Goal: Task Accomplishment & Management: Manage account settings

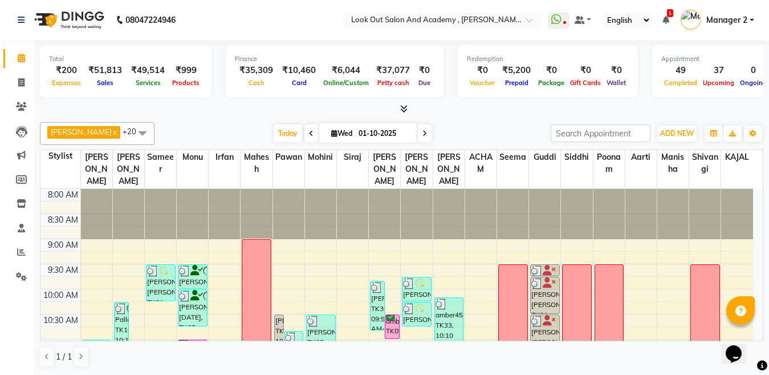
scroll to position [342, 0]
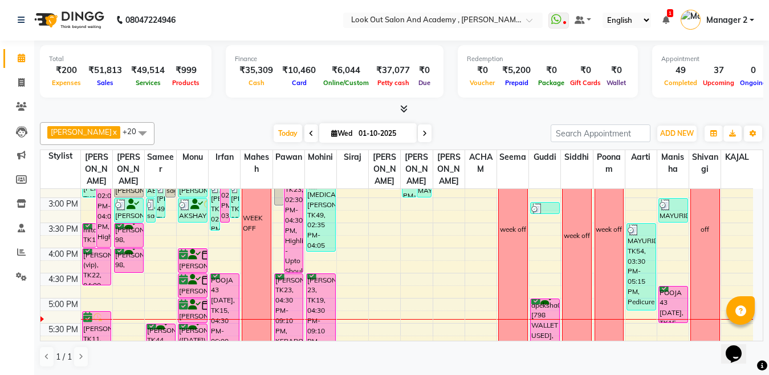
click at [753, 333] on div "Opens Chat This icon Opens the chat window." at bounding box center [739, 333] width 27 height 0
drag, startPoint x: 756, startPoint y: 333, endPoint x: 1477, endPoint y: 607, distance: 770.7
click at [756, 329] on html "Opens Chat This icon Opens the chat window." at bounding box center [739, 346] width 36 height 34
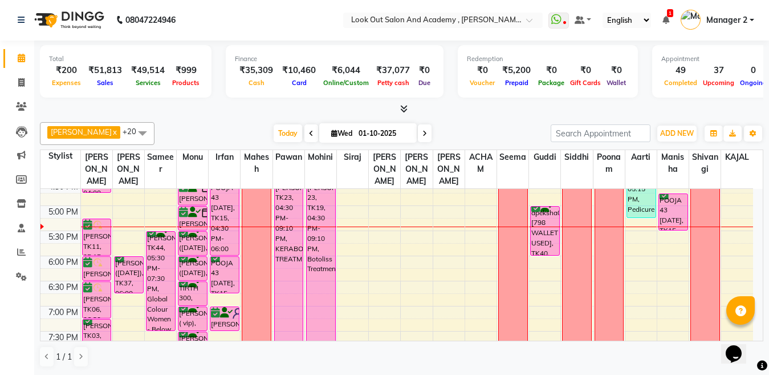
scroll to position [431, 0]
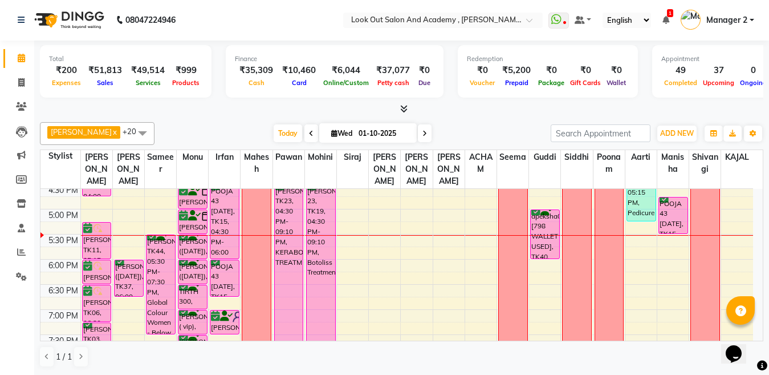
click at [422, 136] on icon at bounding box center [424, 133] width 5 height 7
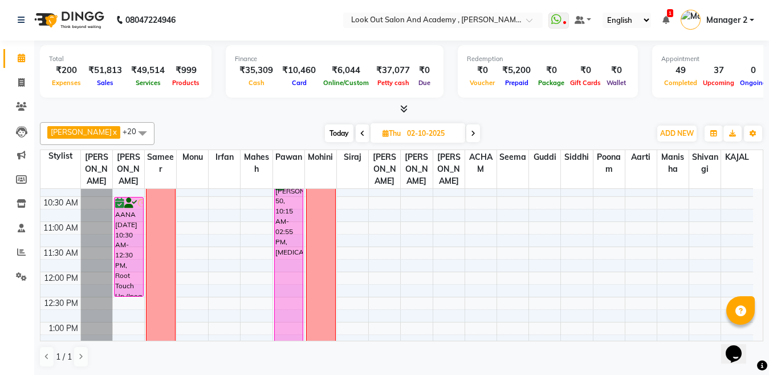
scroll to position [110, 0]
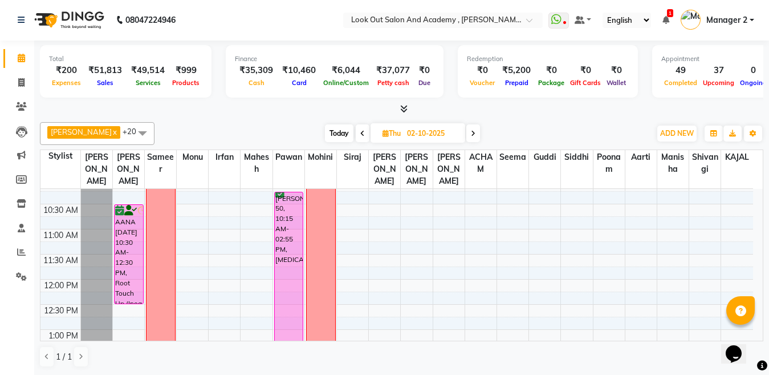
click at [753, 333] on div "Opens Chat This icon Opens the chat window." at bounding box center [739, 333] width 27 height 0
click at [334, 133] on span "Today" at bounding box center [339, 133] width 29 height 18
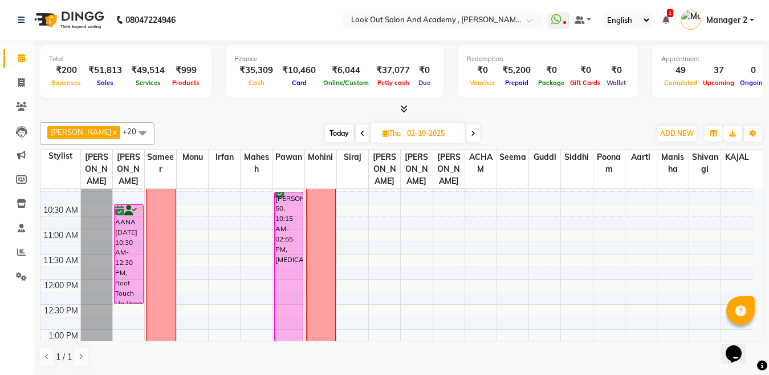
type input "01-10-2025"
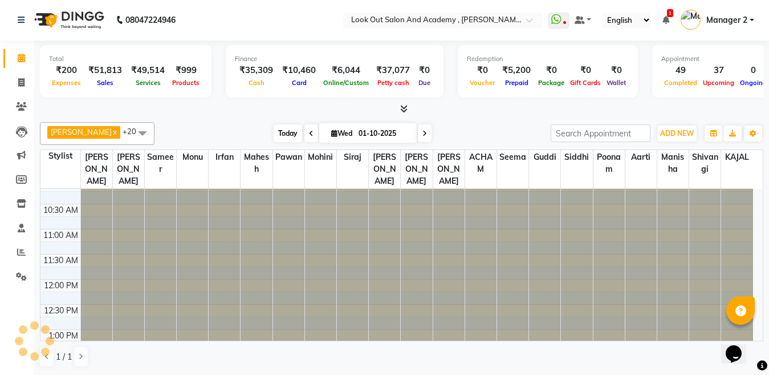
scroll to position [452, 0]
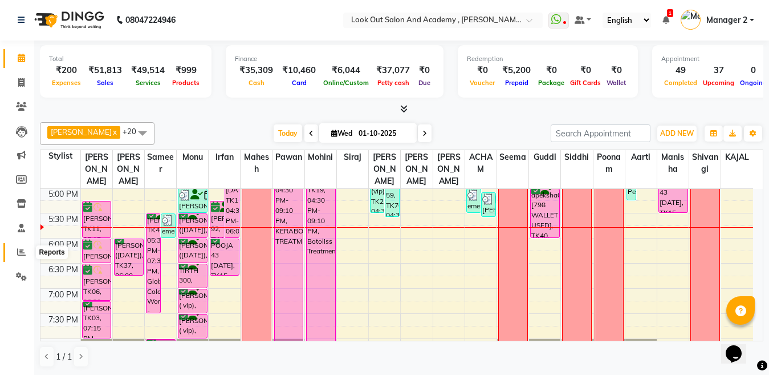
click at [17, 253] on span at bounding box center [21, 252] width 20 height 13
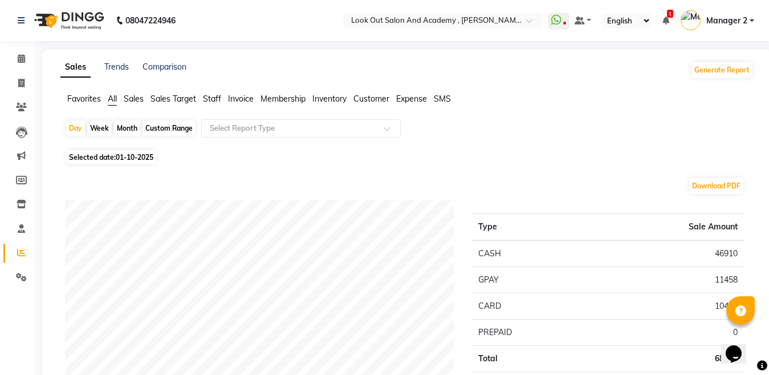
click at [178, 131] on div "Custom Range" at bounding box center [169, 128] width 53 height 16
select select "10"
select select "2025"
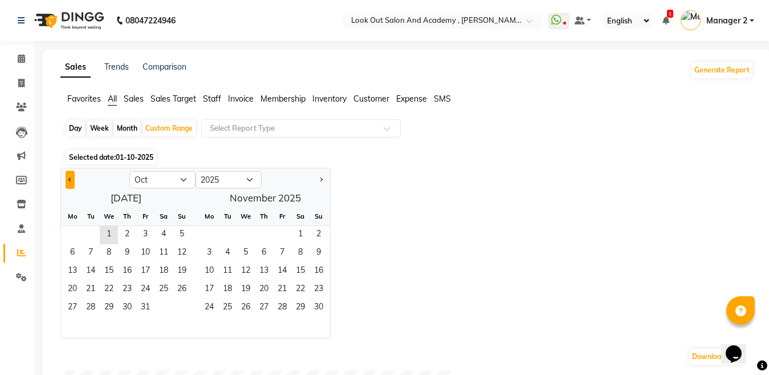
click at [67, 174] on button "Previous month" at bounding box center [70, 179] width 9 height 18
select select "9"
click at [77, 230] on span "1" at bounding box center [72, 235] width 18 height 18
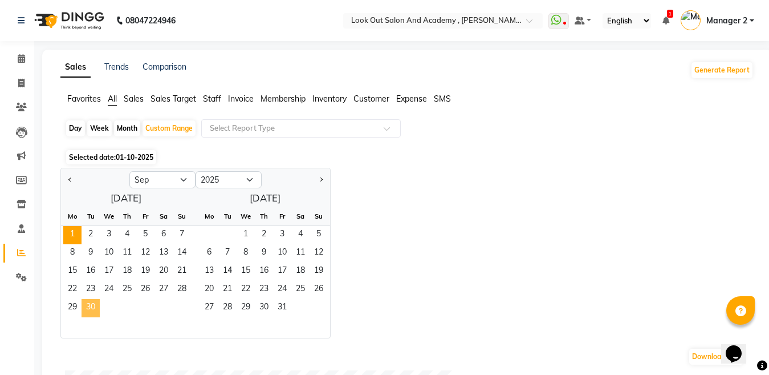
click at [96, 304] on span "30" at bounding box center [91, 308] width 18 height 18
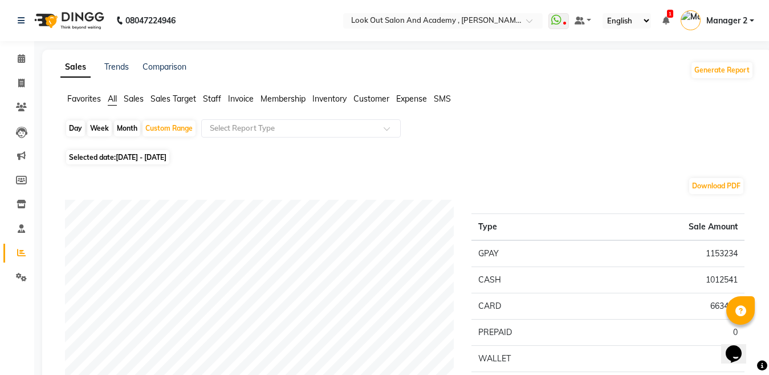
click at [218, 97] on span "Staff" at bounding box center [212, 98] width 18 height 10
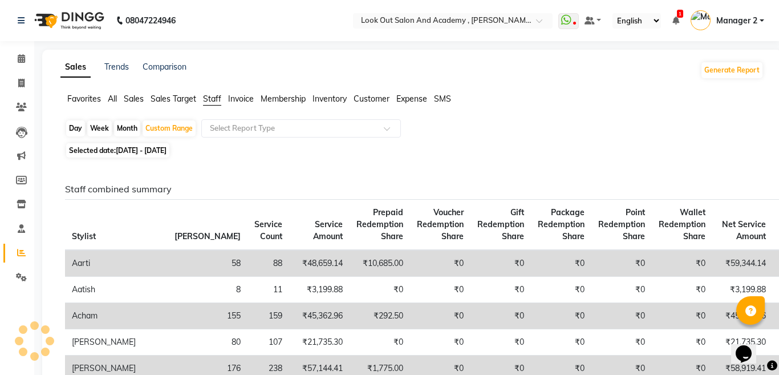
click at [218, 97] on span "Staff" at bounding box center [212, 98] width 18 height 10
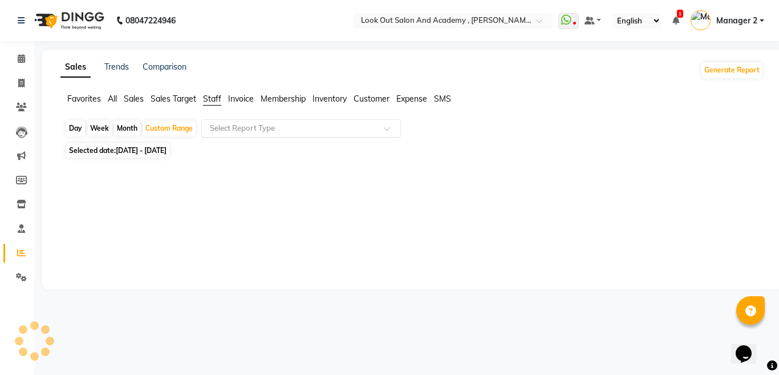
click at [228, 135] on div "Select Report Type" at bounding box center [301, 128] width 200 height 18
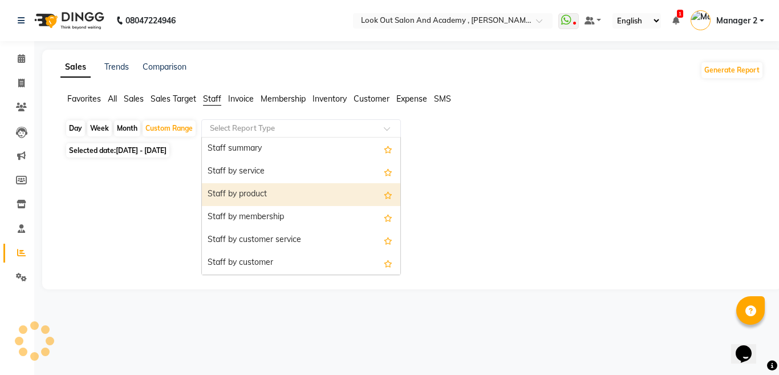
click at [231, 188] on div "Staff by product" at bounding box center [301, 194] width 198 height 23
select select "filtered_report"
select select "pdf"
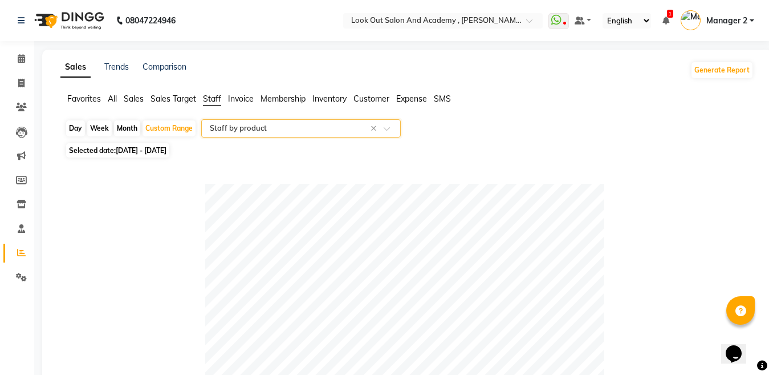
scroll to position [328, 0]
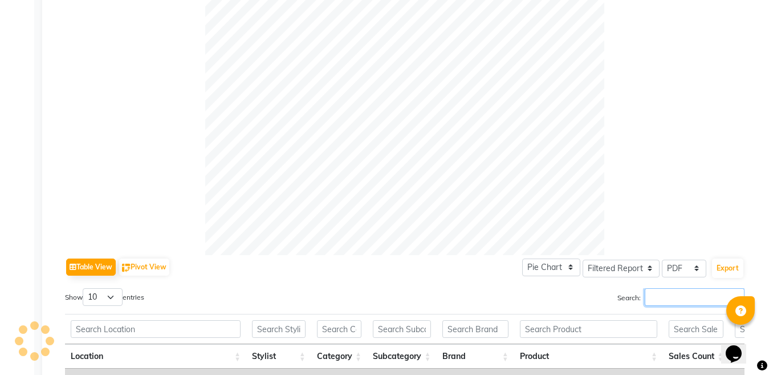
click at [707, 297] on input "Search:" at bounding box center [695, 297] width 100 height 18
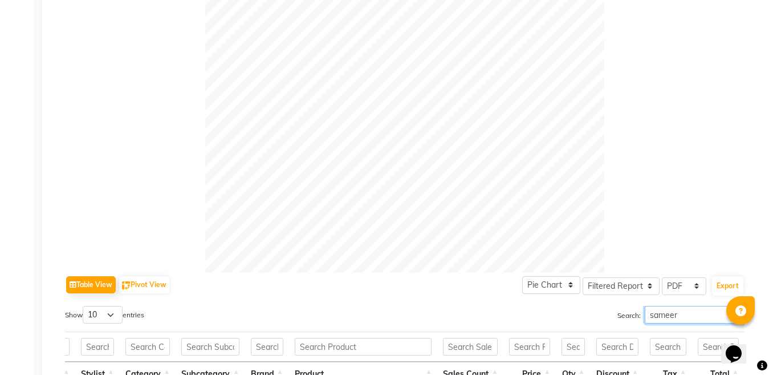
scroll to position [0, 0]
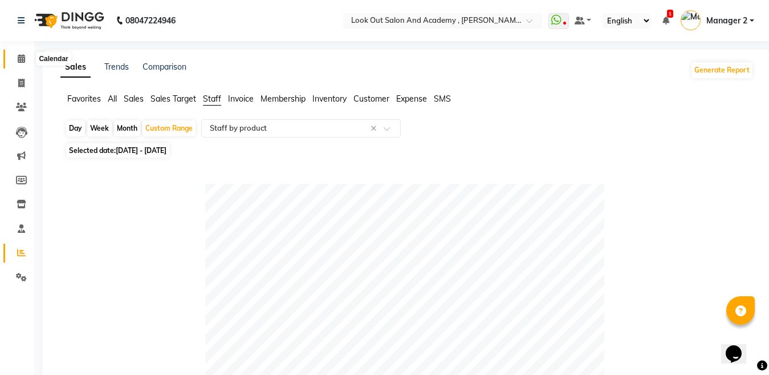
type input "sameer"
click at [14, 60] on span at bounding box center [21, 58] width 20 height 13
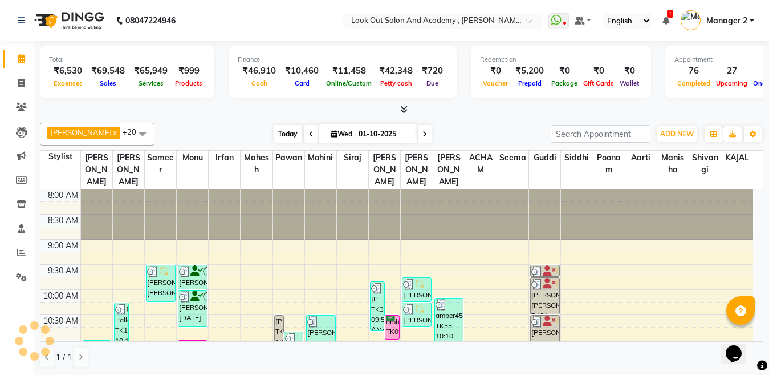
click at [274, 136] on span "Today" at bounding box center [288, 134] width 29 height 18
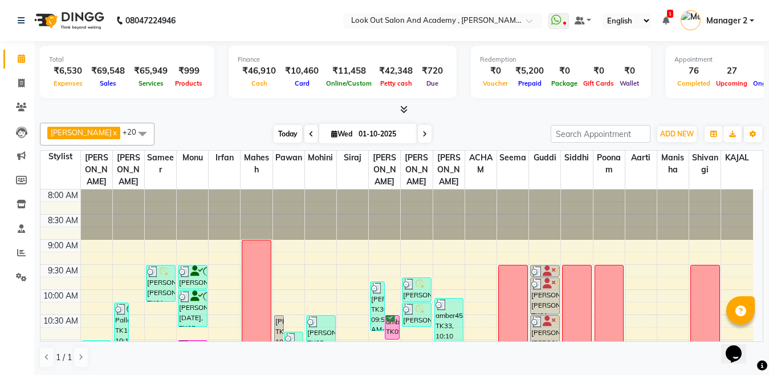
scroll to position [452, 0]
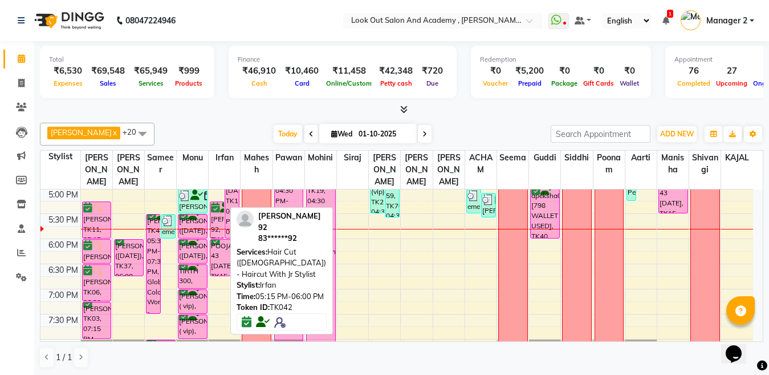
click at [220, 233] on div "SANKET BHOSLE 92, TK42, 05:15 PM-06:00 PM, Hair Cut (Male) - Haircut With Jr St…" at bounding box center [217, 220] width 14 height 36
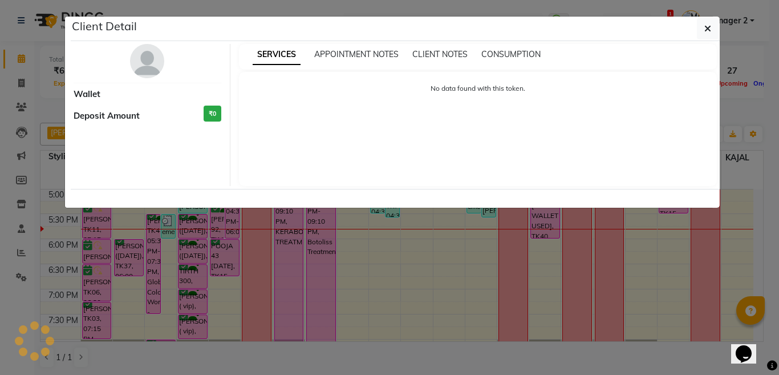
select select "6"
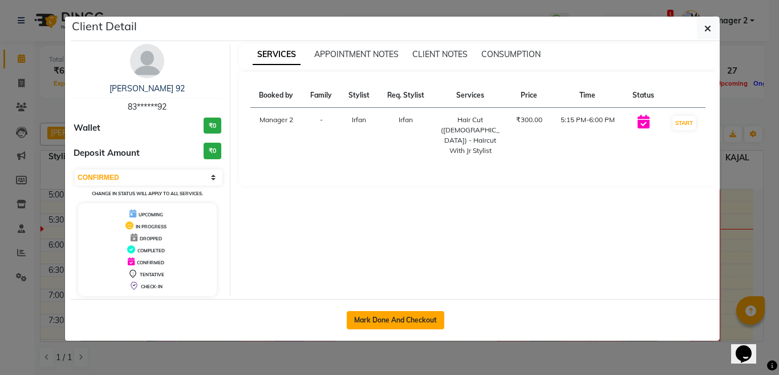
click at [430, 323] on button "Mark Done And Checkout" at bounding box center [395, 320] width 97 height 18
select select "service"
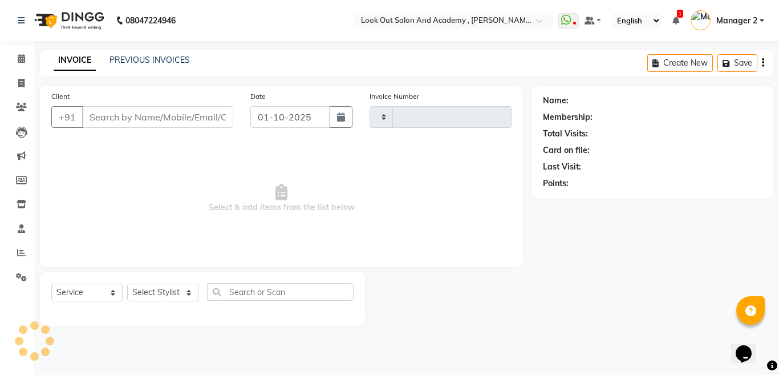
type input "13720"
select select "4708"
type input "83******92"
select select "28200"
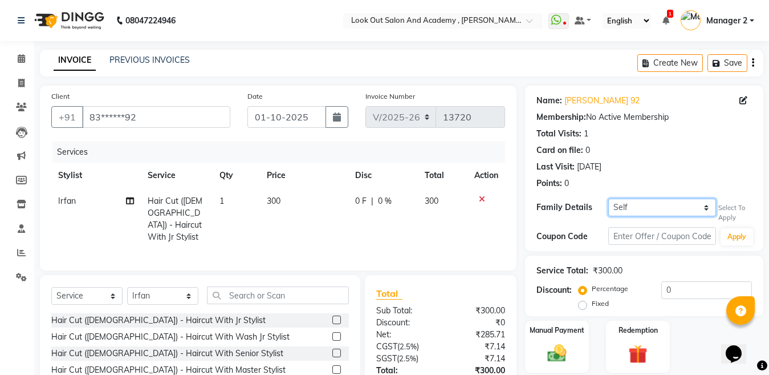
click at [655, 210] on select "Self payal bhosle13 19/2/26" at bounding box center [662, 207] width 108 height 18
select select "5804677"
click at [608, 198] on select "Self payal bhosle13 19/2/26" at bounding box center [662, 207] width 108 height 18
click at [272, 207] on td "300" at bounding box center [304, 219] width 88 height 62
select select "28200"
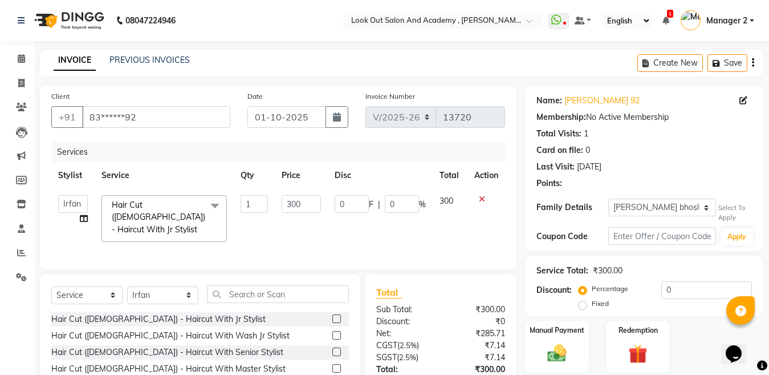
click at [277, 201] on td "300" at bounding box center [301, 218] width 53 height 60
click at [290, 200] on input "300" at bounding box center [301, 204] width 39 height 18
type input "500"
click at [307, 214] on td "500" at bounding box center [301, 218] width 53 height 60
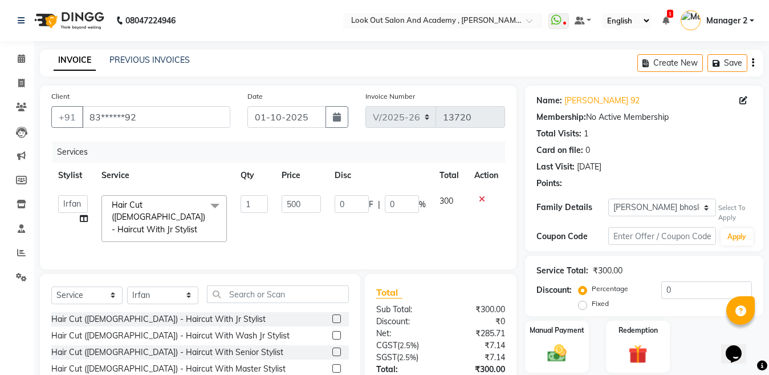
select select "28200"
click at [662, 288] on input "0" at bounding box center [706, 290] width 91 height 18
type input "20"
type input "100"
type input "20"
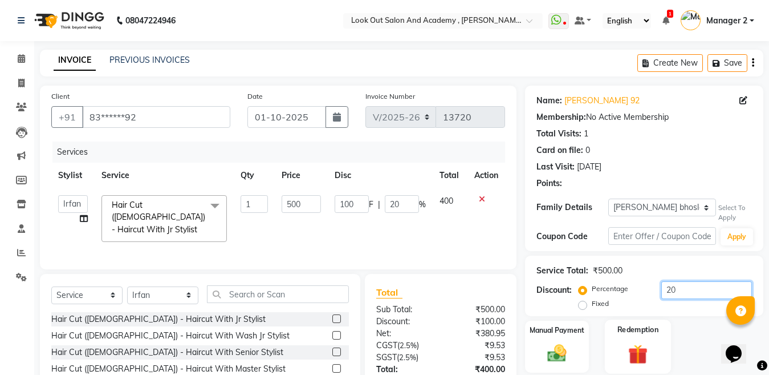
type input "20"
click at [670, 367] on div "Redemption" at bounding box center [638, 346] width 66 height 54
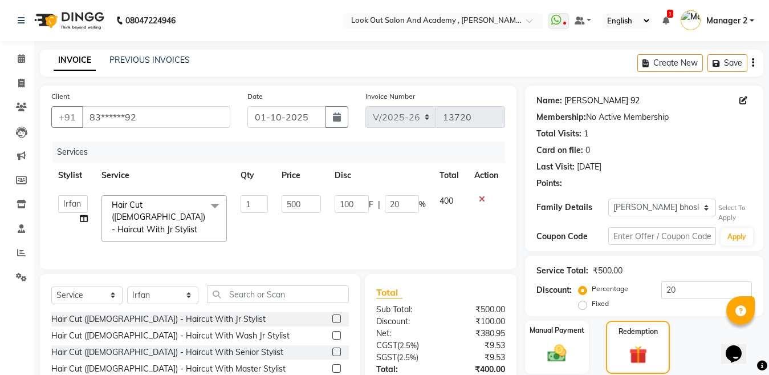
click at [597, 97] on link "Sanket Bhosle 92" at bounding box center [601, 101] width 75 height 12
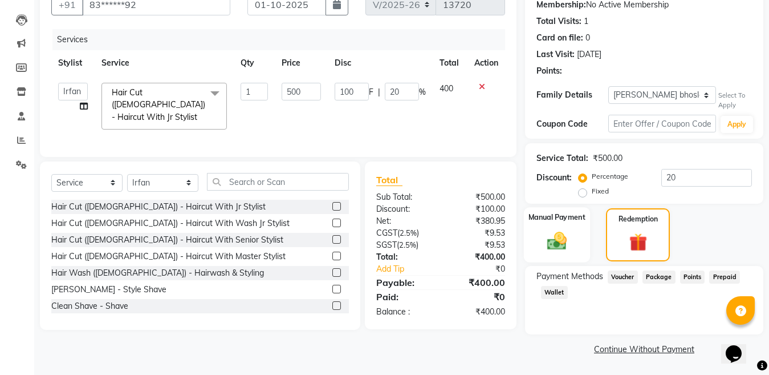
click at [577, 250] on div "Manual Payment" at bounding box center [557, 234] width 66 height 55
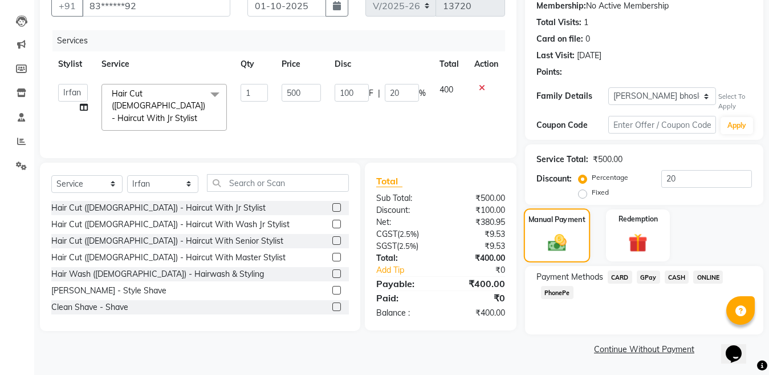
scroll to position [111, 0]
click at [644, 274] on span "GPay" at bounding box center [648, 276] width 23 height 13
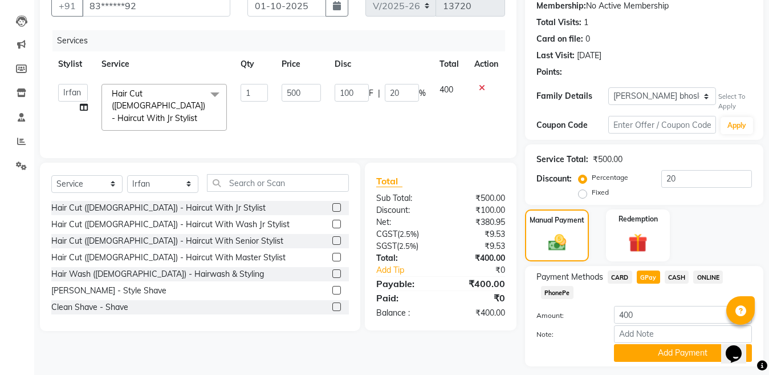
click at [644, 274] on span "GPay" at bounding box center [648, 276] width 23 height 13
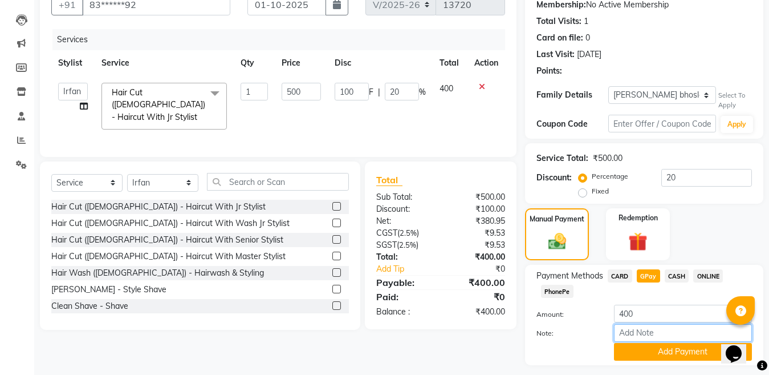
click at [656, 326] on input "Note:" at bounding box center [683, 333] width 138 height 18
type input "Nisarg mom"
click at [677, 349] on button "Add Payment" at bounding box center [683, 352] width 138 height 18
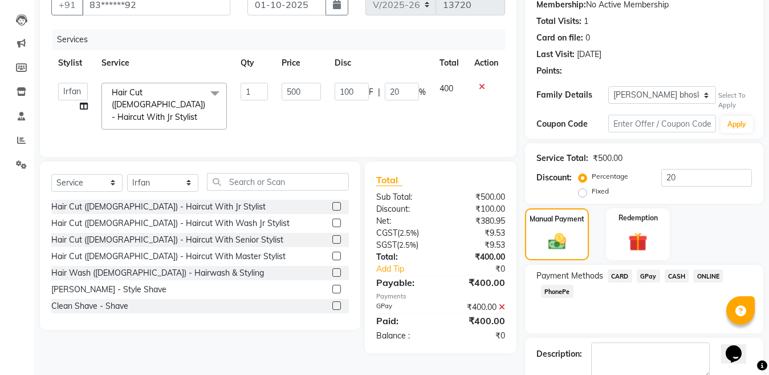
scroll to position [176, 0]
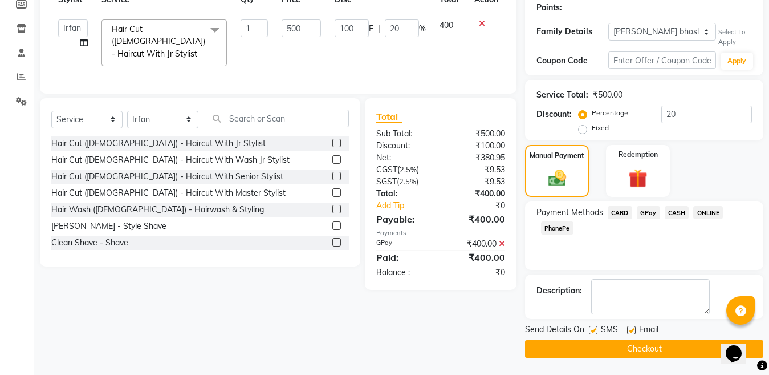
click at [634, 327] on label at bounding box center [631, 329] width 9 height 9
click at [634, 327] on input "checkbox" at bounding box center [630, 330] width 7 height 7
checkbox input "false"
click at [633, 346] on button "Checkout" at bounding box center [644, 349] width 238 height 18
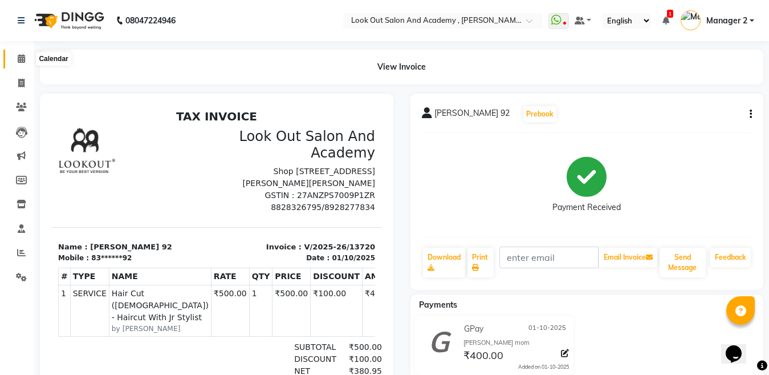
click at [24, 59] on icon at bounding box center [21, 58] width 7 height 9
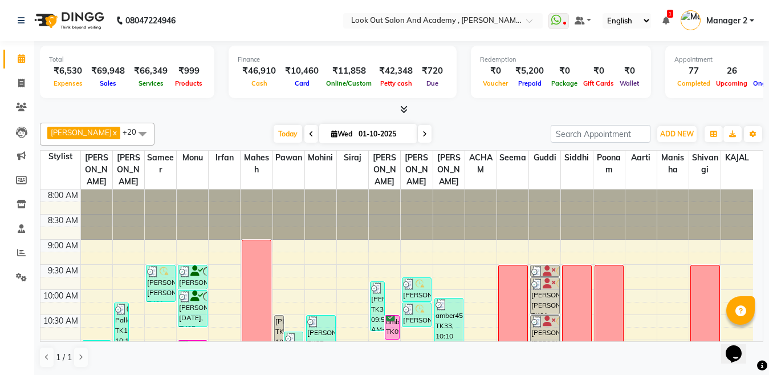
click at [753, 333] on div "Opens Chat This icon Opens the chat window." at bounding box center [739, 333] width 27 height 0
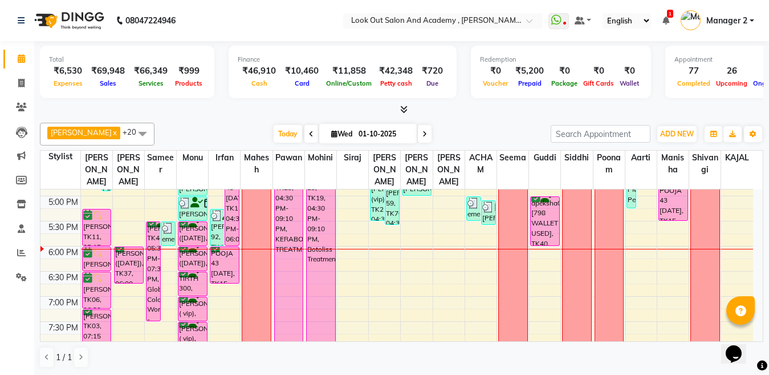
scroll to position [452, 0]
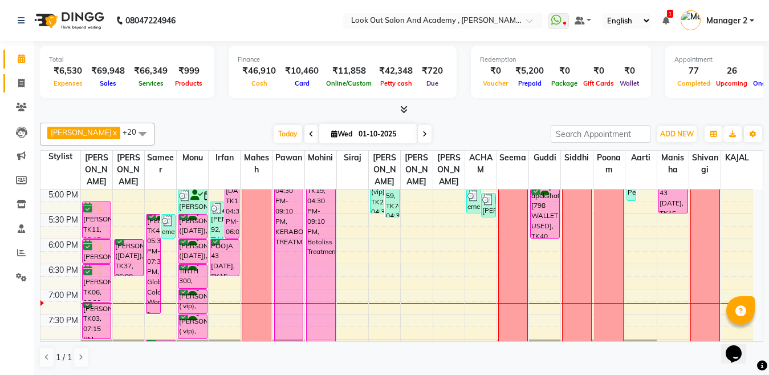
click at [21, 83] on icon at bounding box center [21, 83] width 6 height 9
select select "service"
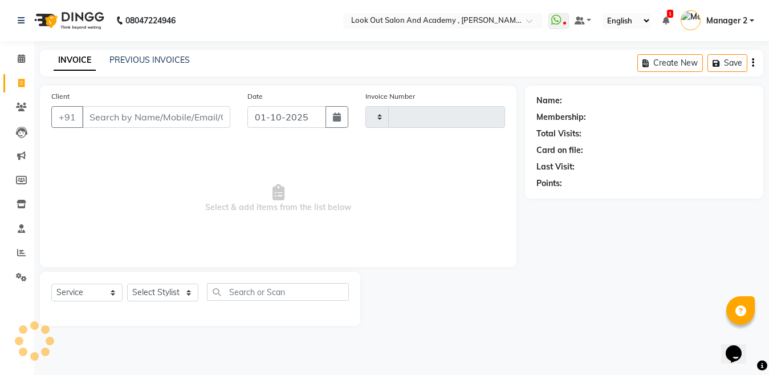
type input "13734"
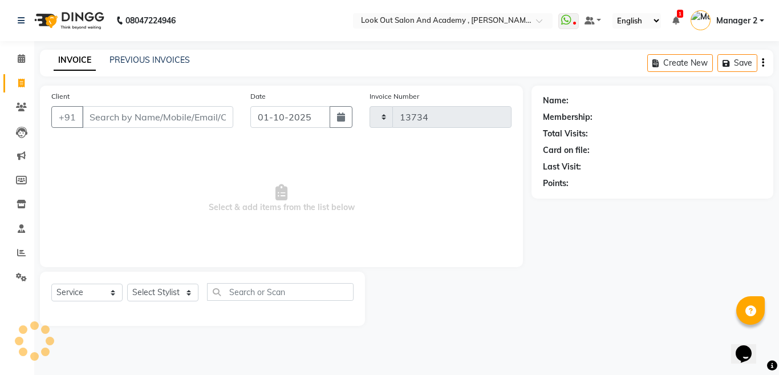
select select "4708"
click at [117, 123] on input "Client" at bounding box center [157, 117] width 151 height 22
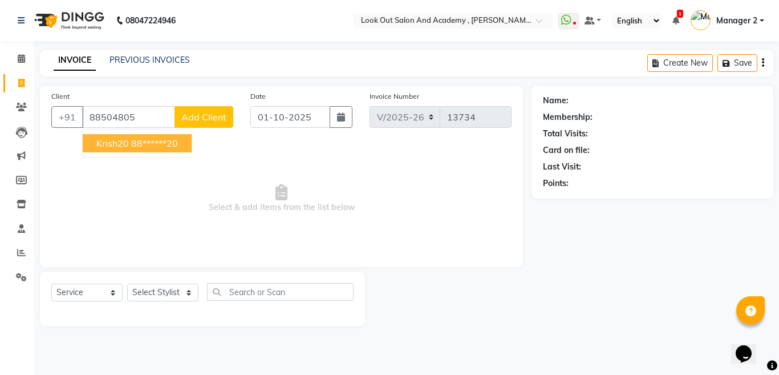
click at [116, 142] on span "krish20" at bounding box center [112, 142] width 32 height 11
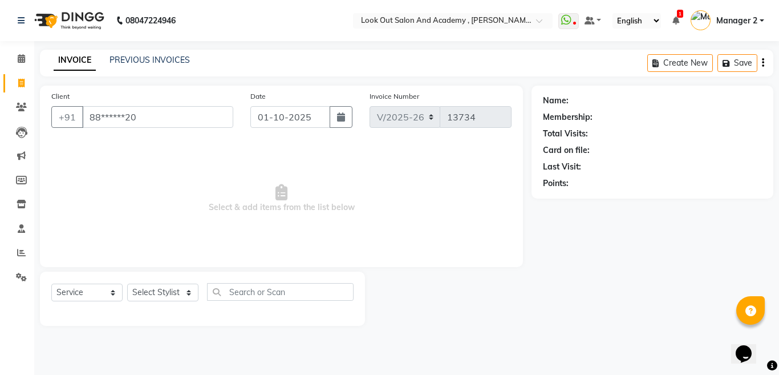
type input "88******20"
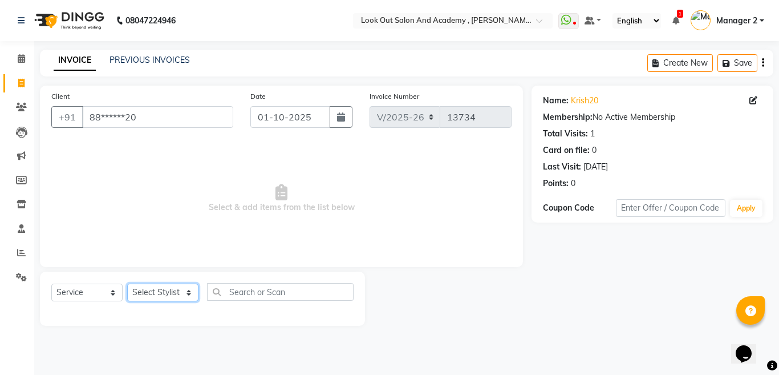
click at [159, 286] on select "Select Stylist Aarti Aatish ACHAM Aftab Afzal AKSHADA ITWARI Akthar Hussain Aya…" at bounding box center [162, 292] width 71 height 18
select select "65250"
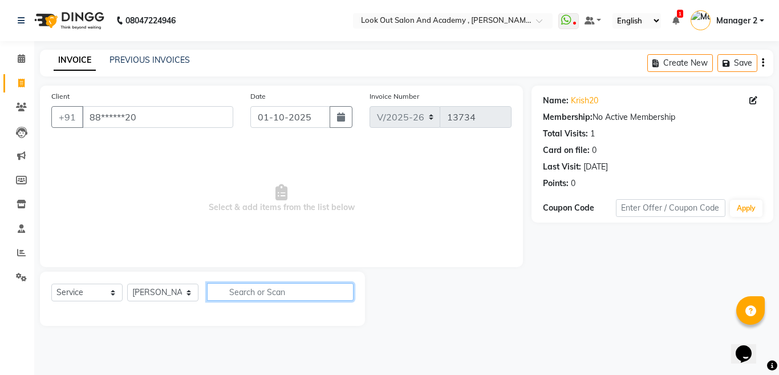
drag, startPoint x: 277, startPoint y: 299, endPoint x: 267, endPoint y: 303, distance: 10.3
click at [277, 299] on input "text" at bounding box center [280, 292] width 147 height 18
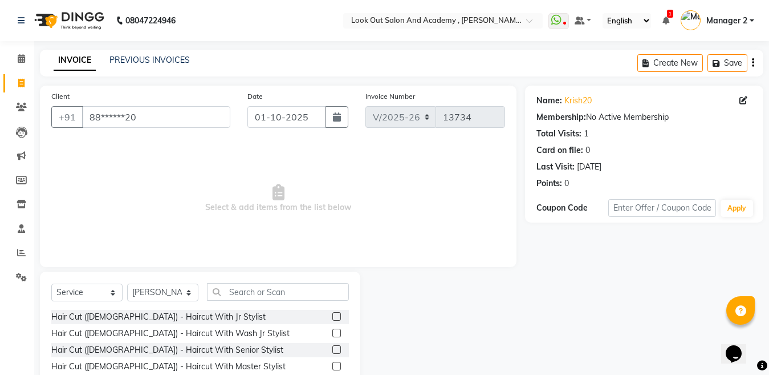
click at [176, 310] on div "Hair Cut (Male) - Haircut With Jr Stylist" at bounding box center [200, 317] width 298 height 14
click at [180, 315] on div "Hair Cut (Male) - Haircut With Jr Stylist" at bounding box center [158, 317] width 214 height 12
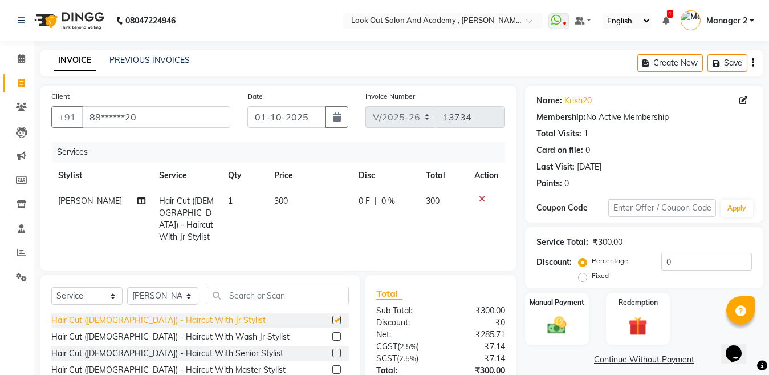
checkbox input "false"
click at [572, 322] on img at bounding box center [557, 325] width 32 height 23
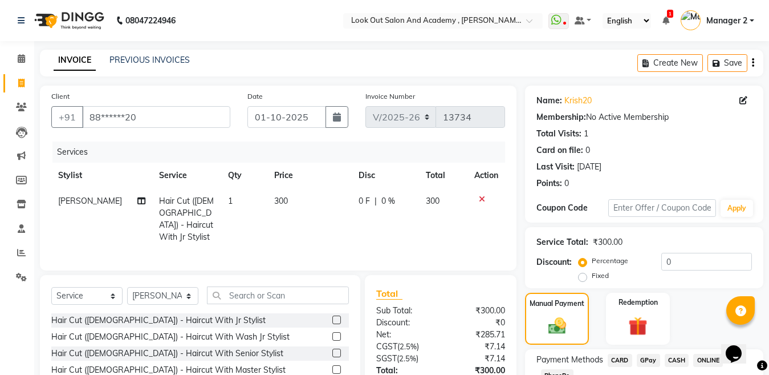
scroll to position [83, 0]
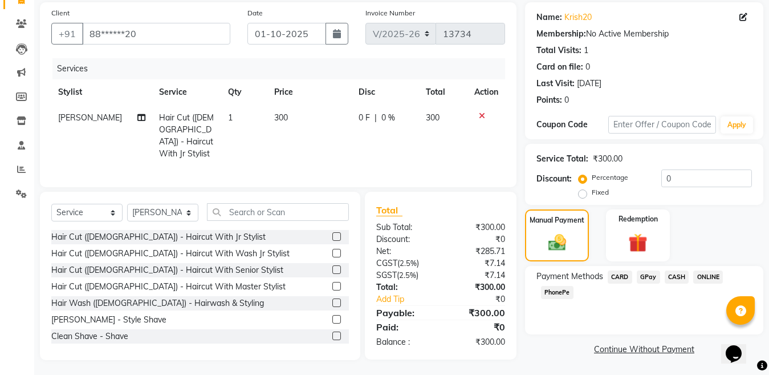
click at [650, 276] on span "GPay" at bounding box center [648, 276] width 23 height 13
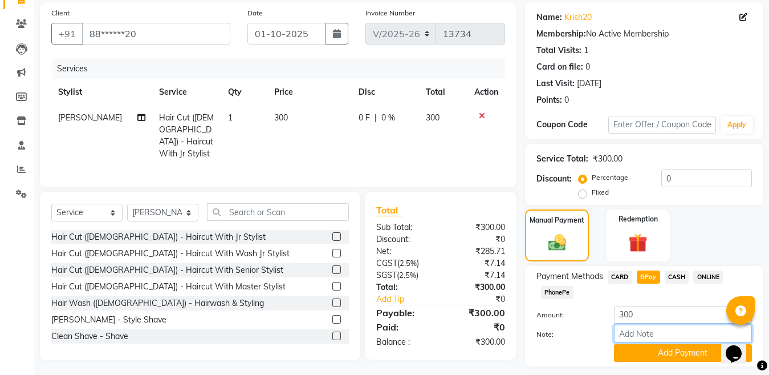
click at [652, 329] on input "Note:" at bounding box center [683, 333] width 138 height 18
type input "Nisarg mom"
click at [687, 351] on button "Add Payment" at bounding box center [683, 353] width 138 height 18
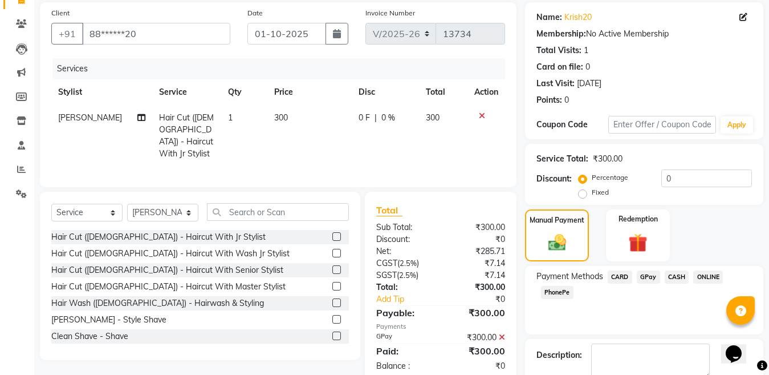
checkbox input "false"
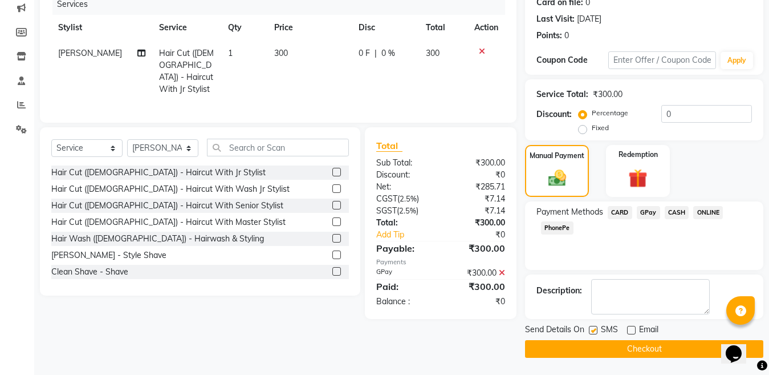
click at [622, 347] on button "Checkout" at bounding box center [644, 349] width 238 height 18
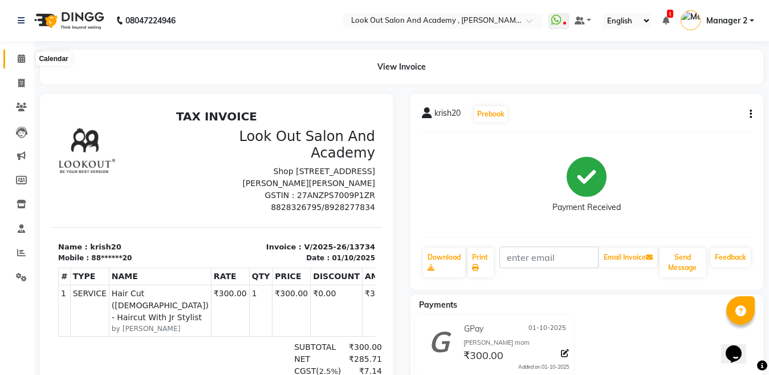
click at [20, 61] on icon at bounding box center [21, 58] width 7 height 9
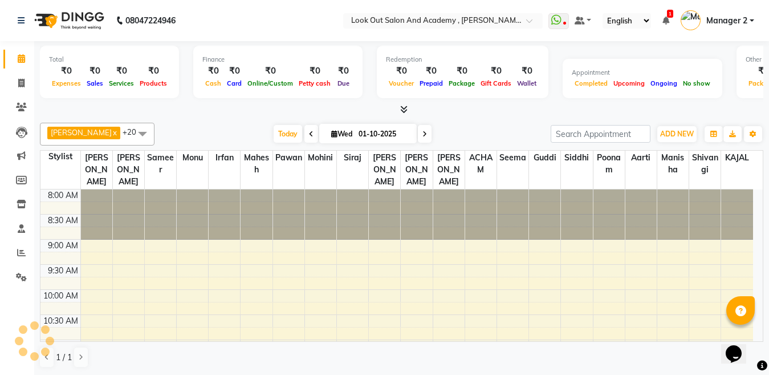
click at [418, 134] on span at bounding box center [425, 134] width 14 height 18
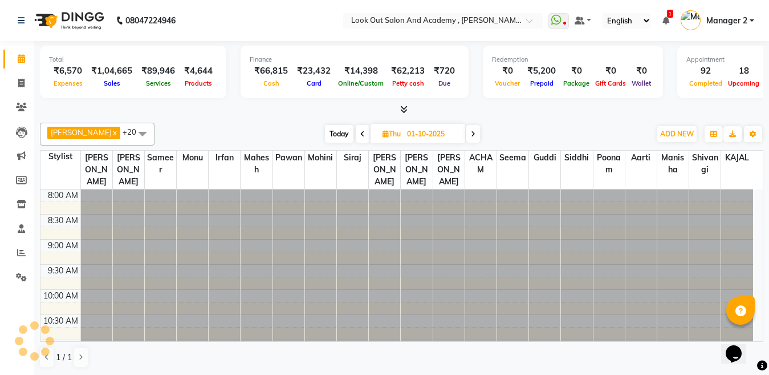
type input "02-10-2025"
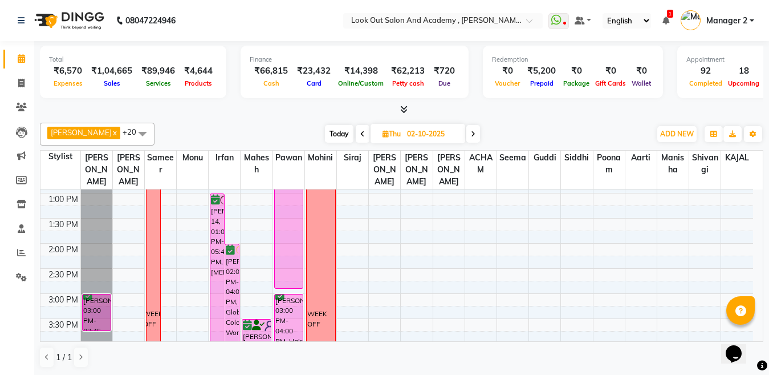
scroll to position [210, 0]
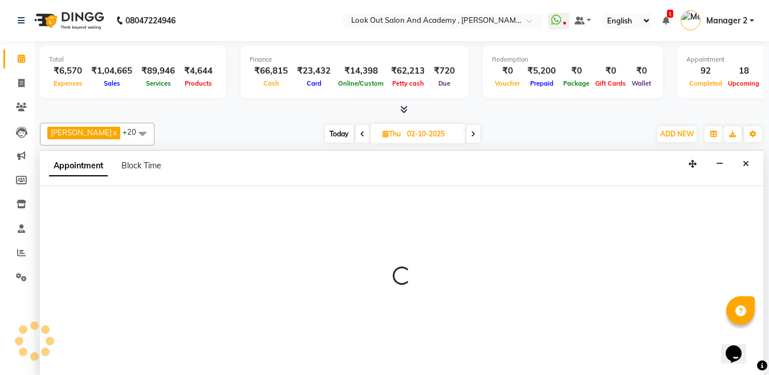
scroll to position [1, 0]
select select "28350"
select select "780"
select select "tentative"
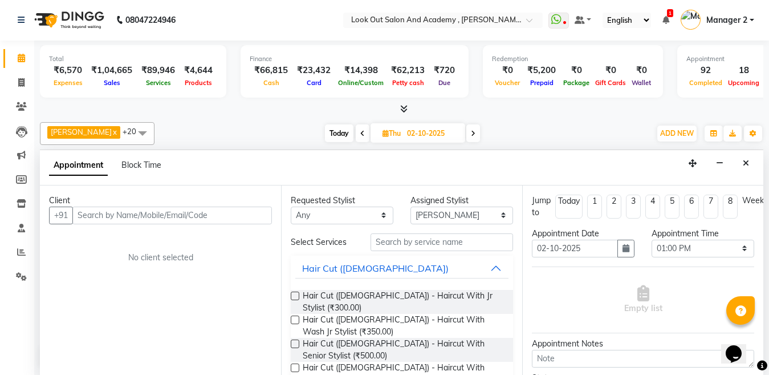
click at [119, 216] on input "text" at bounding box center [172, 215] width 200 height 18
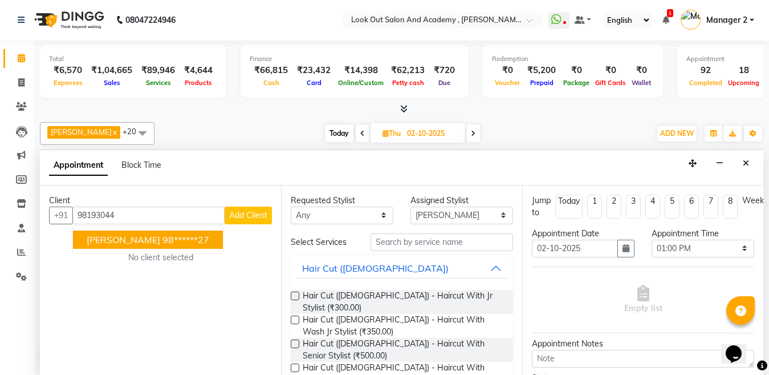
click at [204, 238] on ngb-highlight "98******27" at bounding box center [185, 239] width 47 height 11
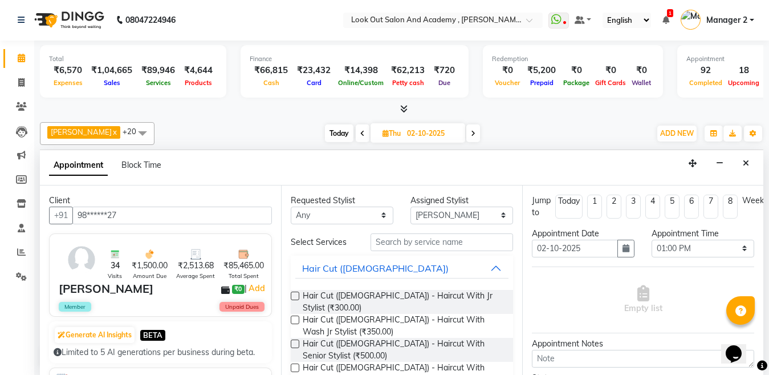
type input "98******27"
click at [396, 239] on input "text" at bounding box center [442, 242] width 143 height 18
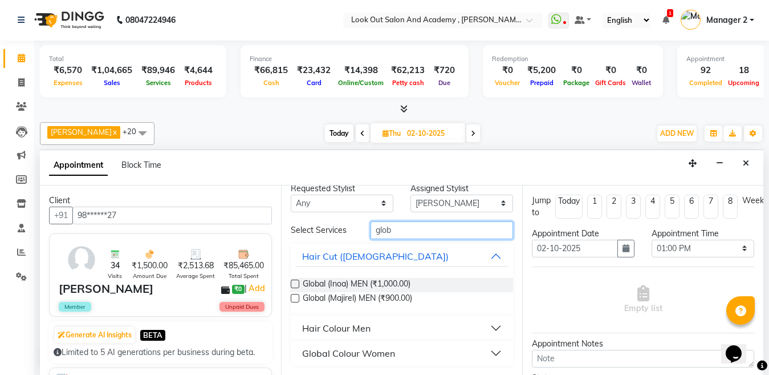
type input "glob"
click at [363, 357] on div "Global Colour Women" at bounding box center [348, 353] width 93 height 14
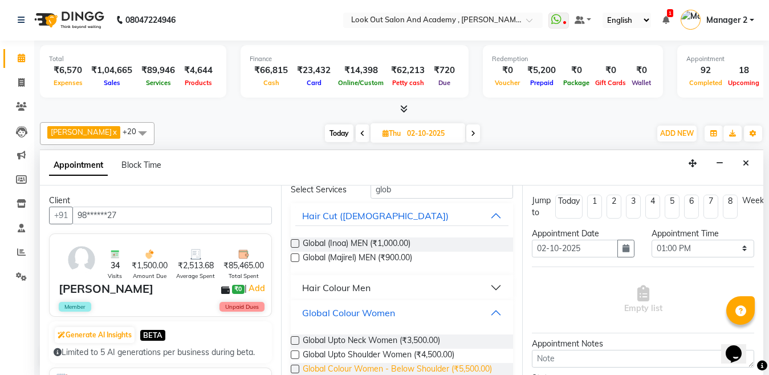
scroll to position [74, 0]
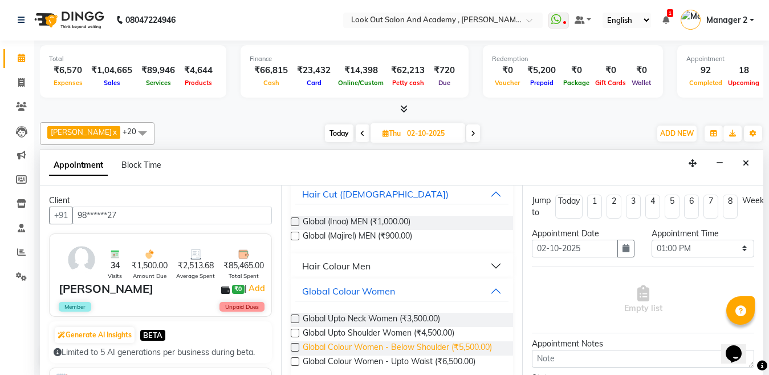
click at [374, 348] on span "Global Colour Women - Below Shoulder (₹5,500.00)" at bounding box center [397, 348] width 189 height 14
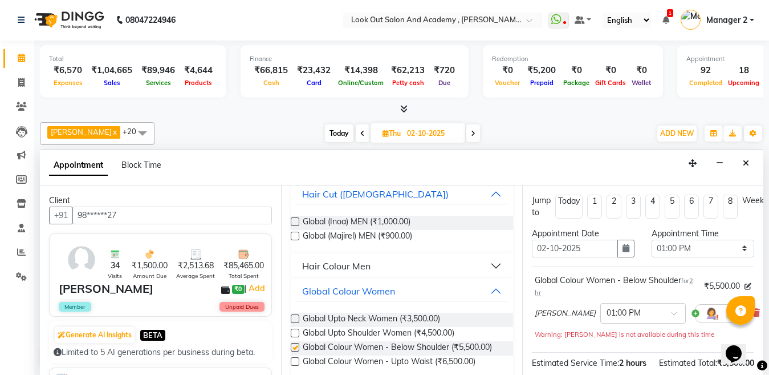
checkbox input "false"
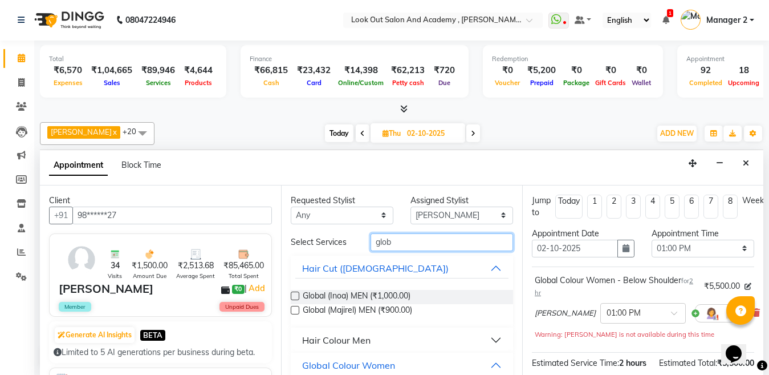
drag, startPoint x: 404, startPoint y: 247, endPoint x: 306, endPoint y: 247, distance: 98.6
click at [314, 247] on div "Select Services glob" at bounding box center [401, 242] width 239 height 18
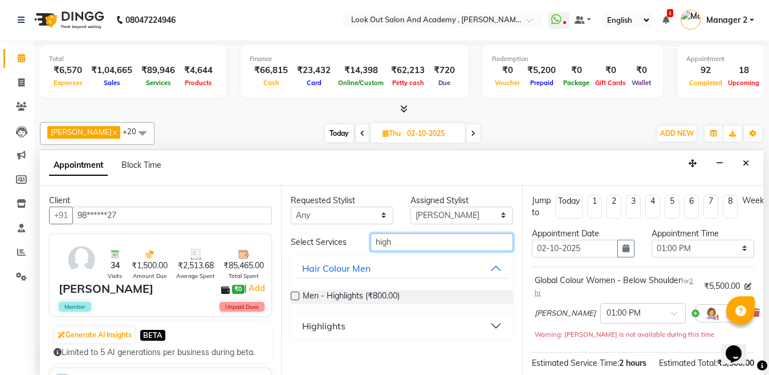
type input "high"
click at [355, 323] on button "Highlights" at bounding box center [401, 325] width 213 height 21
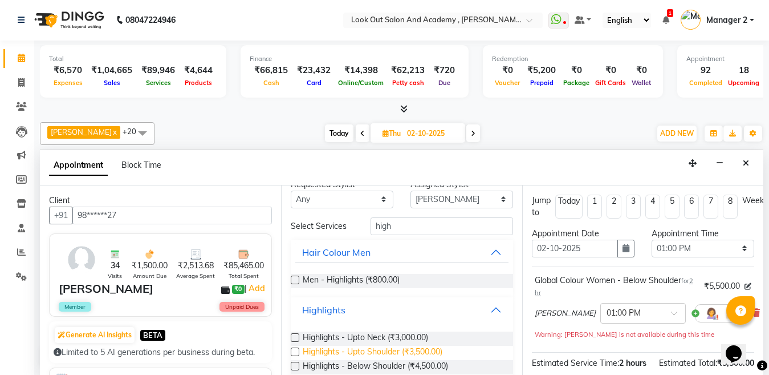
scroll to position [31, 0]
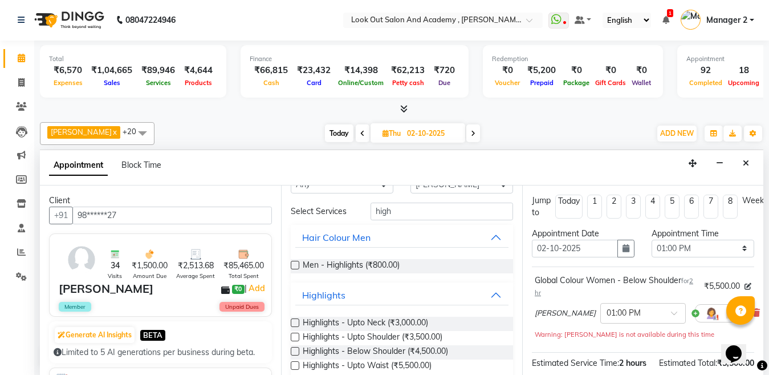
drag, startPoint x: 360, startPoint y: 344, endPoint x: 516, endPoint y: 349, distance: 156.3
click at [364, 345] on span "Highlights - Below Shoulder (₹4,500.00)" at bounding box center [375, 352] width 145 height 14
checkbox input "false"
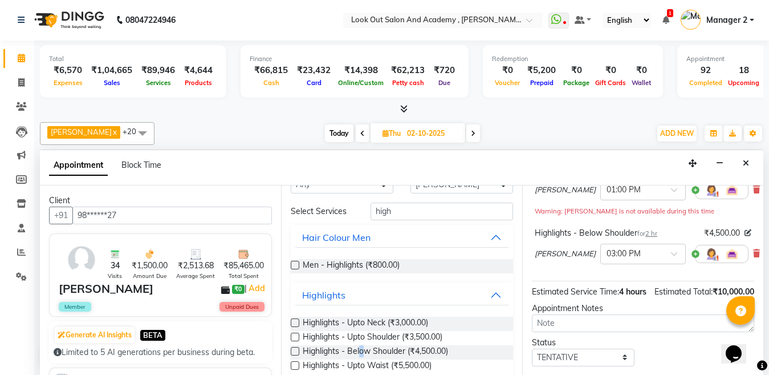
scroll to position [211, 0]
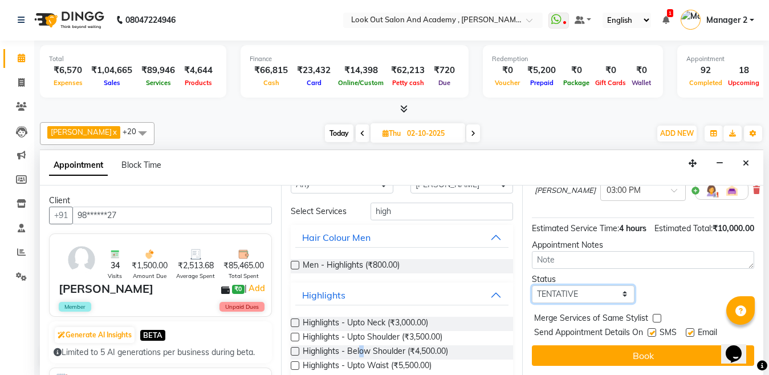
click at [590, 291] on select "Select TENTATIVE CONFIRM UPCOMING" at bounding box center [583, 294] width 103 height 18
select select "confirm booking"
click at [532, 285] on select "Select TENTATIVE CONFIRM UPCOMING" at bounding box center [583, 294] width 103 height 18
drag, startPoint x: 650, startPoint y: 323, endPoint x: 660, endPoint y: 322, distance: 9.8
click at [653, 328] on label at bounding box center [652, 332] width 9 height 9
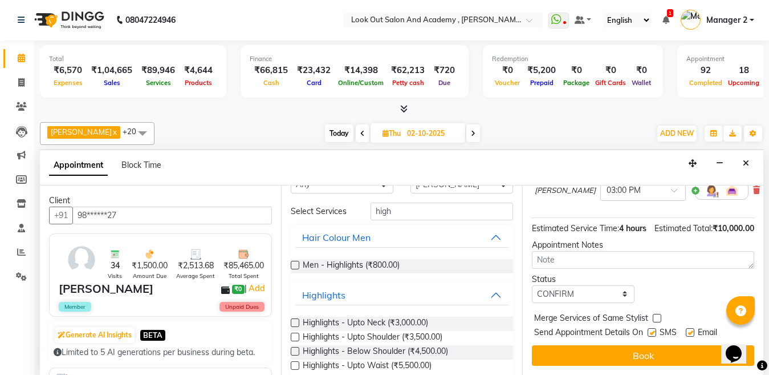
click at [653, 329] on input "checkbox" at bounding box center [651, 332] width 7 height 7
checkbox input "false"
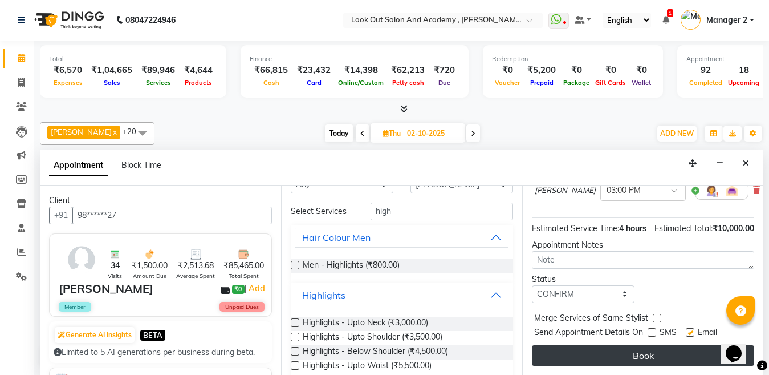
drag, startPoint x: 690, startPoint y: 321, endPoint x: 688, endPoint y: 340, distance: 18.9
click at [690, 328] on label at bounding box center [690, 332] width 9 height 9
click at [690, 329] on input "checkbox" at bounding box center [689, 332] width 7 height 7
checkbox input "false"
click at [689, 345] on button "Book" at bounding box center [643, 355] width 222 height 21
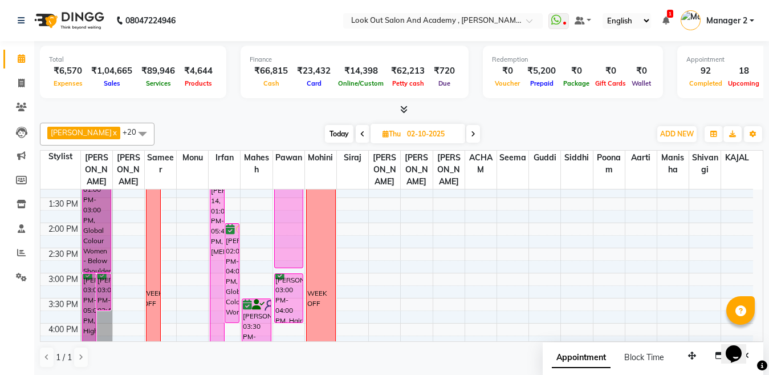
scroll to position [381, 0]
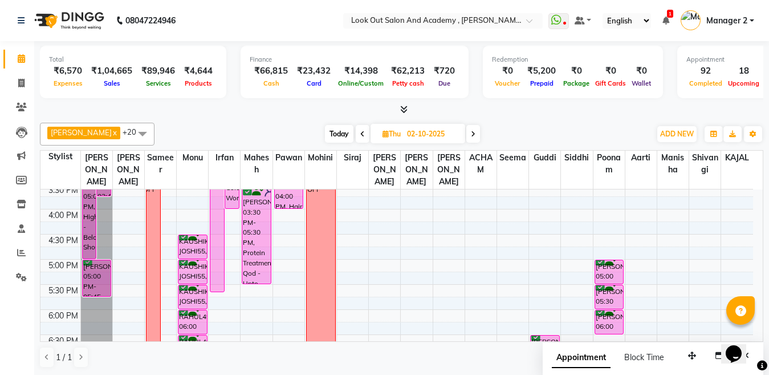
click at [368, 189] on th "Siraj" at bounding box center [353, 169] width 32 height 39
click at [396, 132] on span "Thu" at bounding box center [392, 133] width 24 height 9
select select "10"
select select "2025"
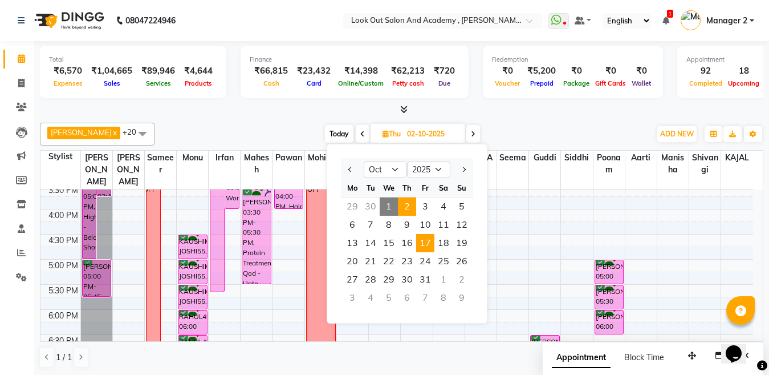
click at [420, 245] on span "17" at bounding box center [425, 243] width 18 height 18
type input "17-10-2025"
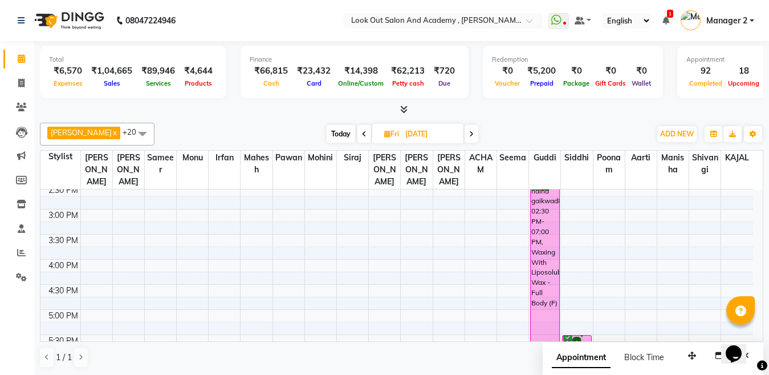
scroll to position [324, 0]
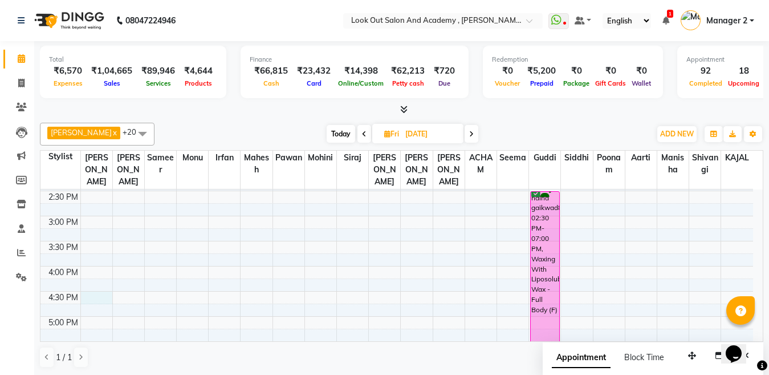
click at [92, 308] on div "8:00 AM 8:30 AM 9:00 AM 9:30 AM 10:00 AM 10:30 AM 11:00 AM 11:30 AM 12:00 PM 12…" at bounding box center [396, 241] width 713 height 752
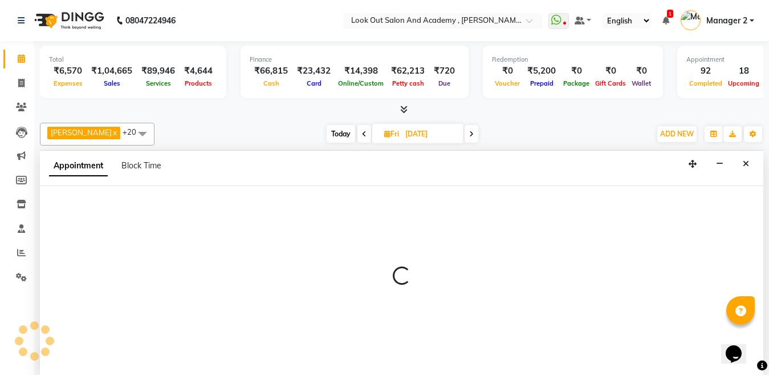
scroll to position [1, 0]
select select "28350"
select select "990"
select select "tentative"
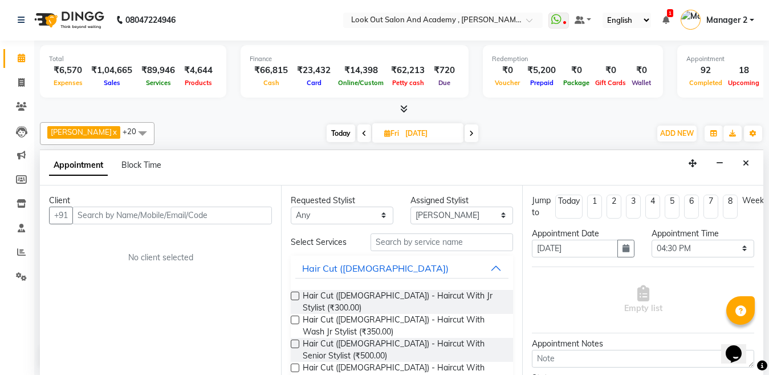
click at [126, 214] on input "text" at bounding box center [172, 215] width 200 height 18
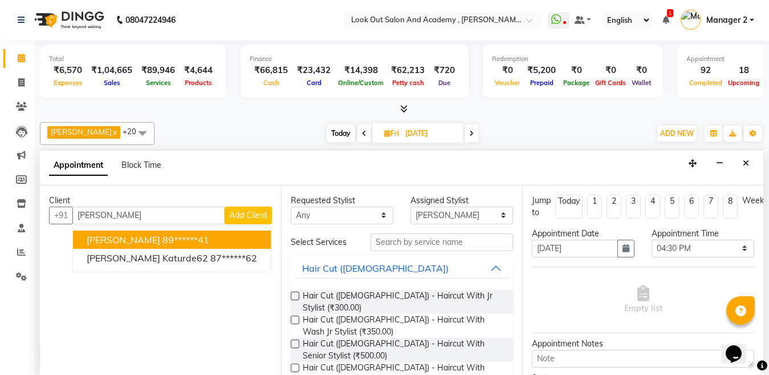
click at [135, 235] on span "ROHAN KATURDE" at bounding box center [124, 239] width 74 height 11
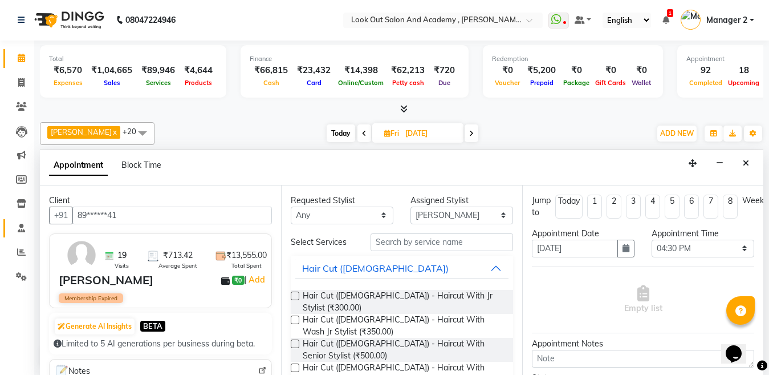
drag, startPoint x: 149, startPoint y: 219, endPoint x: 4, endPoint y: 225, distance: 145.5
click at [6, 224] on app-home "08047224946 Select Location × Look Out Salon And Academy , Mahavir Nagar WhatsA…" at bounding box center [384, 186] width 769 height 375
type input "89******41"
click at [399, 241] on input "text" at bounding box center [442, 242] width 143 height 18
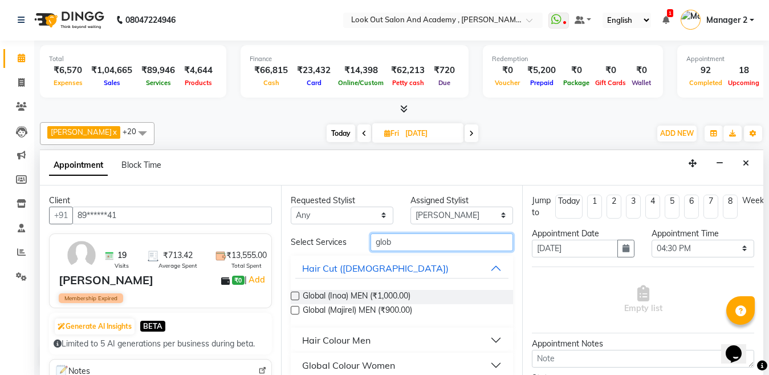
type input "glob"
drag, startPoint x: 379, startPoint y: 365, endPoint x: 386, endPoint y: 338, distance: 28.3
click at [379, 365] on div "Global Colour Women" at bounding box center [348, 365] width 93 height 14
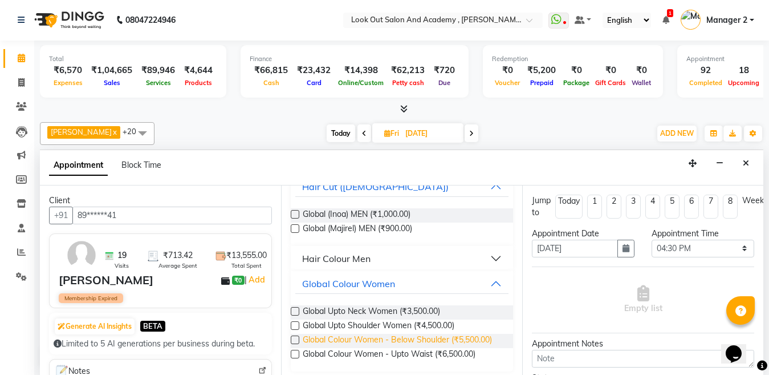
click at [384, 344] on span "Global Colour Women - Below Shoulder (₹5,500.00)" at bounding box center [397, 340] width 189 height 14
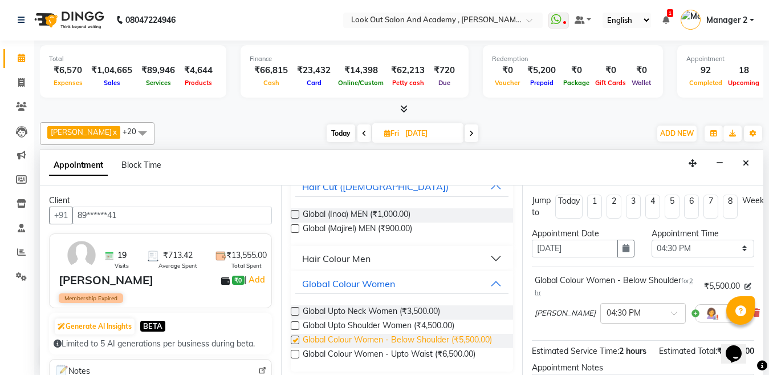
checkbox input "false"
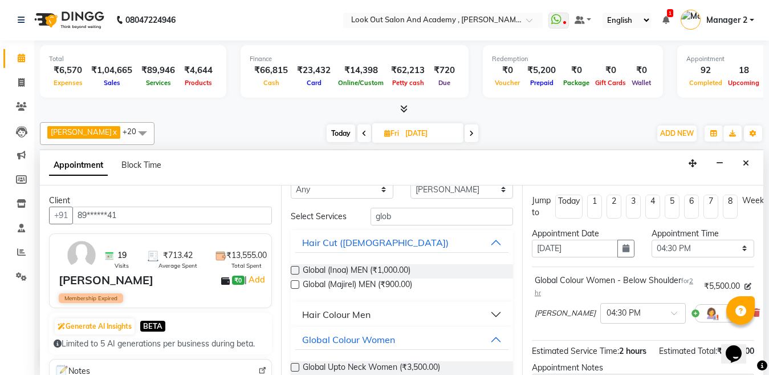
scroll to position [0, 0]
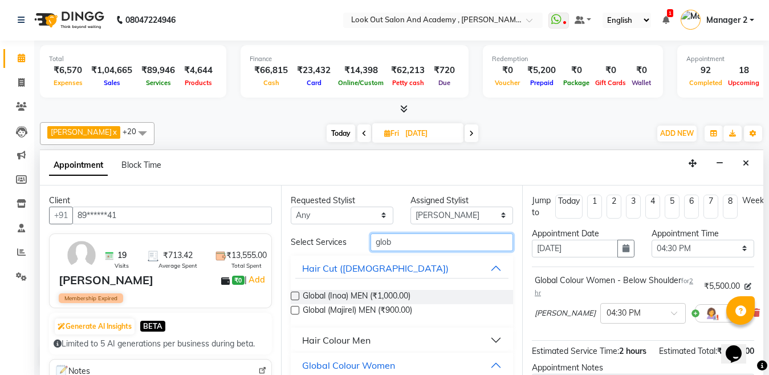
drag, startPoint x: 414, startPoint y: 243, endPoint x: 322, endPoint y: 250, distance: 92.6
click at [328, 247] on div "Select Services glob" at bounding box center [401, 242] width 239 height 18
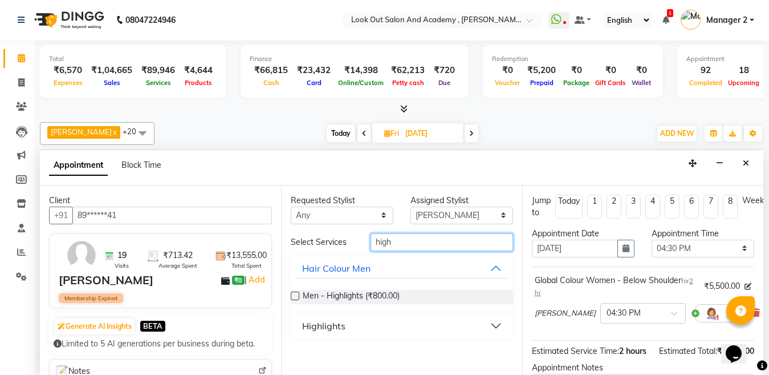
type input "high"
drag, startPoint x: 345, startPoint y: 327, endPoint x: 351, endPoint y: 335, distance: 9.5
click at [346, 327] on button "Highlights" at bounding box center [401, 325] width 213 height 21
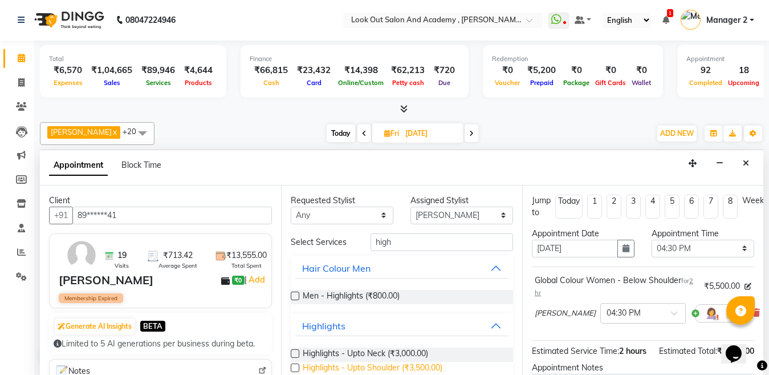
click at [375, 361] on span "Highlights - Upto Shoulder (₹3,500.00)" at bounding box center [373, 368] width 140 height 14
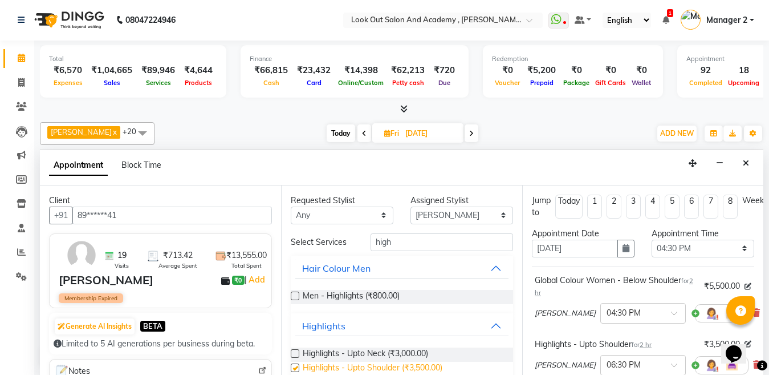
checkbox input "false"
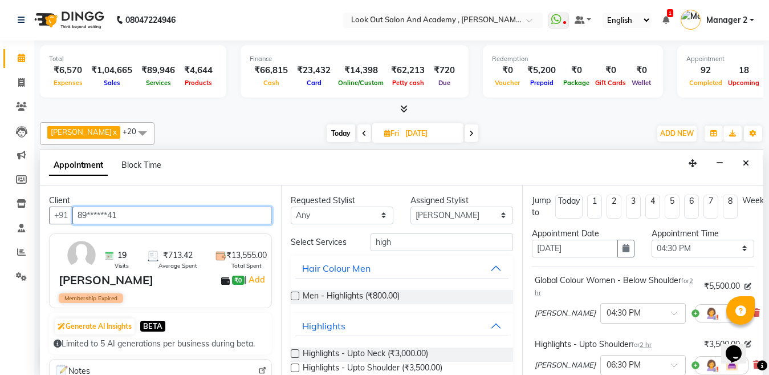
drag, startPoint x: 163, startPoint y: 215, endPoint x: 0, endPoint y: 220, distance: 163.1
click at [0, 220] on app-home "08047224946 Select Location × Look Out Salon And Academy , Mahavir Nagar WhatsA…" at bounding box center [384, 186] width 769 height 375
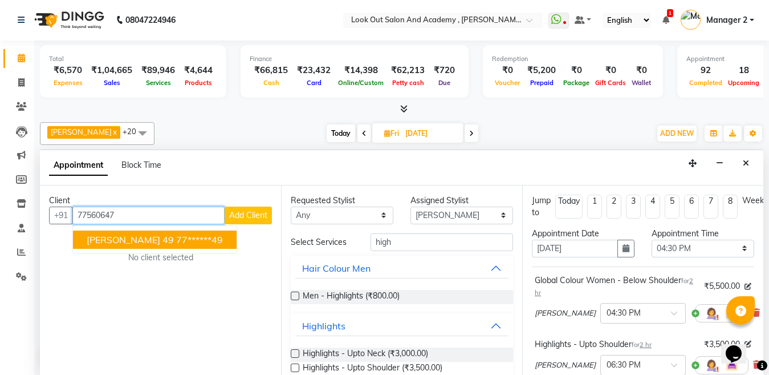
drag, startPoint x: 163, startPoint y: 246, endPoint x: 171, endPoint y: 251, distance: 9.2
click at [162, 246] on button "Sujata 49 77******49" at bounding box center [155, 239] width 164 height 18
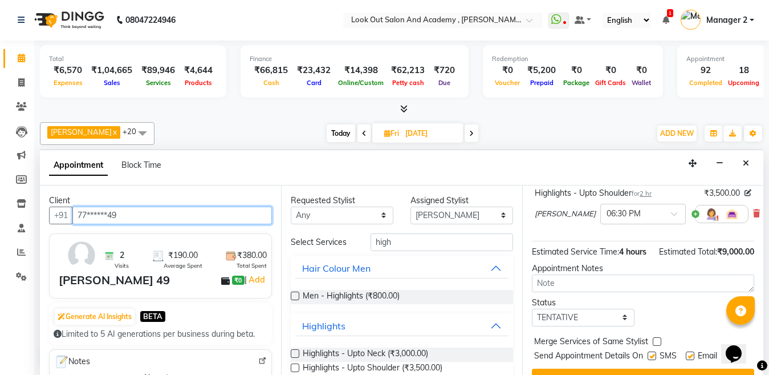
scroll to position [171, 0]
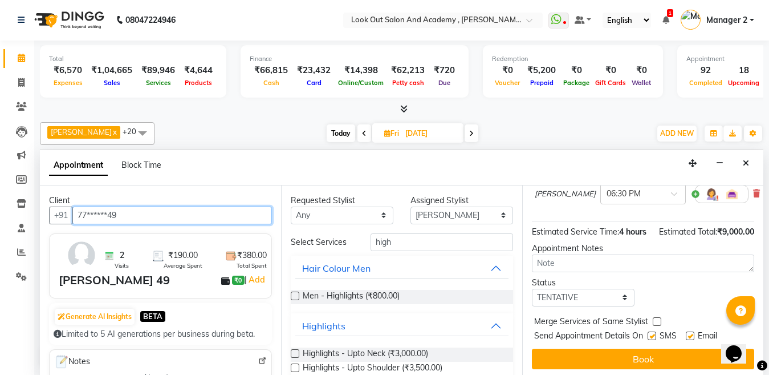
type input "77******49"
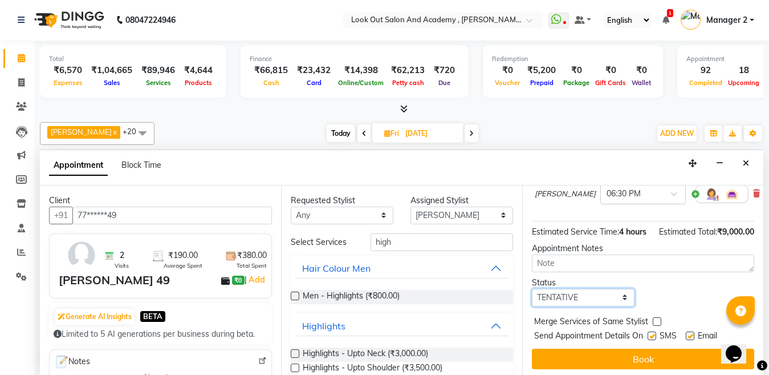
click at [567, 306] on select "Select TENTATIVE CONFIRM UPCOMING" at bounding box center [583, 297] width 103 height 18
select select "confirm booking"
click at [532, 303] on select "Select TENTATIVE CONFIRM UPCOMING" at bounding box center [583, 297] width 103 height 18
drag, startPoint x: 652, startPoint y: 353, endPoint x: 684, endPoint y: 357, distance: 32.2
click at [653, 340] on label at bounding box center [652, 335] width 9 height 9
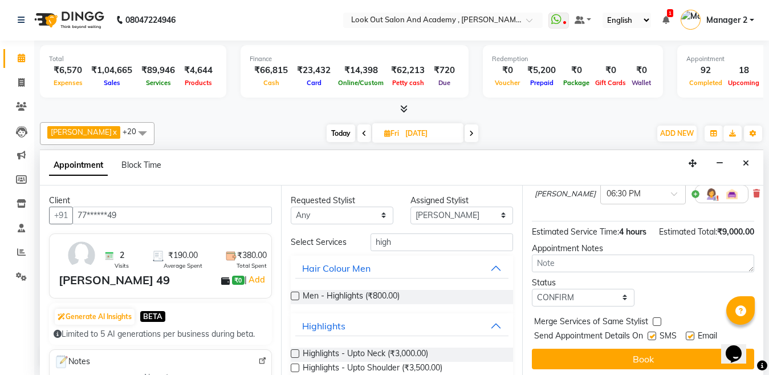
click at [653, 340] on input "checkbox" at bounding box center [651, 336] width 7 height 7
checkbox input "false"
click at [690, 344] on div at bounding box center [689, 338] width 7 height 12
click at [691, 340] on label at bounding box center [690, 335] width 9 height 9
click at [691, 340] on input "checkbox" at bounding box center [689, 336] width 7 height 7
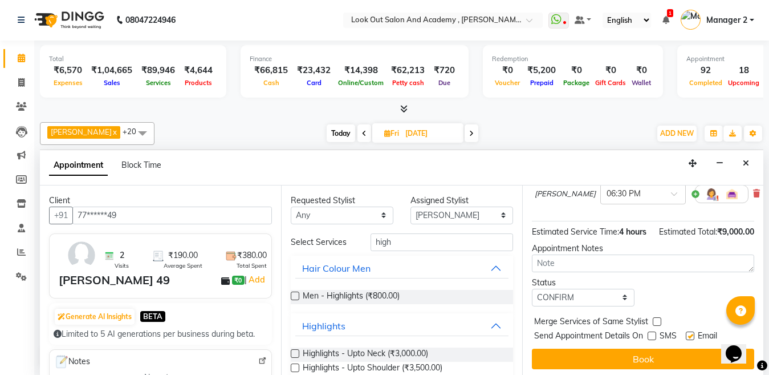
checkbox input "false"
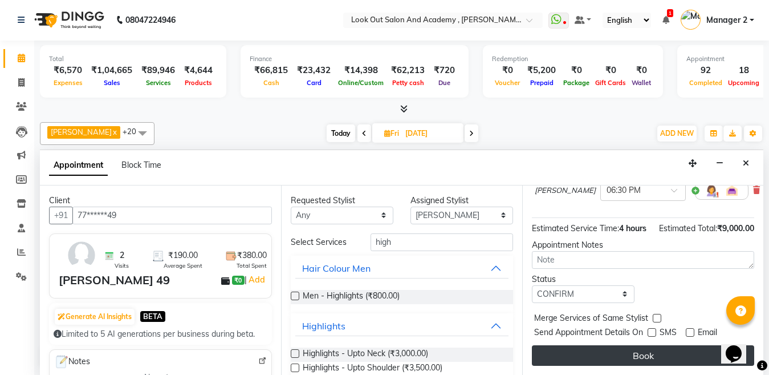
scroll to position [200, 0]
click at [660, 345] on button "Book" at bounding box center [643, 355] width 222 height 21
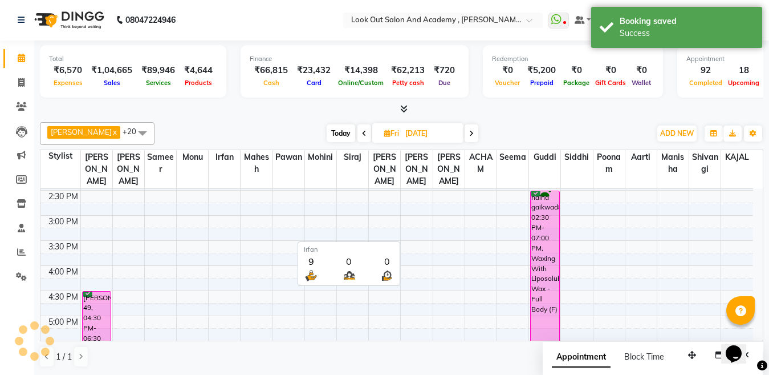
scroll to position [0, 0]
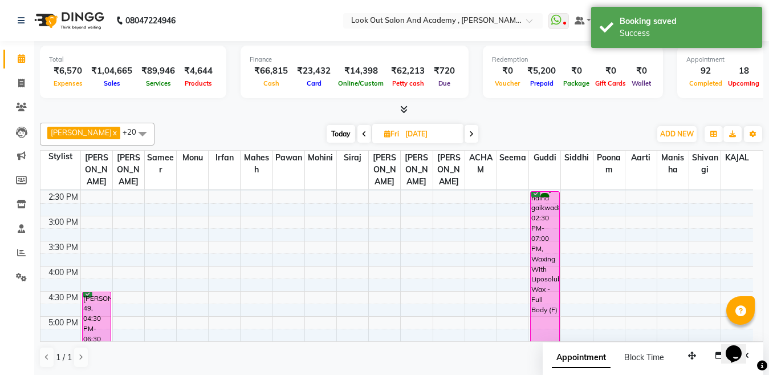
click at [327, 137] on span "Today" at bounding box center [341, 134] width 29 height 18
type input "01-10-2025"
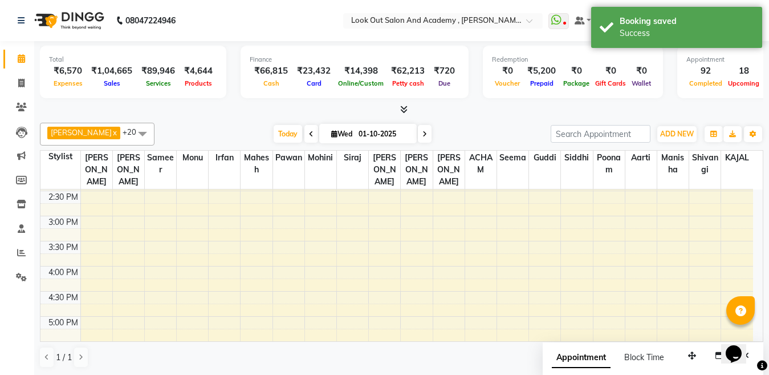
scroll to position [552, 0]
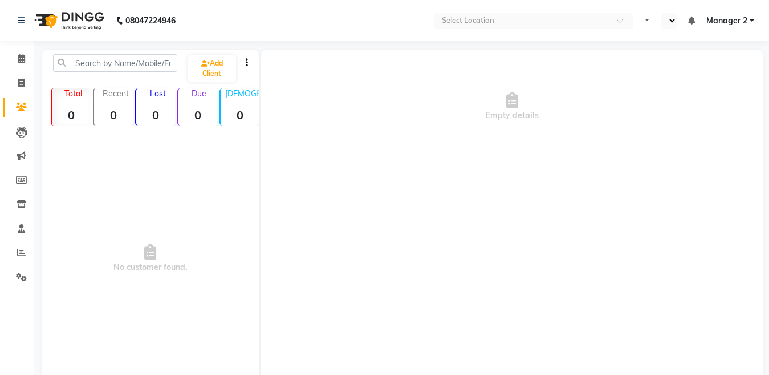
select select "en"
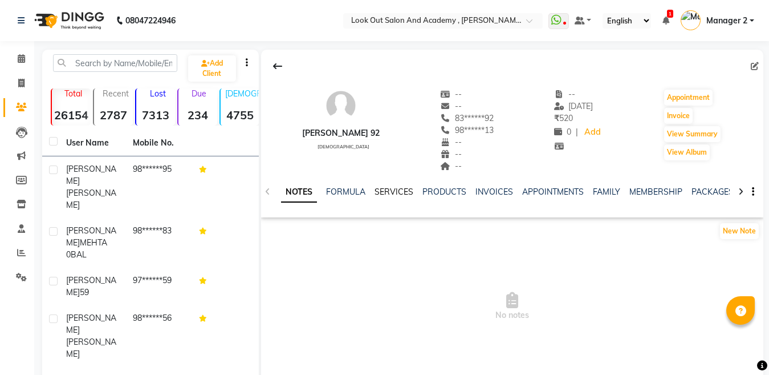
click at [397, 188] on link "SERVICES" at bounding box center [394, 191] width 39 height 10
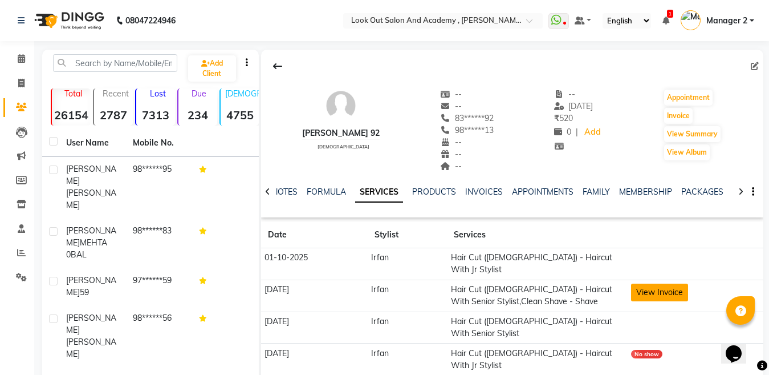
click at [682, 283] on button "View Invoice" at bounding box center [659, 292] width 57 height 18
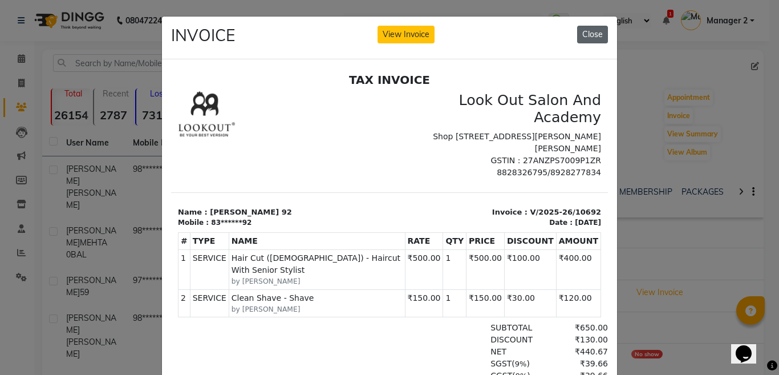
click at [589, 40] on button "Close" at bounding box center [592, 35] width 31 height 18
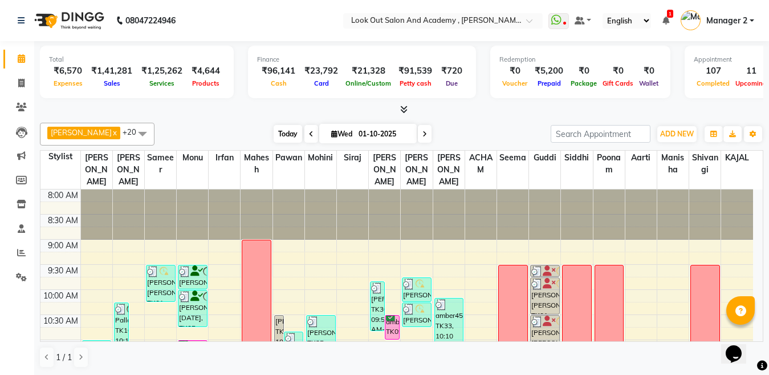
click at [275, 140] on span "Today" at bounding box center [288, 134] width 29 height 18
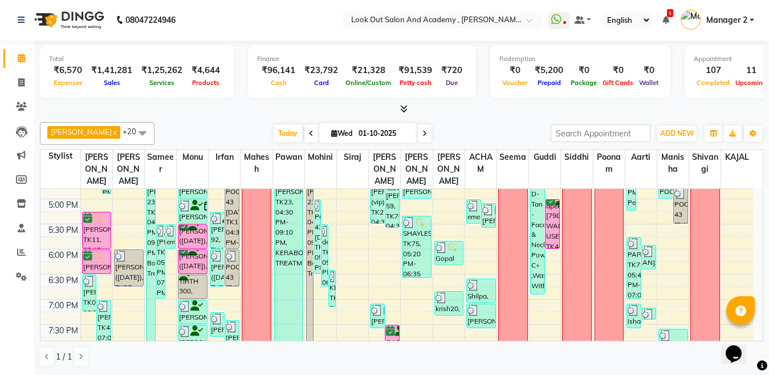
scroll to position [612, 0]
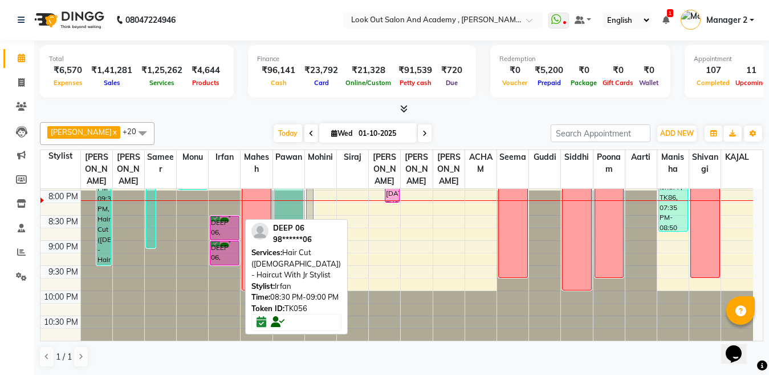
click at [228, 227] on div "DEEP 06, TK56, 08:30 PM-09:00 PM, Hair Cut (Male) - Haircut With Jr Stylist" at bounding box center [224, 227] width 29 height 23
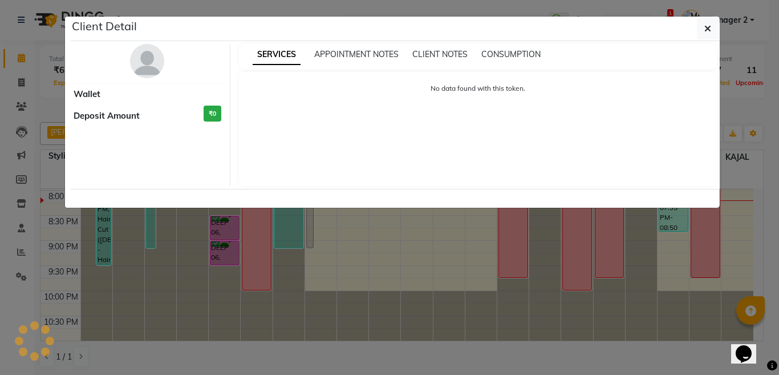
select select "6"
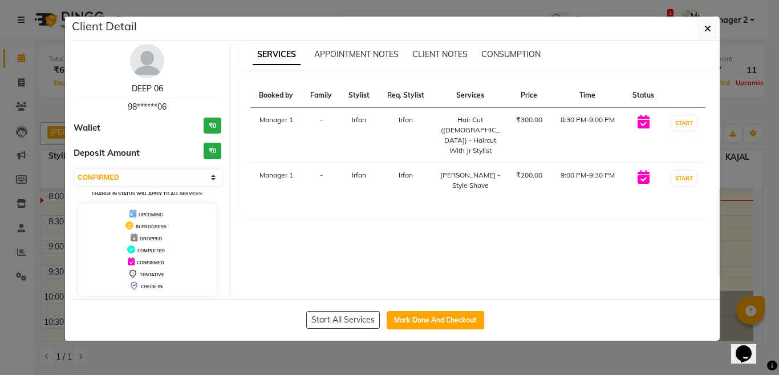
click at [142, 87] on link "DEEP 06" at bounding box center [147, 88] width 31 height 10
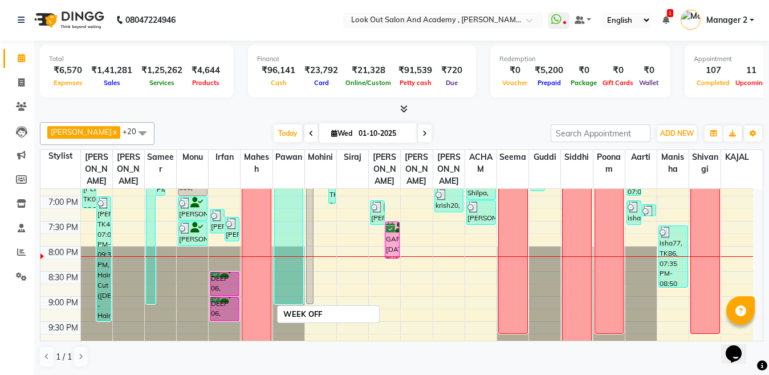
scroll to position [441, 0]
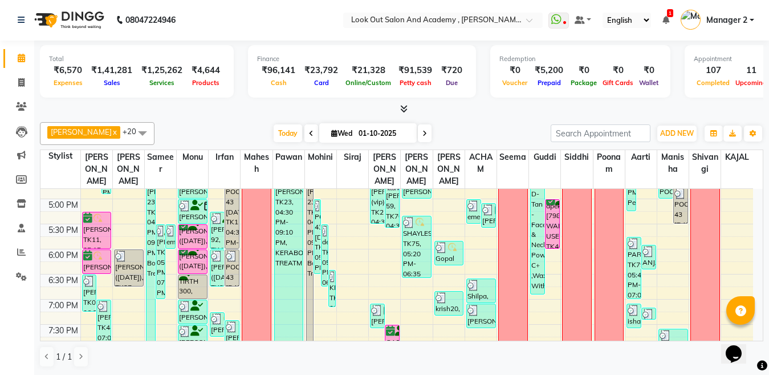
click at [422, 132] on icon at bounding box center [424, 133] width 5 height 7
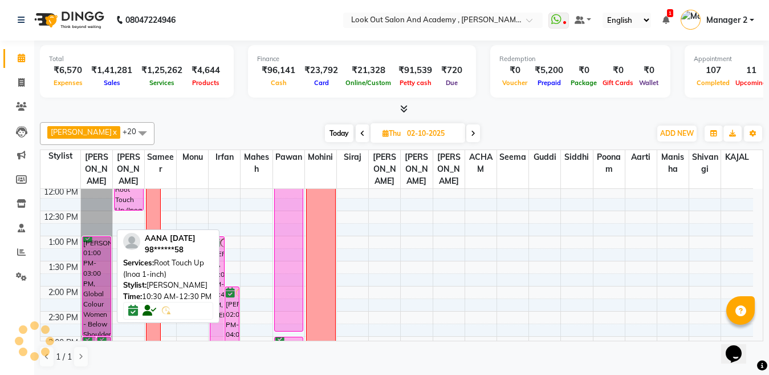
scroll to position [89, 0]
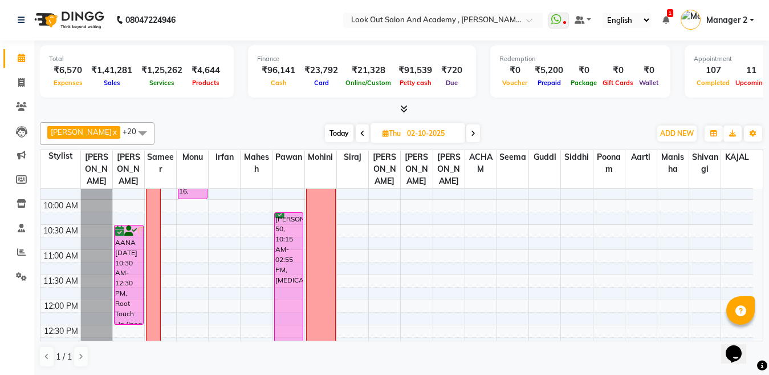
click at [336, 130] on span "Today" at bounding box center [339, 133] width 29 height 18
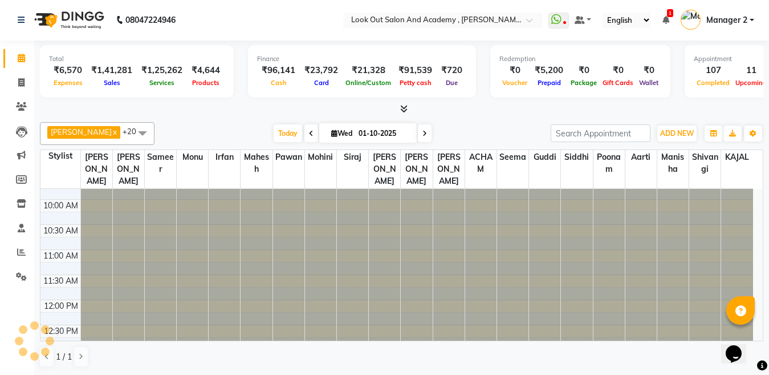
scroll to position [603, 0]
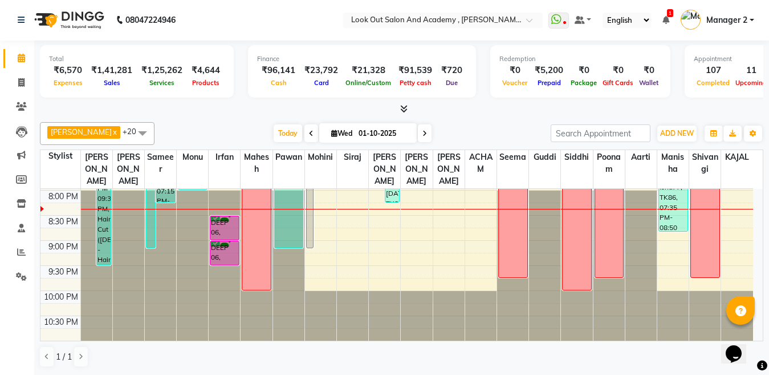
click at [418, 133] on span at bounding box center [425, 133] width 14 height 18
type input "02-10-2025"
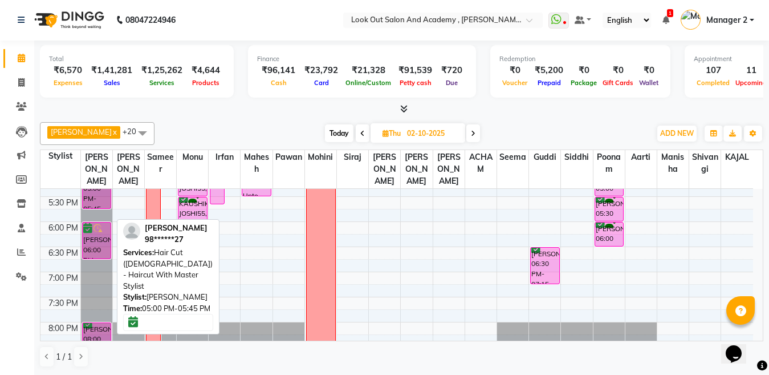
scroll to position [489, 0]
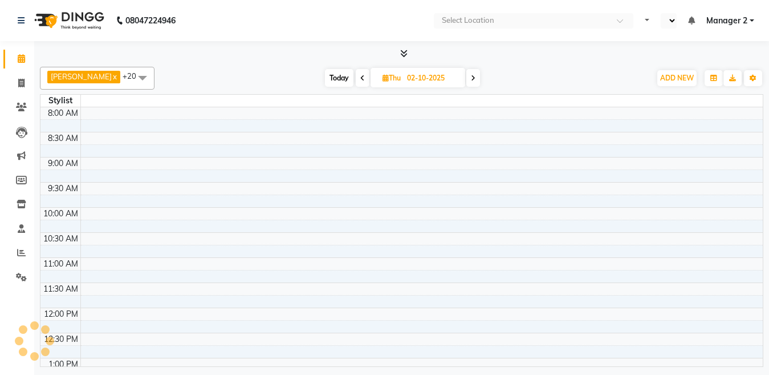
select select "en"
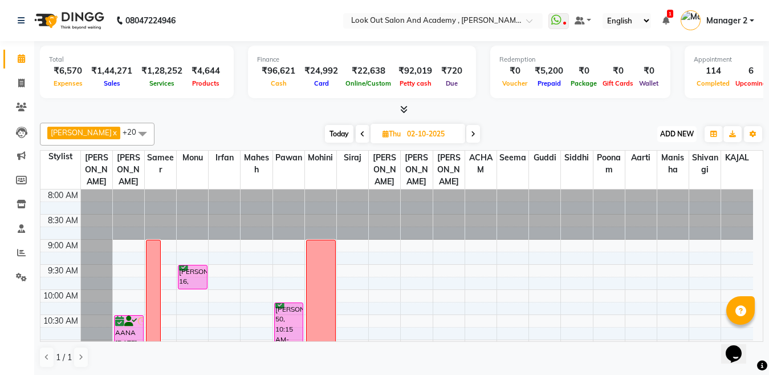
click at [686, 126] on button "ADD NEW Toggle Dropdown" at bounding box center [676, 134] width 39 height 16
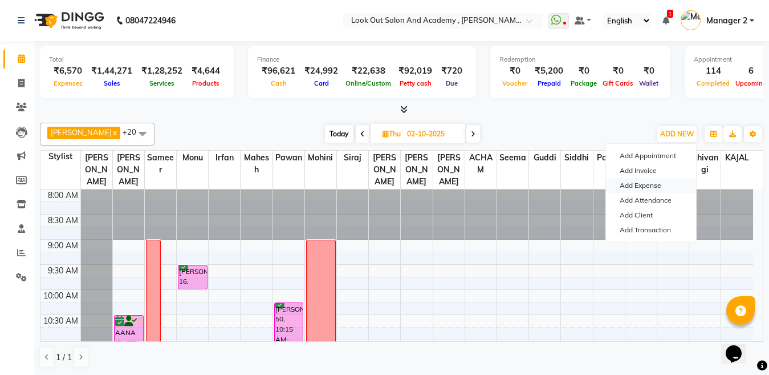
click at [633, 189] on link "Add Expense" at bounding box center [651, 185] width 90 height 15
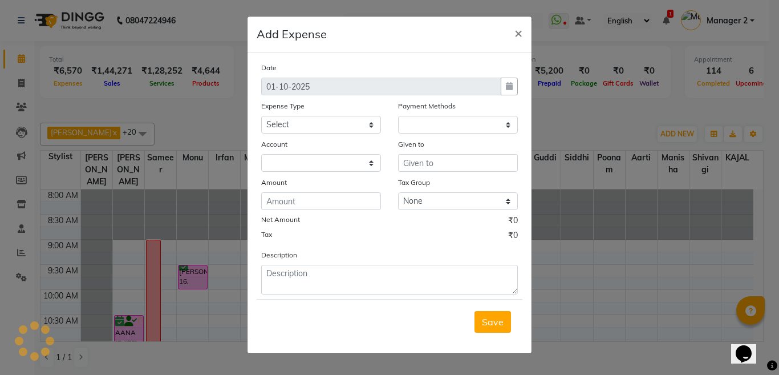
select select "1"
select select "3545"
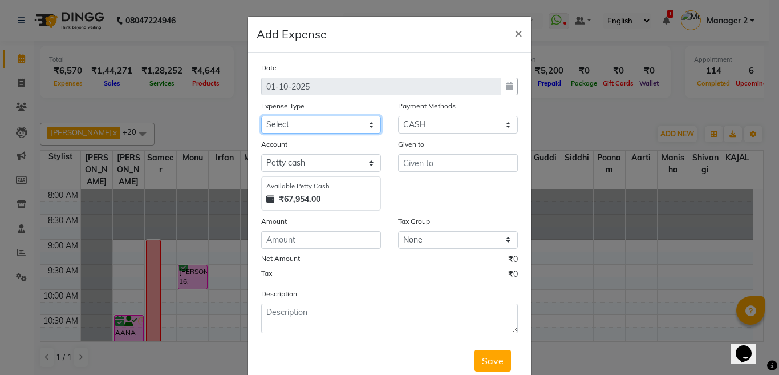
drag, startPoint x: 284, startPoint y: 119, endPoint x: 283, endPoint y: 130, distance: 11.5
click at [284, 119] on select "Select Advance Salary Big Temple Box Cash Shortage Commission Given To Staff DH…" at bounding box center [321, 125] width 120 height 18
select select "7892"
click at [261, 116] on select "Select Advance Salary Big Temple Box Cash Shortage Commission Given To Staff [P…" at bounding box center [321, 125] width 120 height 18
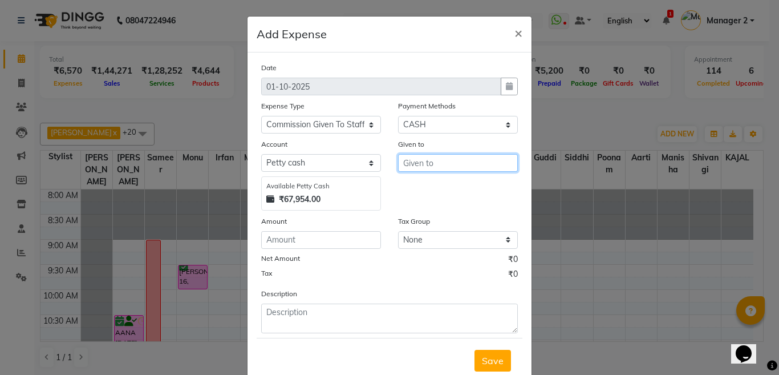
click at [447, 169] on input "text" at bounding box center [458, 163] width 120 height 18
type input "monu"
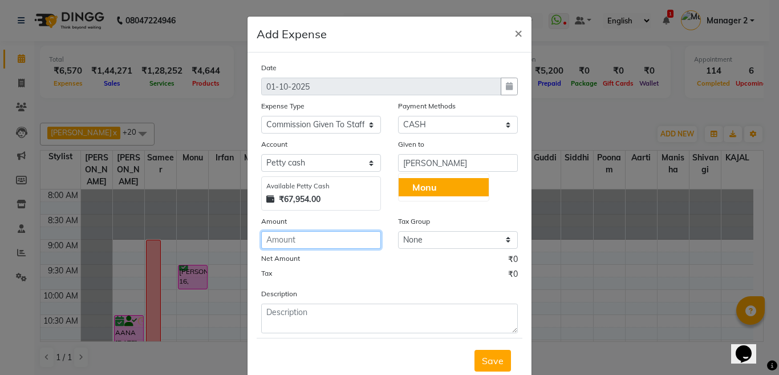
click at [304, 242] on input "number" at bounding box center [321, 240] width 120 height 18
type input "6373"
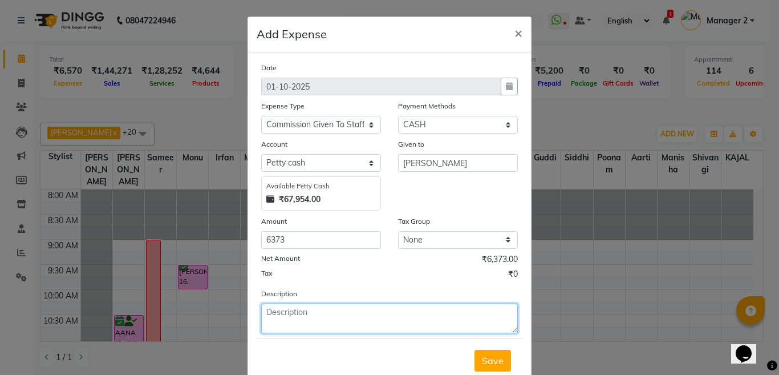
click at [273, 311] on textarea at bounding box center [389, 318] width 257 height 30
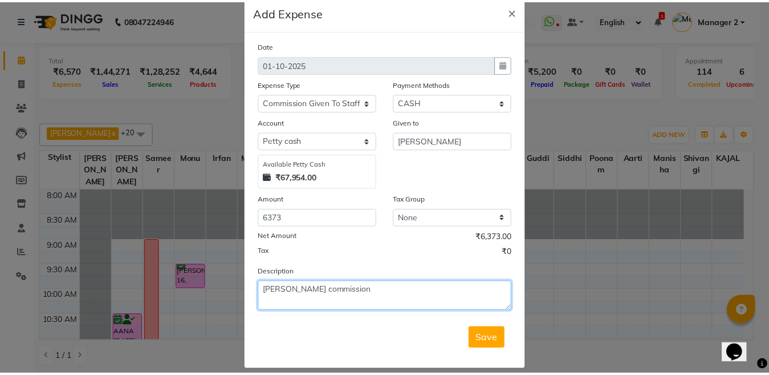
scroll to position [34, 0]
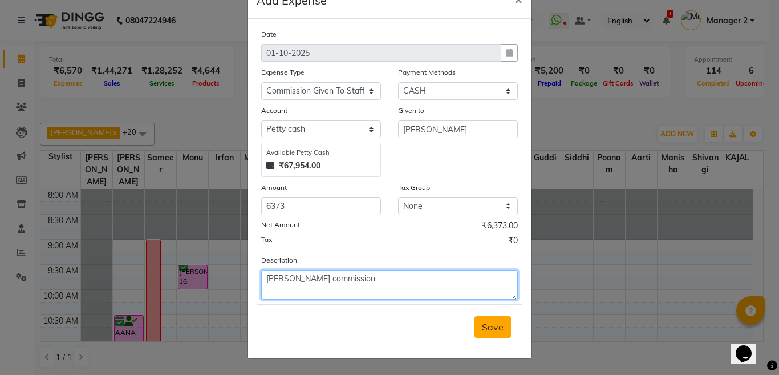
type textarea "monu commission"
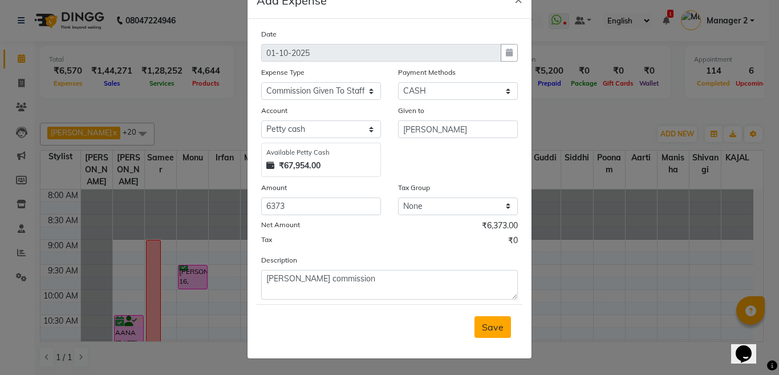
click at [479, 332] on button "Save" at bounding box center [492, 327] width 36 height 22
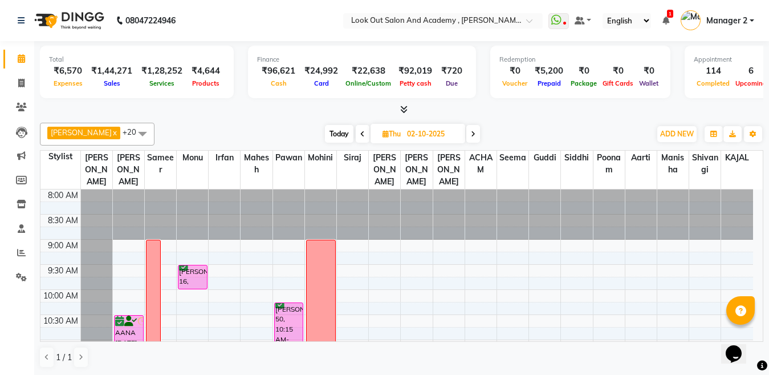
scroll to position [1, 0]
click at [337, 131] on span "Today" at bounding box center [339, 133] width 29 height 18
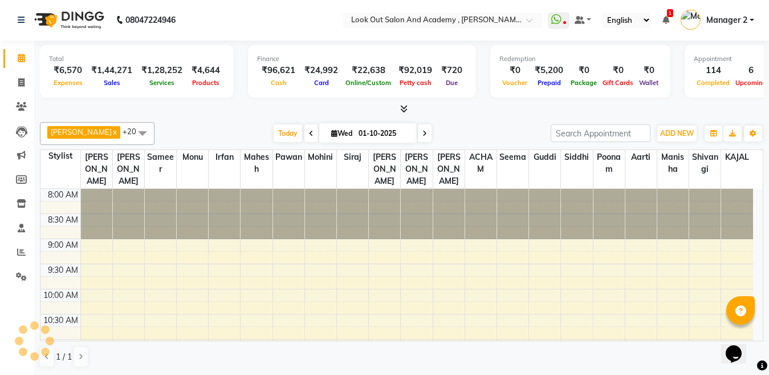
scroll to position [603, 0]
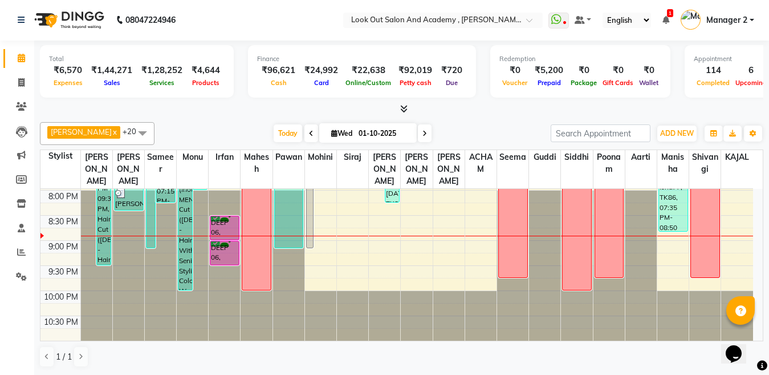
click at [418, 134] on span at bounding box center [425, 133] width 14 height 18
type input "02-10-2025"
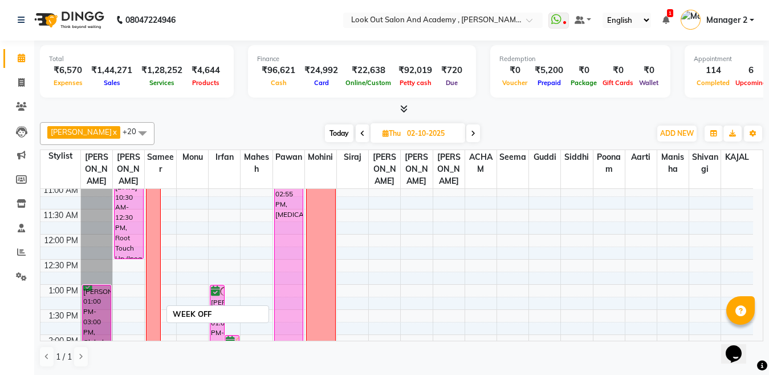
scroll to position [89, 0]
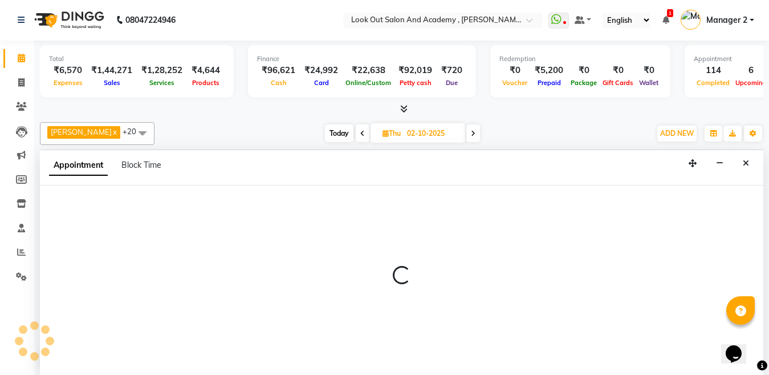
select select "28196"
select select "tentative"
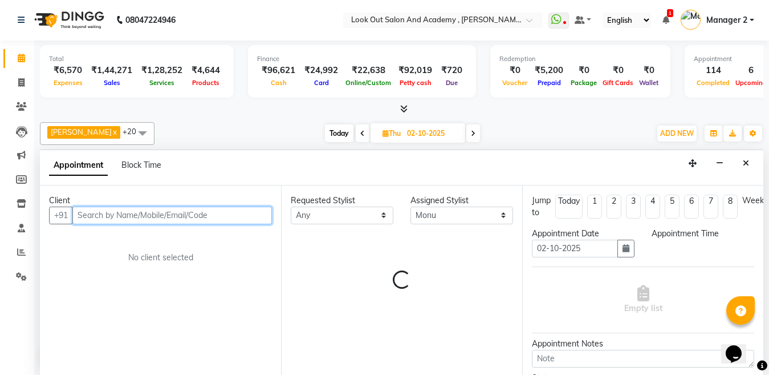
select select "630"
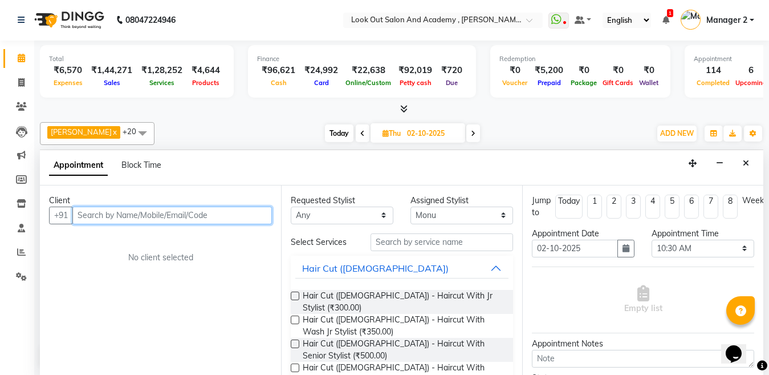
click at [164, 213] on input "text" at bounding box center [172, 215] width 200 height 18
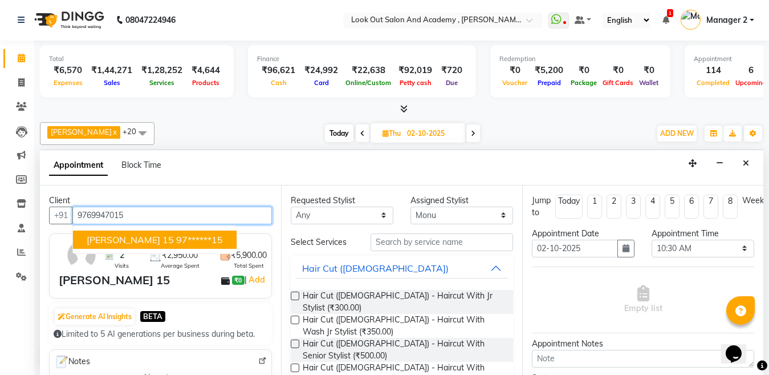
click at [127, 245] on button "PRANAV 15 97******15" at bounding box center [155, 239] width 164 height 18
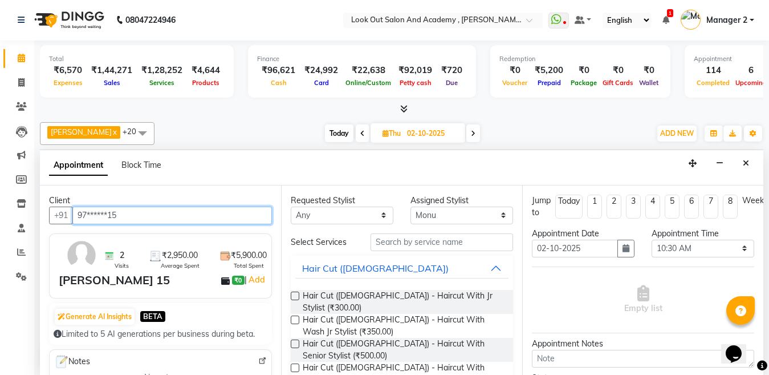
type input "97******15"
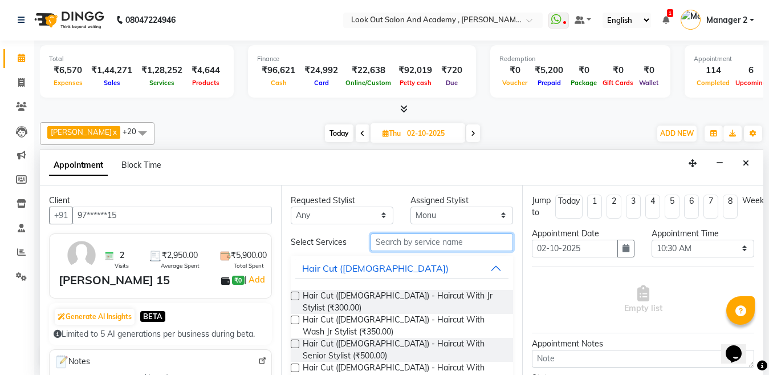
click at [380, 241] on input "text" at bounding box center [442, 242] width 143 height 18
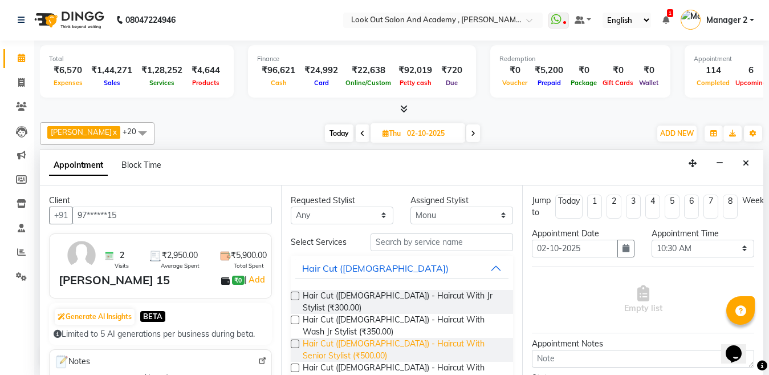
click at [367, 337] on span "Hair Cut (Male) - Haircut With Senior Stylist (₹500.00)" at bounding box center [403, 349] width 201 height 24
checkbox input "false"
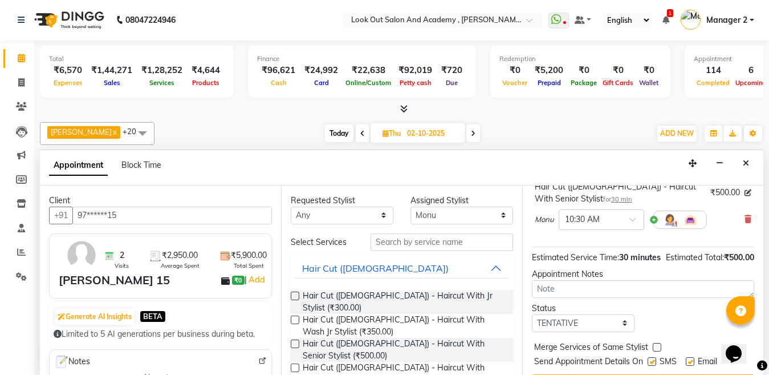
scroll to position [144, 0]
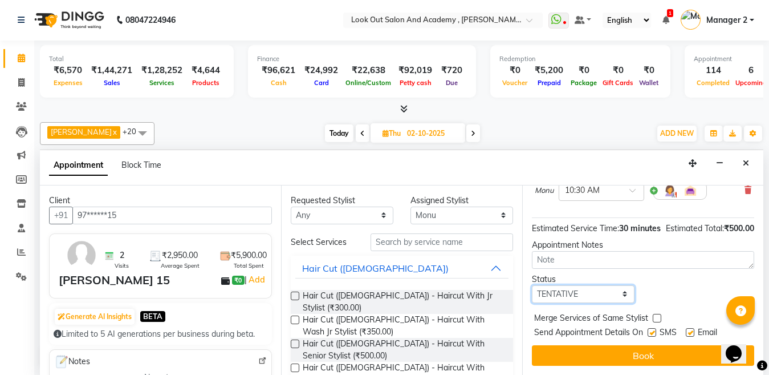
click at [573, 287] on select "Select TENTATIVE CONFIRM UPCOMING" at bounding box center [583, 294] width 103 height 18
select select "confirm booking"
click at [532, 285] on select "Select TENTATIVE CONFIRM UPCOMING" at bounding box center [583, 294] width 103 height 18
click at [652, 328] on label at bounding box center [652, 332] width 9 height 9
click at [652, 329] on input "checkbox" at bounding box center [651, 332] width 7 height 7
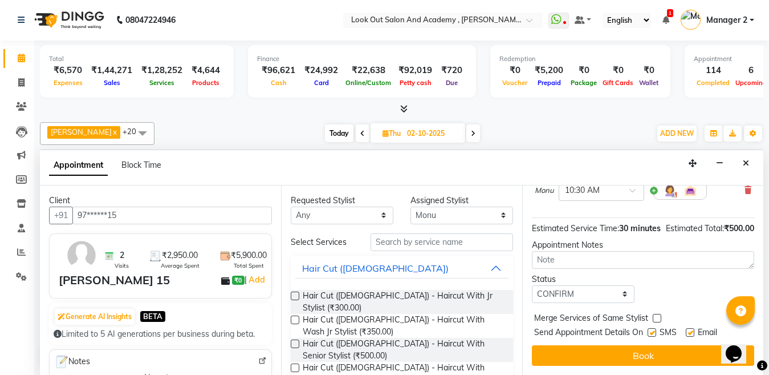
checkbox input "false"
click at [687, 328] on label at bounding box center [690, 332] width 9 height 9
click at [687, 329] on input "checkbox" at bounding box center [689, 332] width 7 height 7
checkbox input "false"
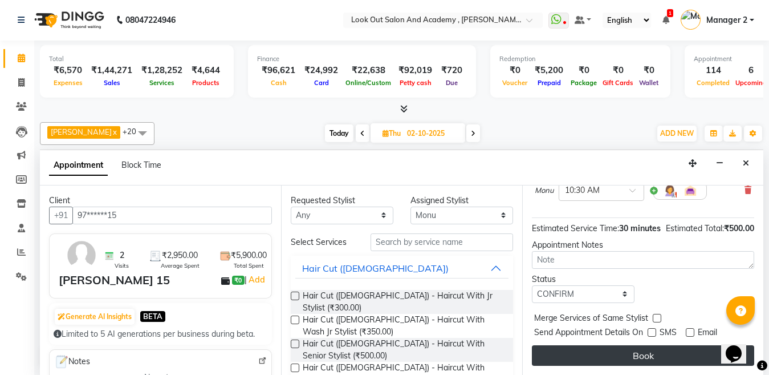
click at [638, 351] on button "Book" at bounding box center [643, 355] width 222 height 21
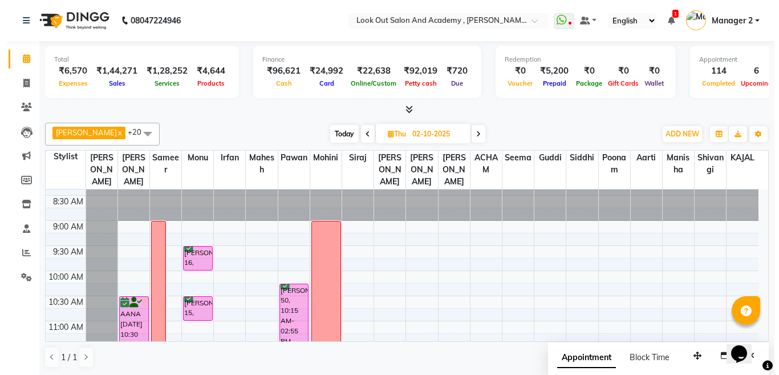
scroll to position [0, 0]
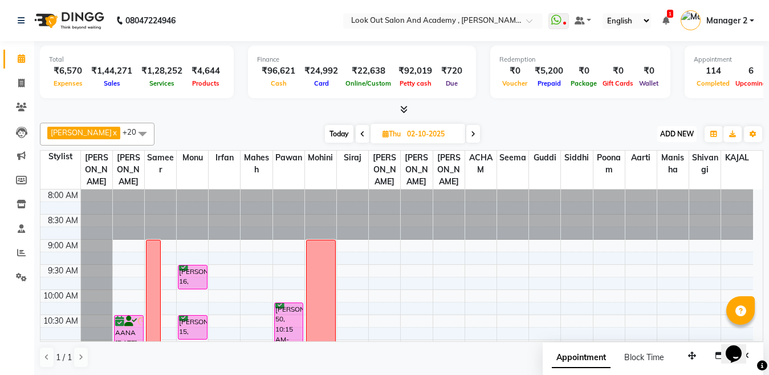
click at [666, 137] on span "ADD NEW" at bounding box center [677, 133] width 34 height 9
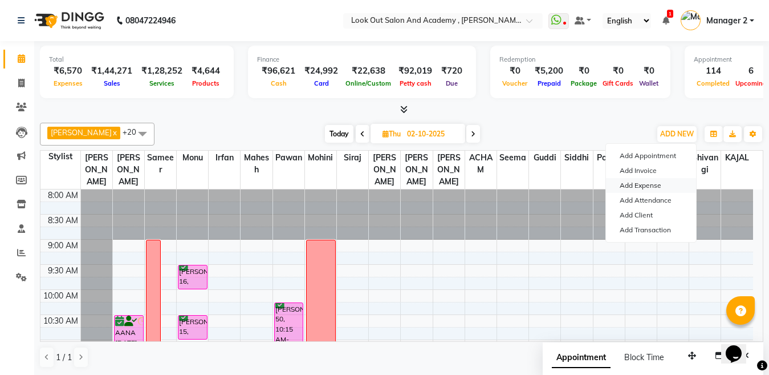
click at [632, 186] on link "Add Expense" at bounding box center [651, 185] width 90 height 15
select select "1"
select select "3545"
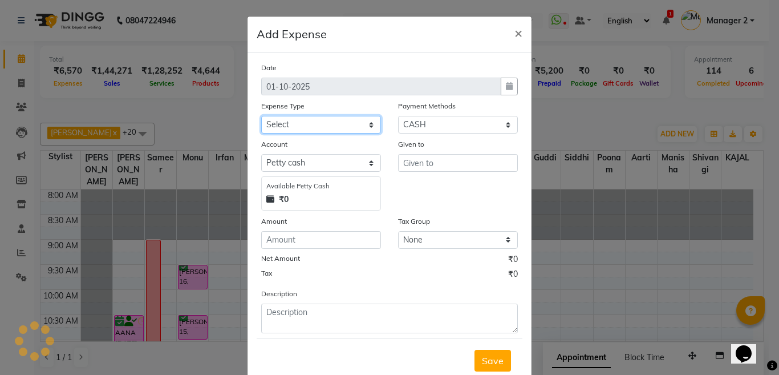
drag, startPoint x: 279, startPoint y: 127, endPoint x: 276, endPoint y: 133, distance: 6.9
click at [279, 127] on select "Select Advance Salary Big Temple Box Cash Shortage Commission Given To Staff [P…" at bounding box center [321, 125] width 120 height 18
select select "7892"
click at [261, 116] on select "Select Advance Salary Big Temple Box Cash Shortage Commission Given To Staff [P…" at bounding box center [321, 125] width 120 height 18
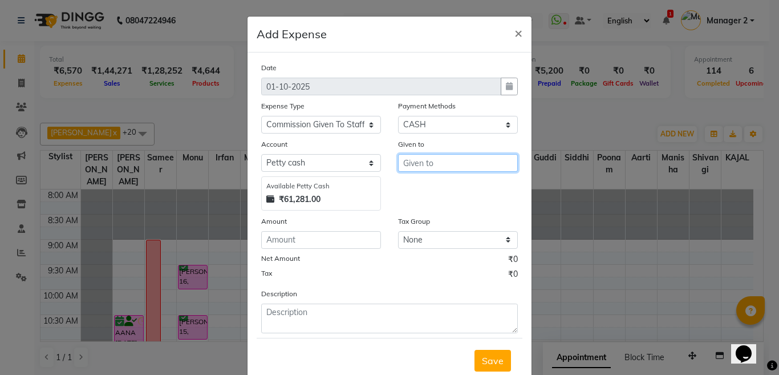
click at [398, 166] on input "text" at bounding box center [458, 163] width 120 height 18
click at [436, 188] on button "[PERSON_NAME]" at bounding box center [450, 187] width 104 height 18
type input "[PERSON_NAME]"
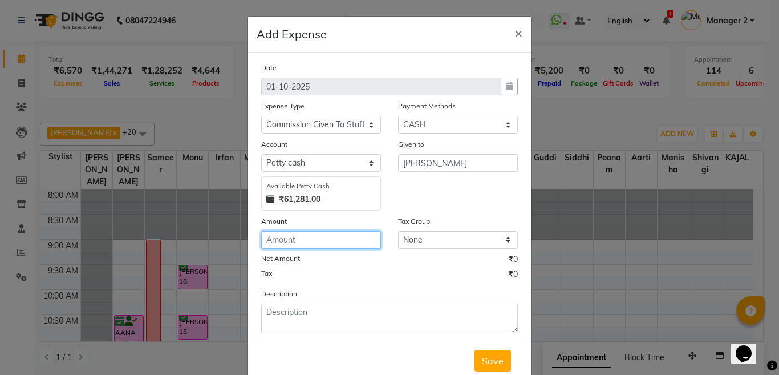
click at [308, 241] on input "number" at bounding box center [321, 240] width 120 height 18
type input "2286"
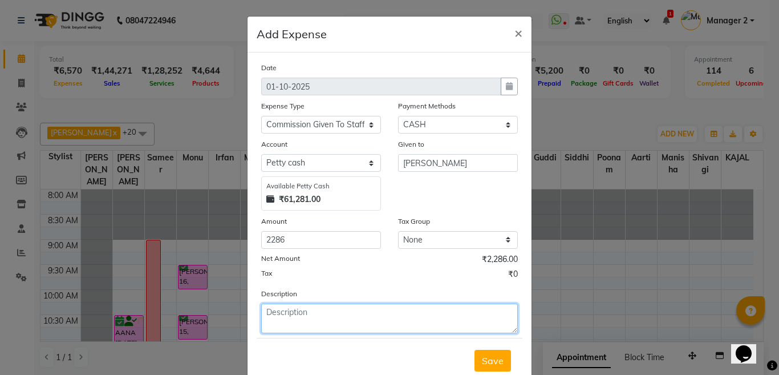
click at [295, 315] on textarea at bounding box center [389, 318] width 257 height 30
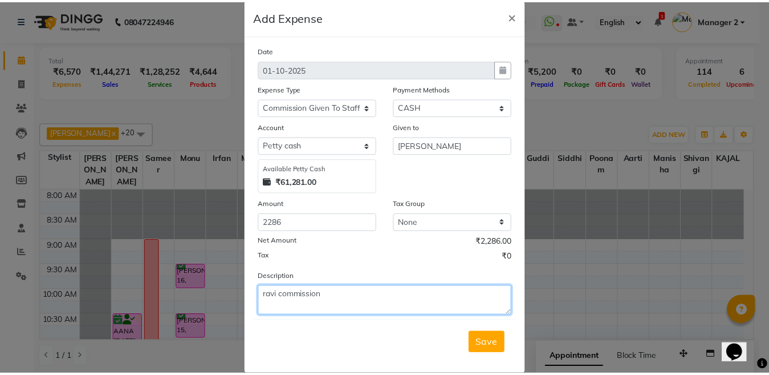
scroll to position [34, 0]
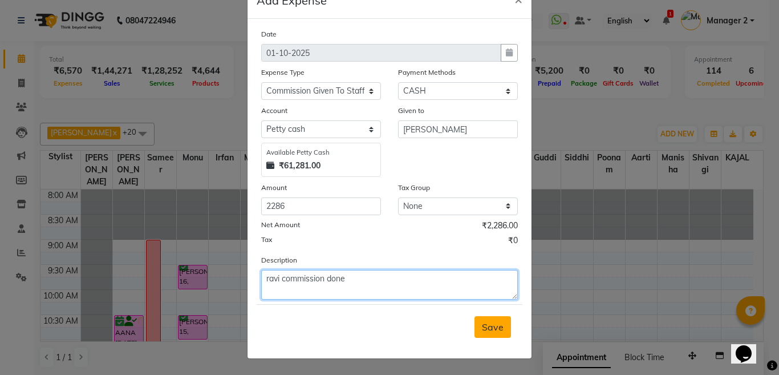
type textarea "ravi commission done"
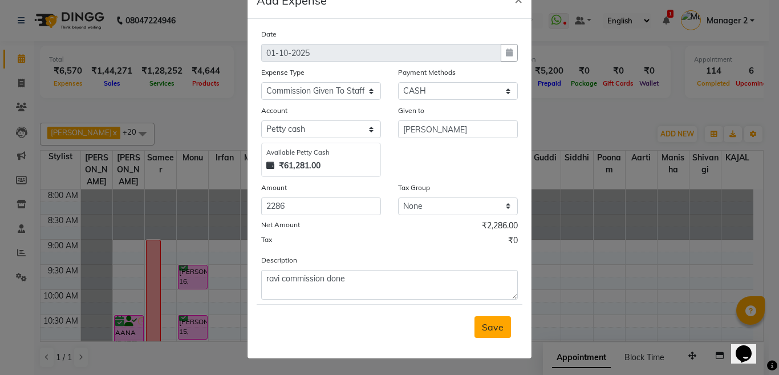
click at [498, 327] on span "Save" at bounding box center [493, 326] width 22 height 11
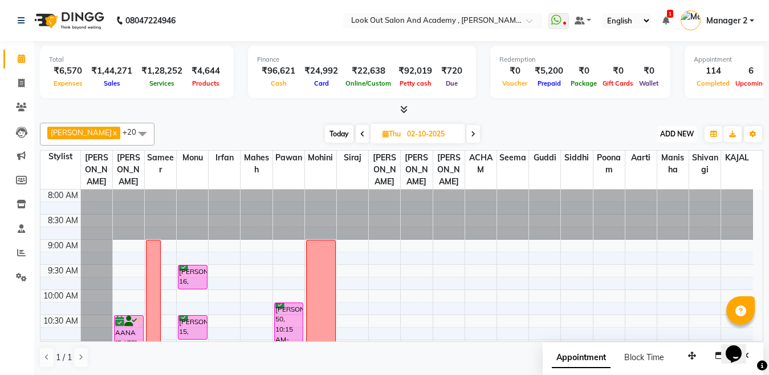
click at [665, 129] on span "ADD NEW" at bounding box center [677, 133] width 34 height 9
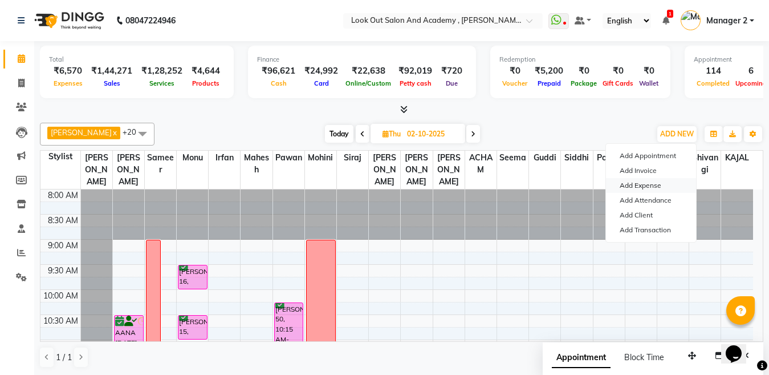
click at [635, 183] on link "Add Expense" at bounding box center [651, 185] width 90 height 15
select select "1"
select select "3545"
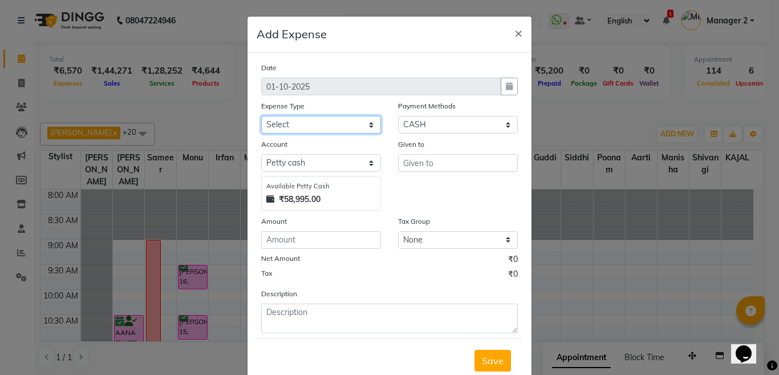
click at [290, 123] on select "Select Advance Salary Big Temple Box Cash Shortage Commission Given To Staff DH…" at bounding box center [321, 125] width 120 height 18
select select "7892"
click at [261, 116] on select "Select Advance Salary Big Temple Box Cash Shortage Commission Given To Staff DH…" at bounding box center [321, 125] width 120 height 18
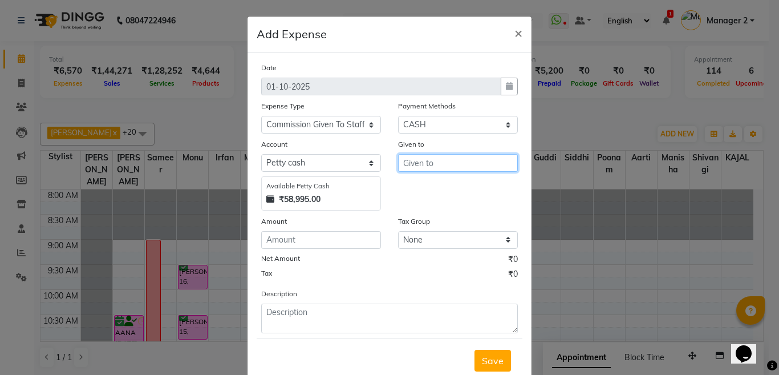
click at [420, 165] on input "text" at bounding box center [458, 163] width 120 height 18
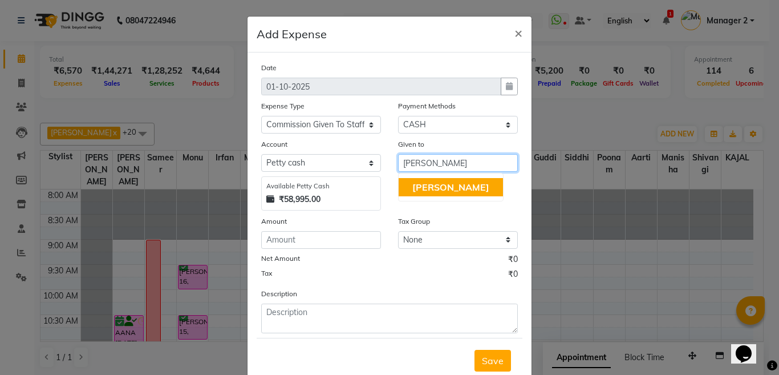
click at [401, 197] on ngb-typeahead-window "Ayan" at bounding box center [450, 187] width 105 height 29
click at [405, 192] on button "Ayan" at bounding box center [450, 187] width 104 height 18
type input "Ayan"
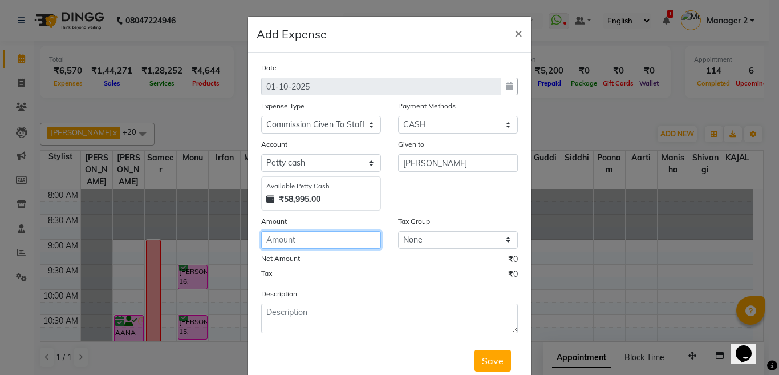
click at [337, 233] on input "number" at bounding box center [321, 240] width 120 height 18
type input "3517"
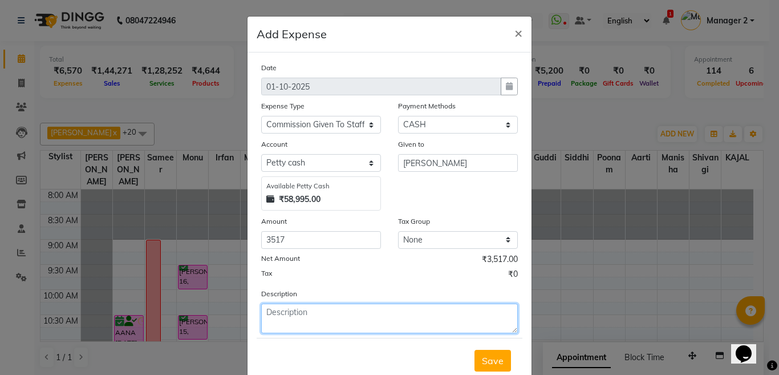
click at [363, 316] on textarea at bounding box center [389, 318] width 257 height 30
type textarea "[PERSON_NAME] commission"
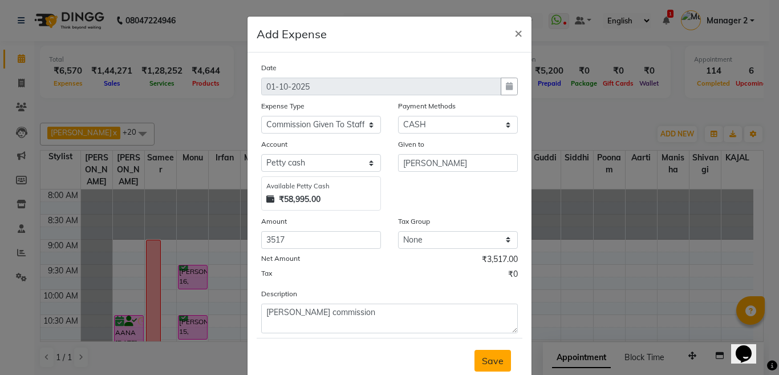
click at [490, 363] on span "Save" at bounding box center [493, 360] width 22 height 11
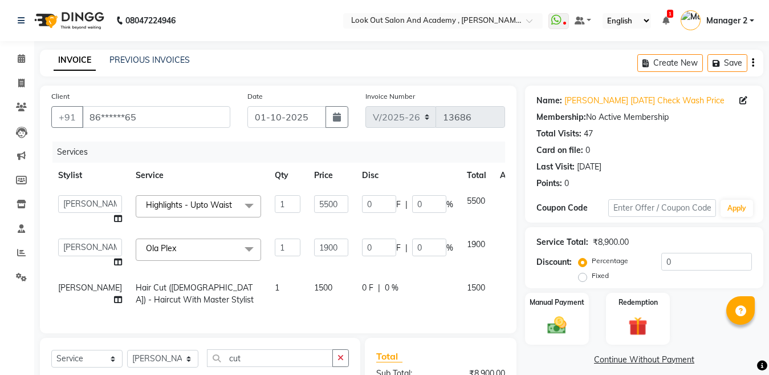
select select "4708"
select select "28350"
select select "service"
select select "28350"
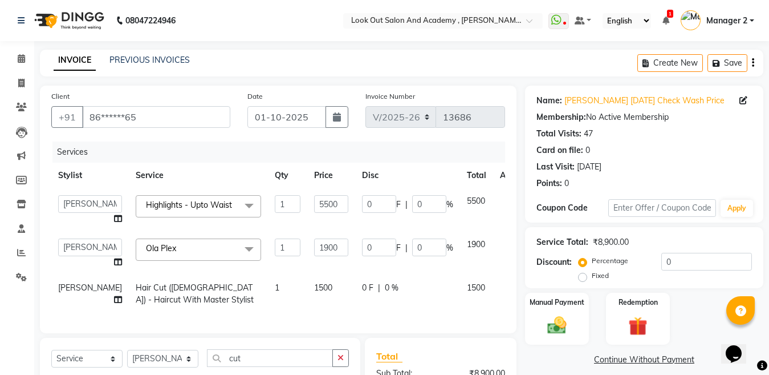
scroll to position [114, 0]
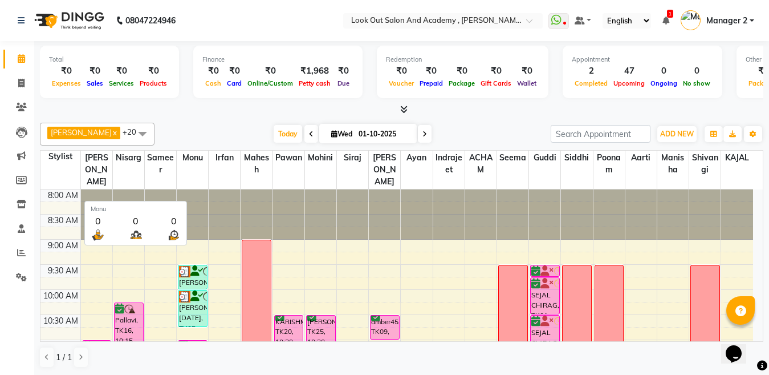
scroll to position [57, 0]
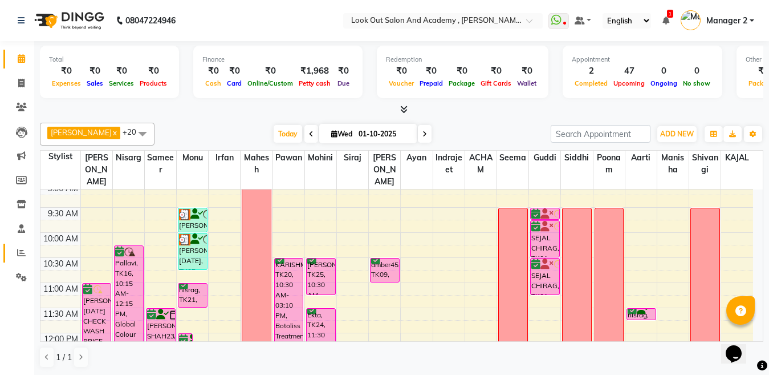
click at [5, 249] on li "Reports" at bounding box center [17, 253] width 34 height 25
click at [19, 250] on icon at bounding box center [21, 252] width 9 height 9
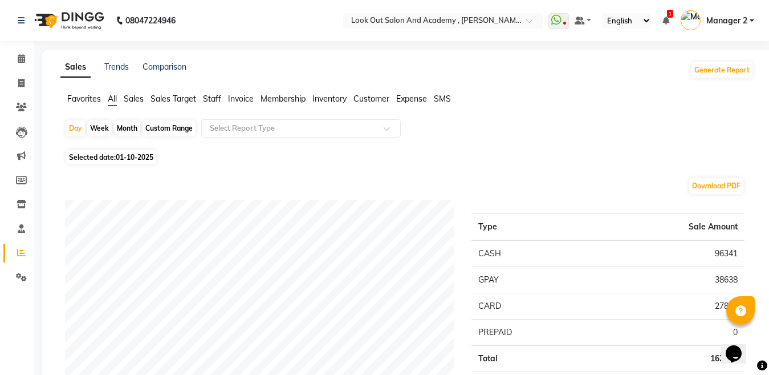
click at [217, 99] on span "Staff" at bounding box center [212, 98] width 18 height 10
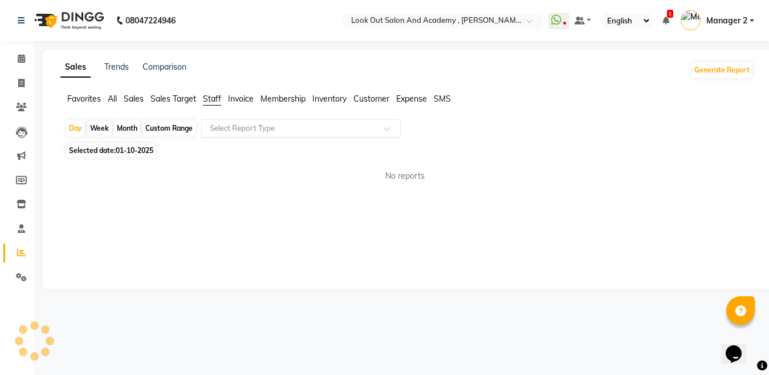
click at [237, 133] on input "text" at bounding box center [289, 128] width 164 height 11
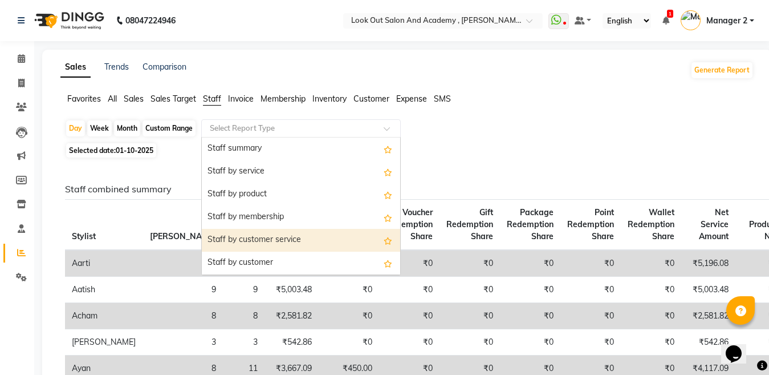
click at [249, 237] on div "Staff by customer service" at bounding box center [301, 240] width 198 height 23
select select "filtered_report"
select select "pdf"
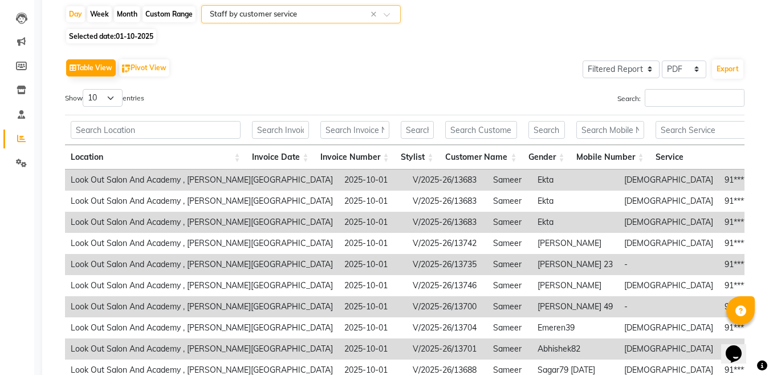
scroll to position [225, 0]
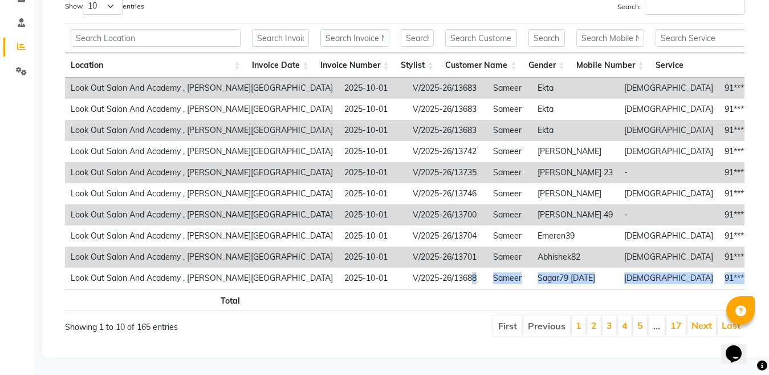
drag, startPoint x: 378, startPoint y: 268, endPoint x: 438, endPoint y: 235, distance: 69.2
click at [661, 302] on div "Location Invoice Date Invoice Number Stylist Customer Name Gender Mobile Number…" at bounding box center [405, 166] width 680 height 295
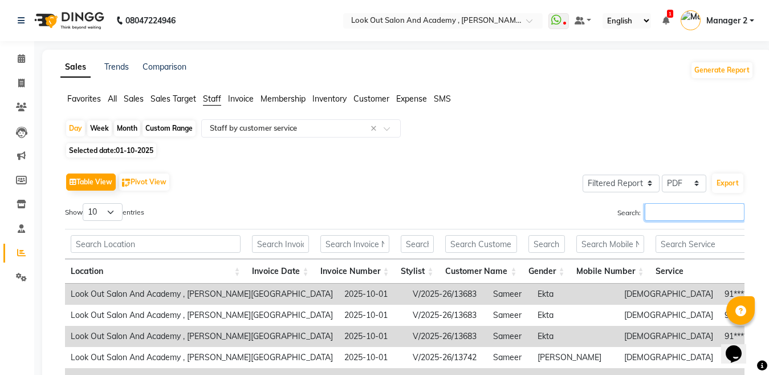
click at [662, 219] on input "Search:" at bounding box center [695, 212] width 100 height 18
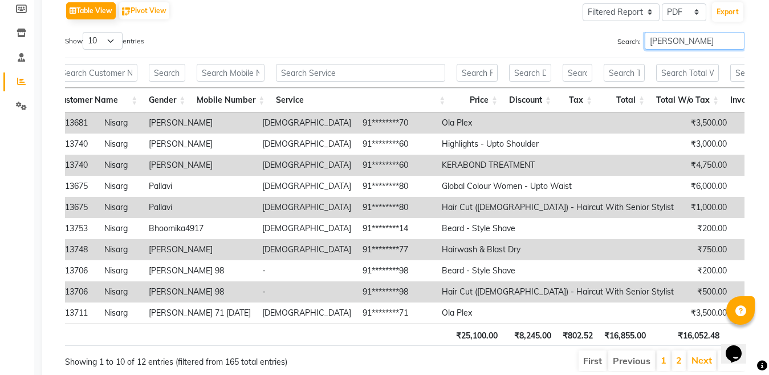
scroll to position [57, 0]
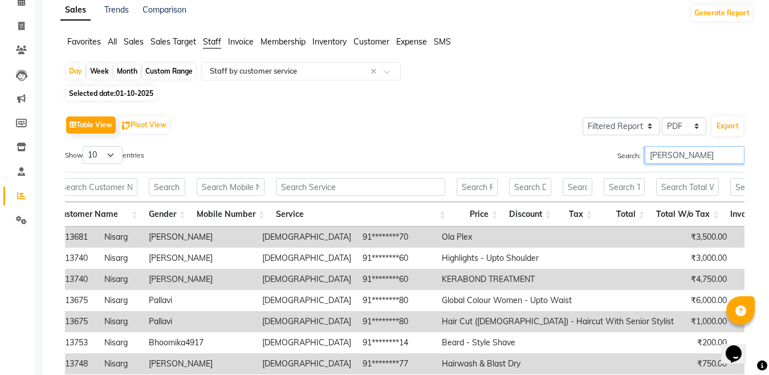
drag, startPoint x: 671, startPoint y: 156, endPoint x: 616, endPoint y: 155, distance: 54.7
click at [617, 153] on label "Search: [PERSON_NAME]" at bounding box center [680, 155] width 127 height 18
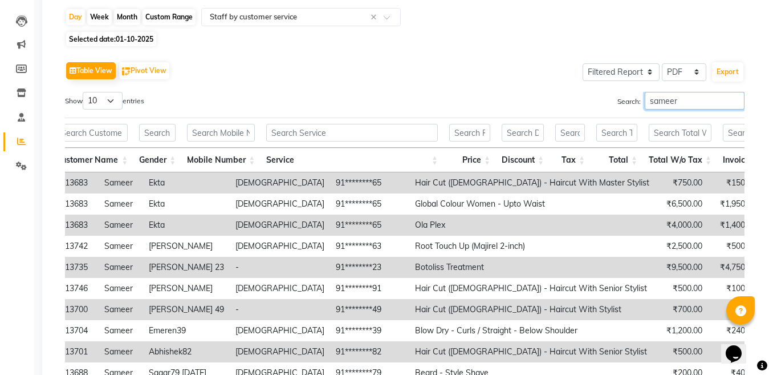
scroll to position [0, 0]
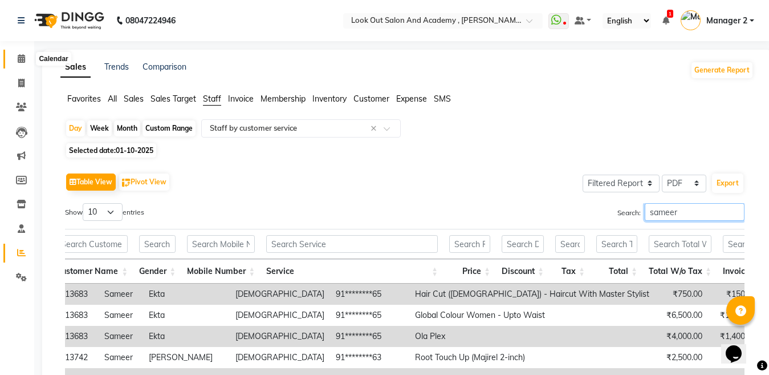
type input "sameer"
click at [15, 64] on span at bounding box center [21, 58] width 20 height 13
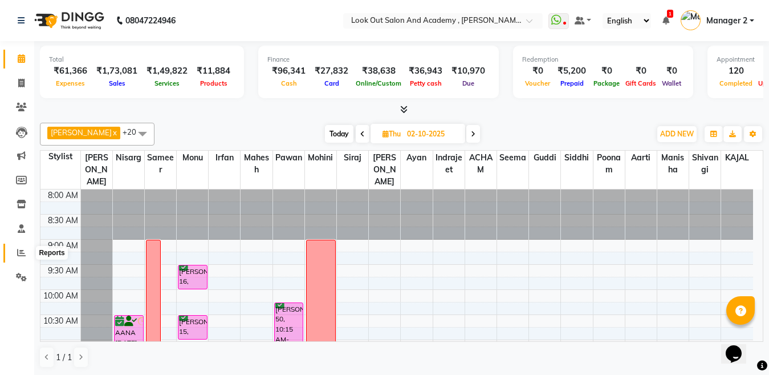
click at [19, 255] on icon at bounding box center [21, 252] width 9 height 9
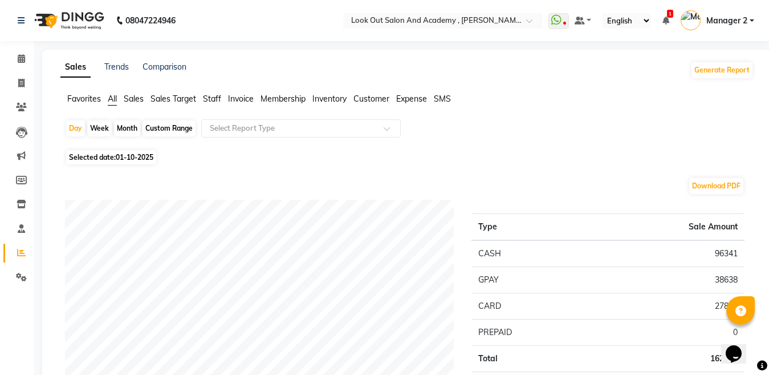
click at [179, 128] on div "Custom Range" at bounding box center [169, 128] width 53 height 16
select select "10"
select select "2025"
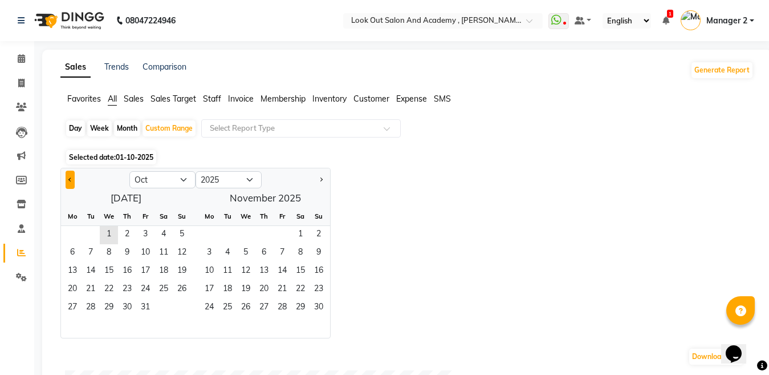
click at [74, 178] on button "Previous month" at bounding box center [70, 179] width 9 height 18
select select "9"
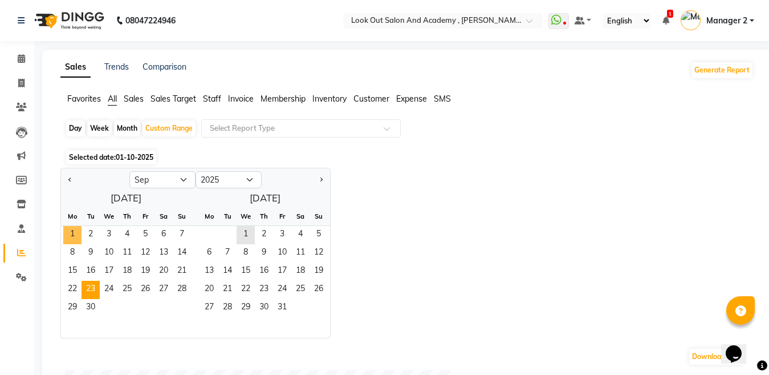
drag, startPoint x: 78, startPoint y: 232, endPoint x: 95, endPoint y: 281, distance: 51.9
click at [78, 232] on span "1" at bounding box center [72, 235] width 18 height 18
click at [91, 310] on span "30" at bounding box center [91, 308] width 18 height 18
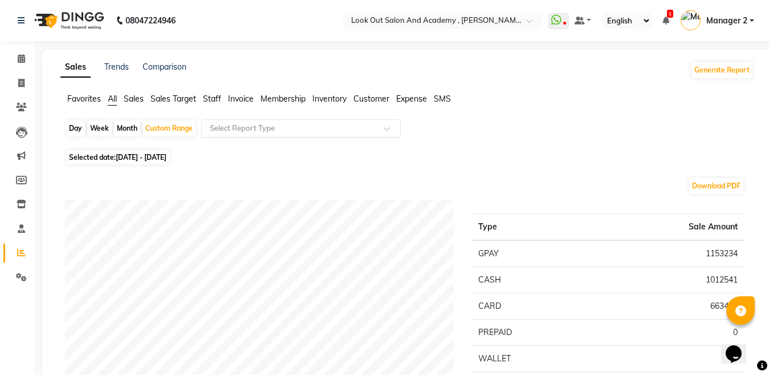
click at [282, 128] on input "text" at bounding box center [289, 128] width 164 height 11
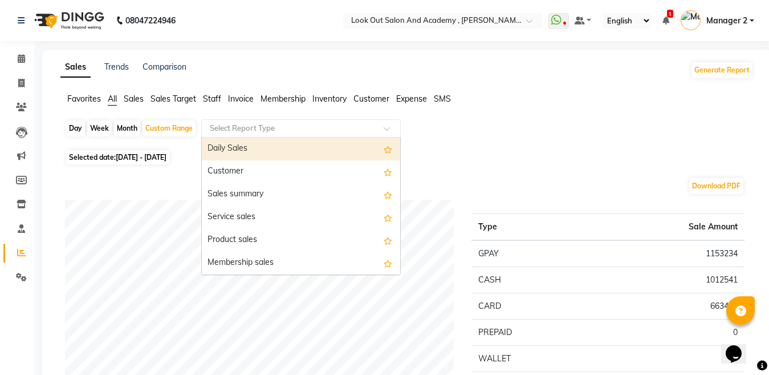
click at [214, 99] on span "Staff" at bounding box center [212, 98] width 18 height 10
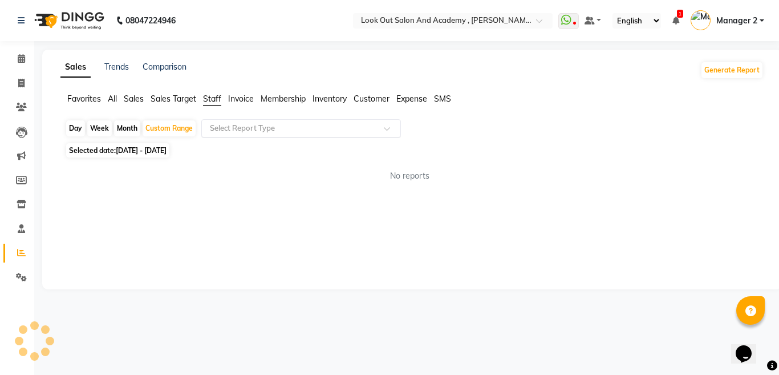
click at [243, 120] on div "Select Report Type" at bounding box center [301, 128] width 200 height 18
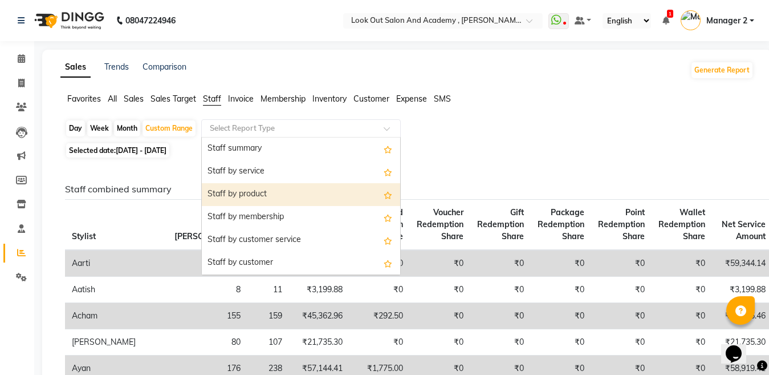
click at [281, 200] on div "Staff by product" at bounding box center [301, 194] width 198 height 23
select select "filtered_report"
select select "pdf"
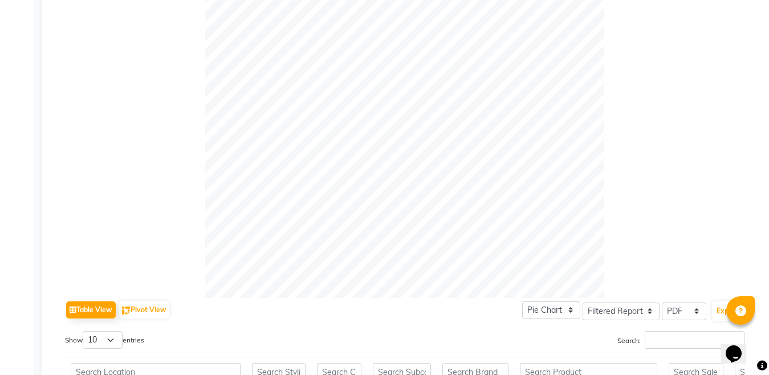
scroll to position [513, 0]
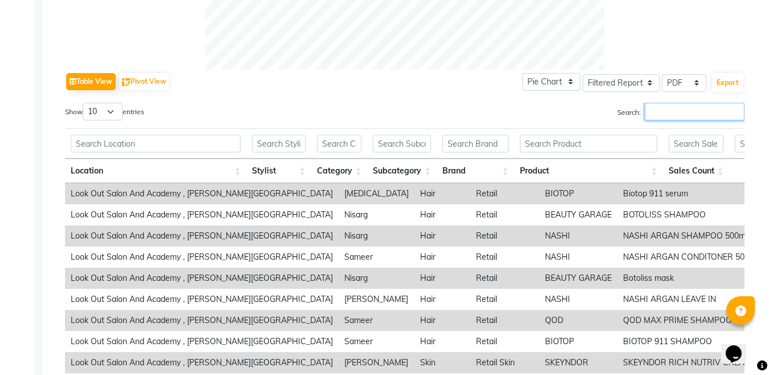
click at [650, 109] on input "Search:" at bounding box center [695, 112] width 100 height 18
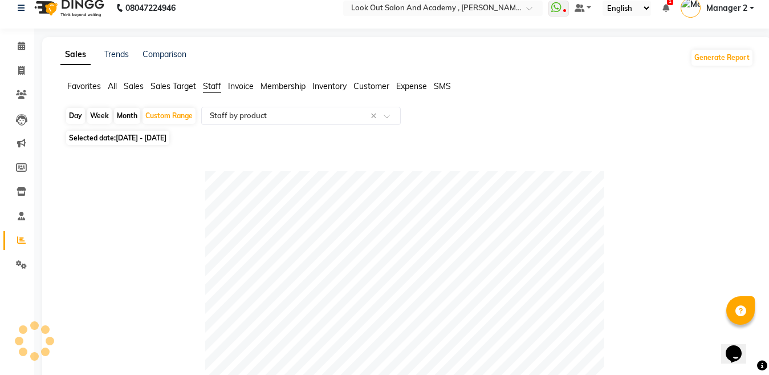
scroll to position [11, 0]
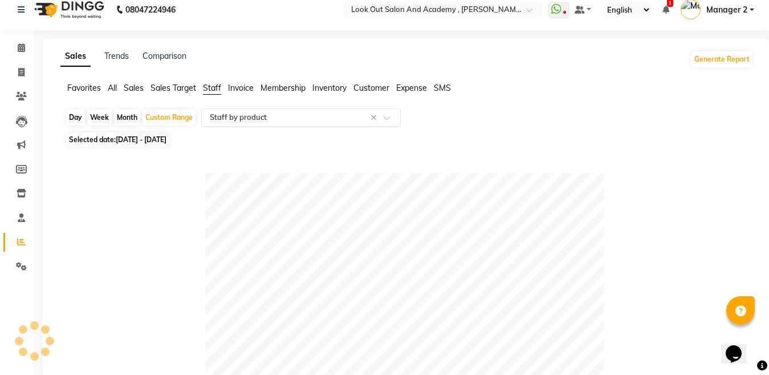
type input "[PERSON_NAME]"
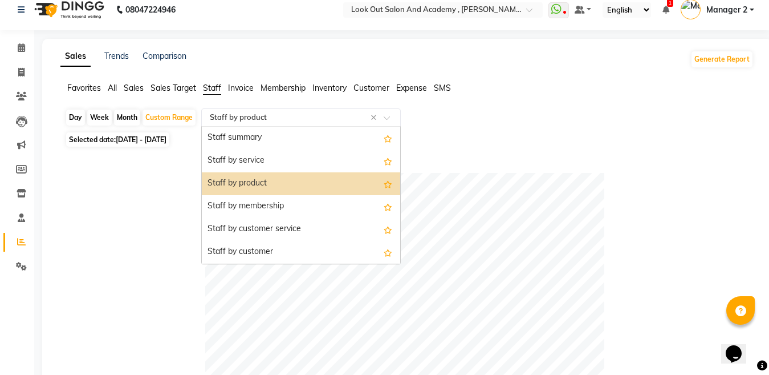
drag, startPoint x: 276, startPoint y: 119, endPoint x: 279, endPoint y: 206, distance: 86.7
click at [276, 121] on input "text" at bounding box center [289, 117] width 164 height 11
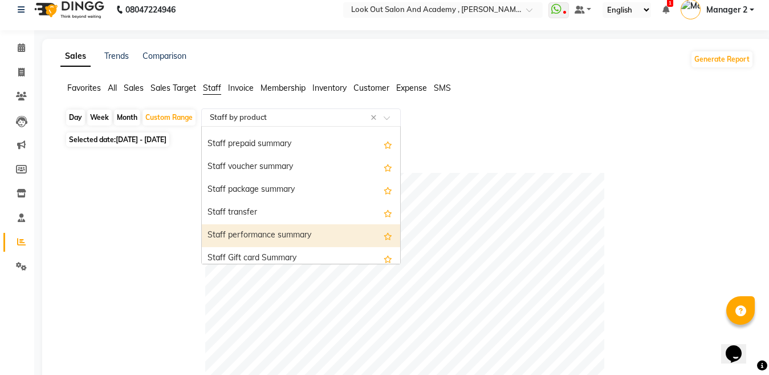
scroll to position [308, 0]
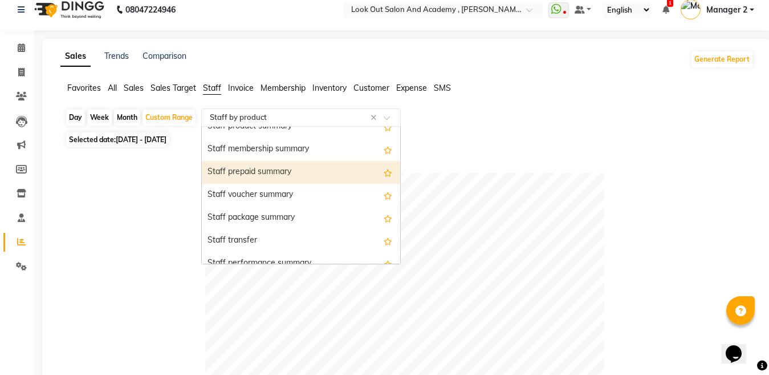
click at [261, 176] on div "Staff prepaid summary" at bounding box center [301, 172] width 198 height 23
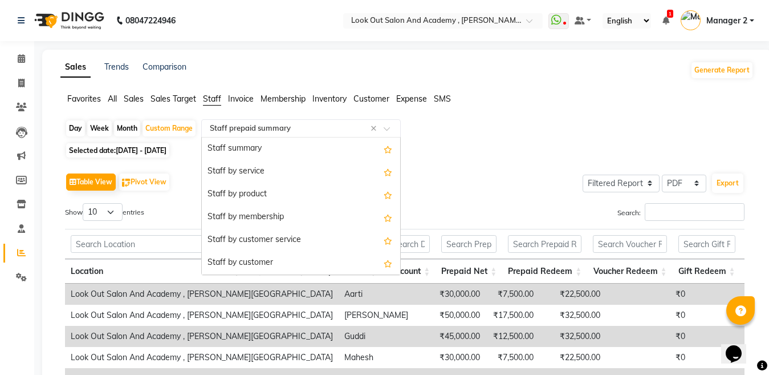
scroll to position [342, 0]
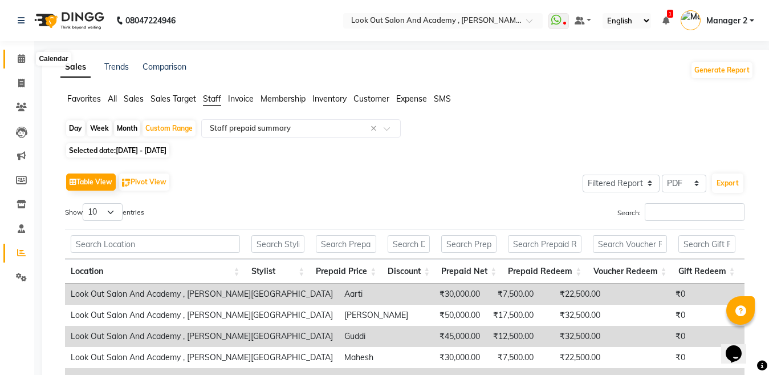
click at [15, 60] on span at bounding box center [21, 58] width 20 height 13
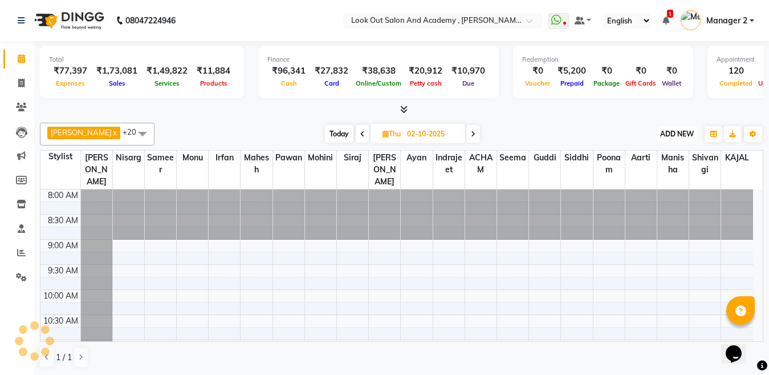
click at [676, 132] on span "ADD NEW" at bounding box center [677, 133] width 34 height 9
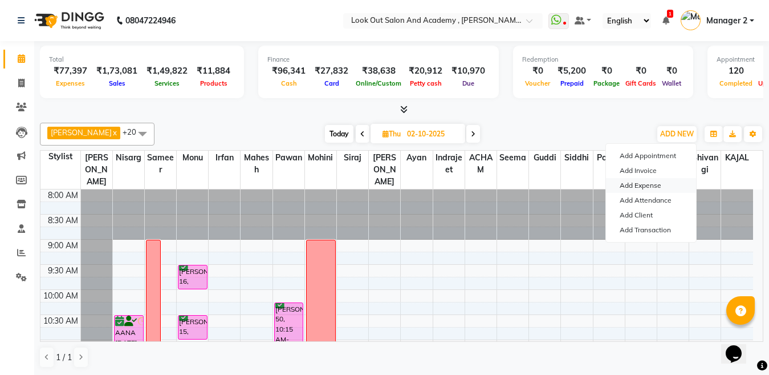
click at [636, 188] on link "Add Expense" at bounding box center [651, 185] width 90 height 15
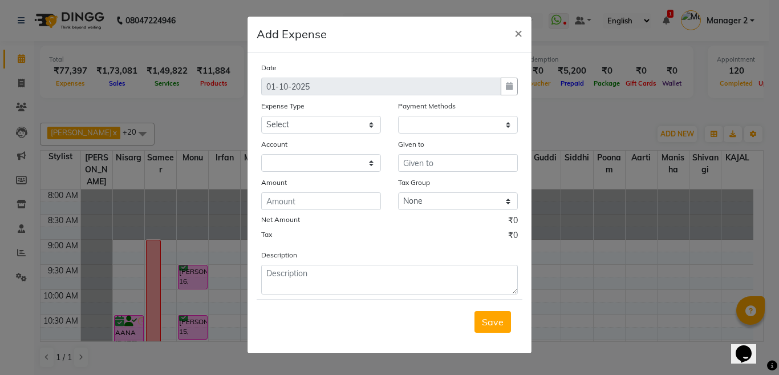
select select "1"
select select "3545"
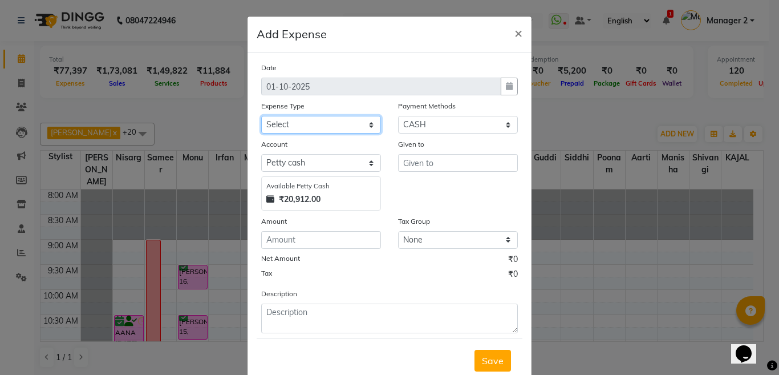
click at [298, 129] on select "Select Advance Salary Big Temple Box Cash Shortage Commission Given To Staff [P…" at bounding box center [321, 125] width 120 height 18
select select "7892"
click at [261, 116] on select "Select Advance Salary Big Temple Box Cash Shortage Commission Given To Staff [P…" at bounding box center [321, 125] width 120 height 18
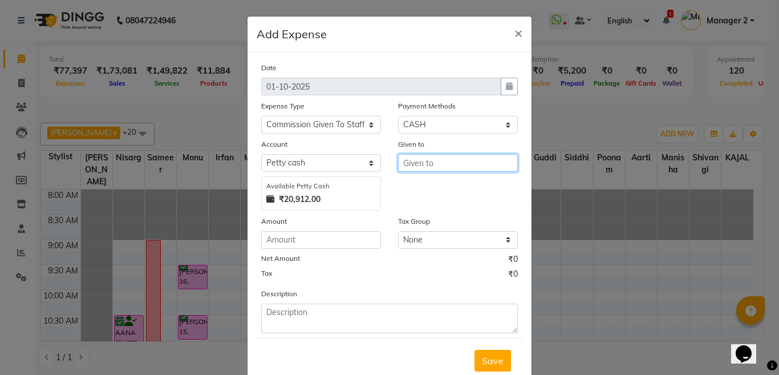
click at [400, 168] on input "text" at bounding box center [458, 163] width 120 height 18
type input "[MEDICAL_DATA]"
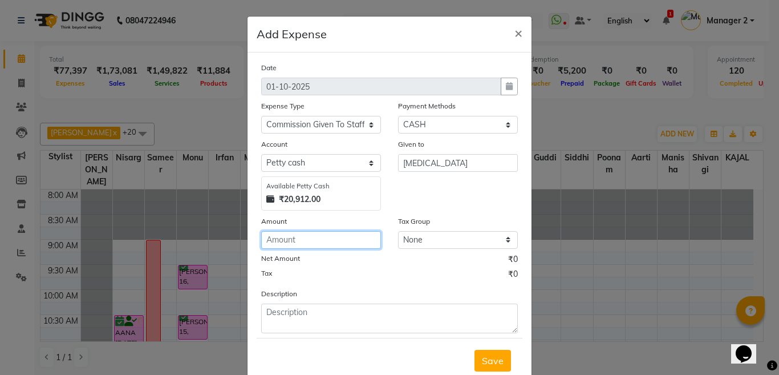
click at [292, 247] on input "number" at bounding box center [321, 240] width 120 height 18
type input "8200"
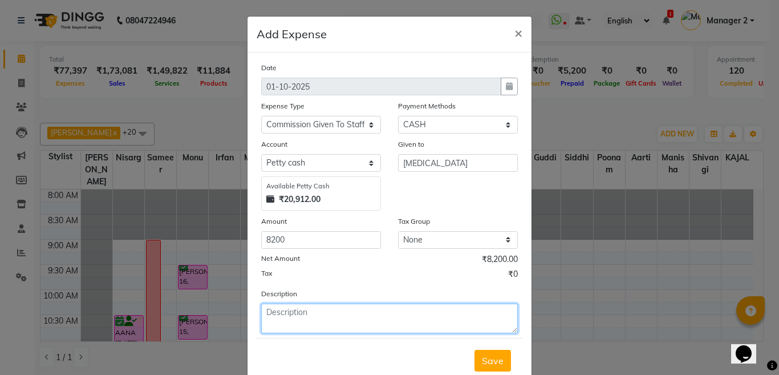
click at [344, 323] on textarea at bounding box center [389, 318] width 257 height 30
type textarea "c"
type textarea "week off and product"
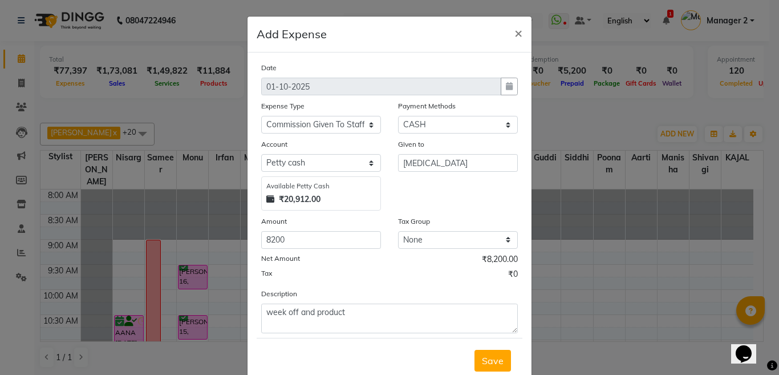
click at [496, 359] on span "Save" at bounding box center [493, 360] width 22 height 11
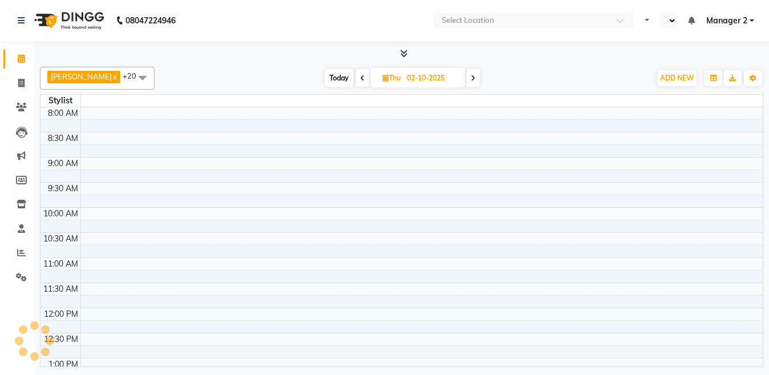
select select "en"
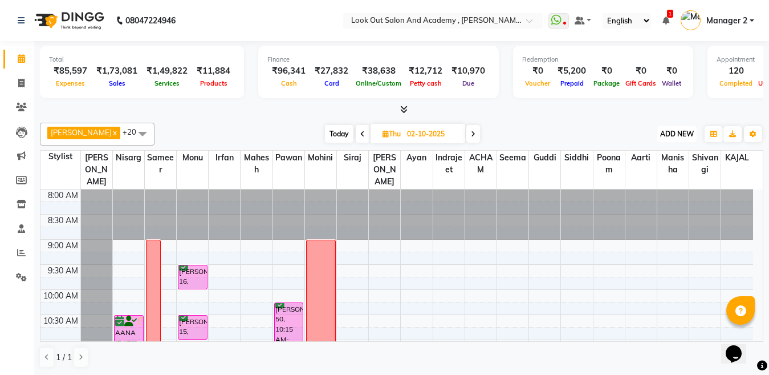
drag, startPoint x: 674, startPoint y: 130, endPoint x: 670, endPoint y: 177, distance: 46.9
click at [674, 131] on span "ADD NEW" at bounding box center [677, 133] width 34 height 9
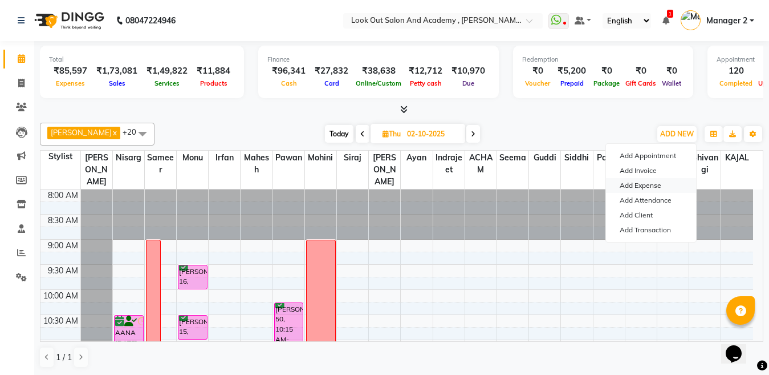
click at [649, 188] on link "Add Expense" at bounding box center [651, 185] width 90 height 15
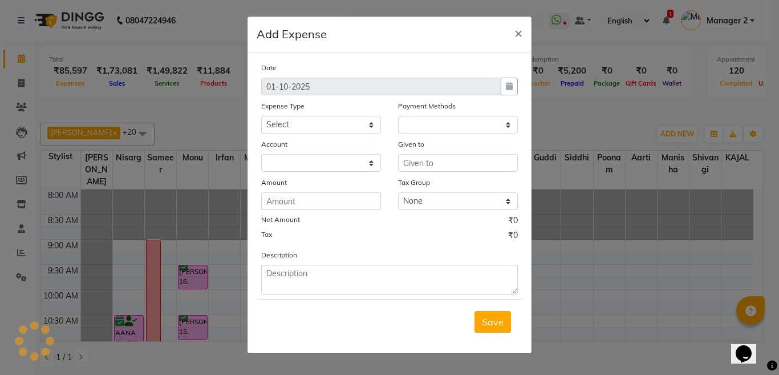
select select "1"
select select "3545"
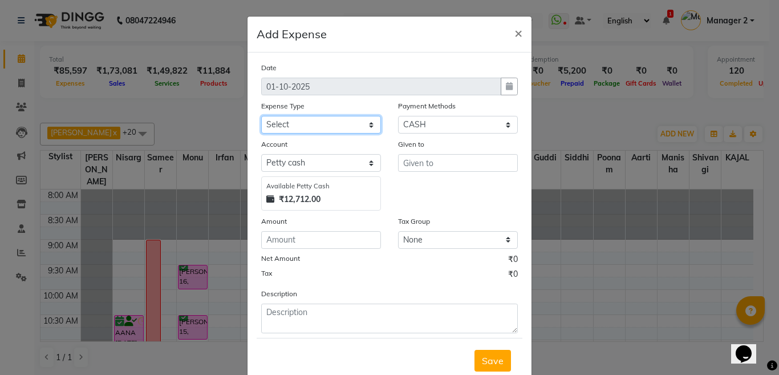
click at [288, 132] on select "Select Advance Salary Big Temple Box Cash Shortage Commission Given To Staff [P…" at bounding box center [321, 125] width 120 height 18
select select "7895"
click at [261, 116] on select "Select Advance Salary Big Temple Box Cash Shortage Commission Given To Staff [P…" at bounding box center [321, 125] width 120 height 18
click at [447, 148] on div "Given to" at bounding box center [458, 146] width 120 height 16
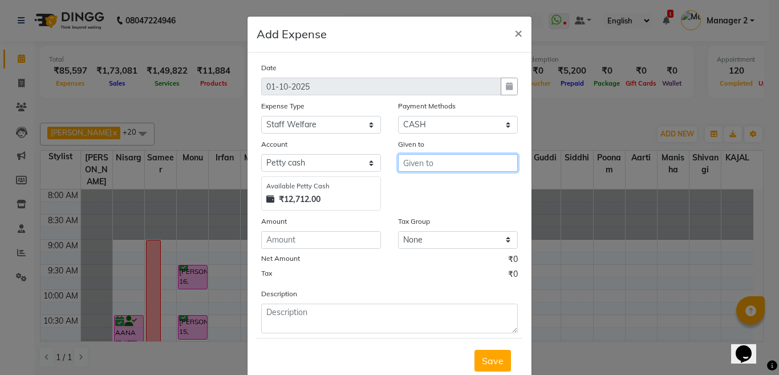
click at [444, 155] on input "text" at bounding box center [458, 163] width 120 height 18
drag, startPoint x: 441, startPoint y: 164, endPoint x: 349, endPoint y: 178, distance: 93.0
click at [349, 178] on div "Account Select [PERSON_NAME] cash Available [PERSON_NAME] Cash ₹12,712.00 Given…" at bounding box center [390, 174] width 274 height 72
type input "bag"
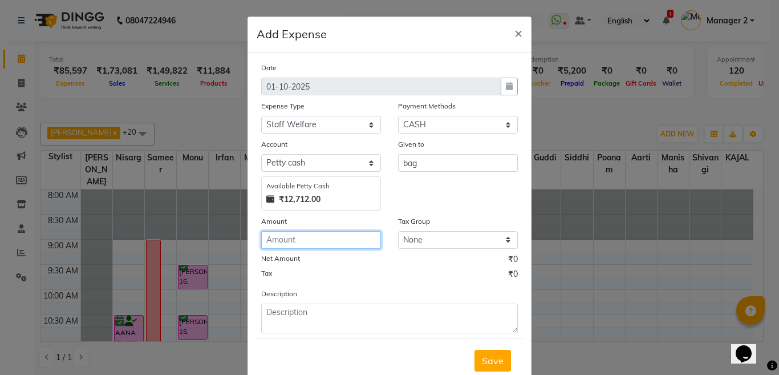
click at [288, 243] on input "number" at bounding box center [321, 240] width 120 height 18
type input "500"
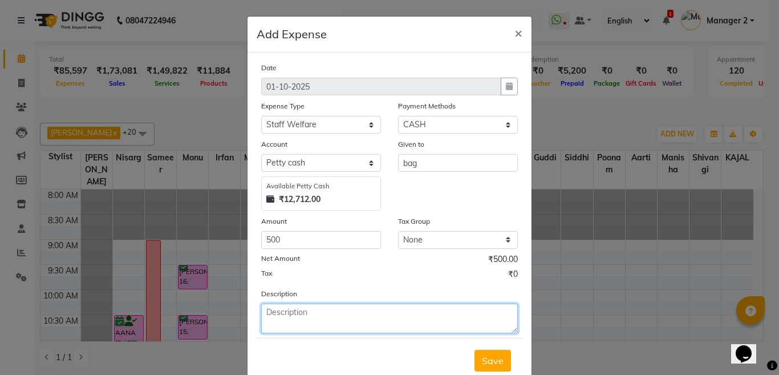
click at [318, 319] on textarea at bounding box center [389, 318] width 257 height 30
type textarea "reper"
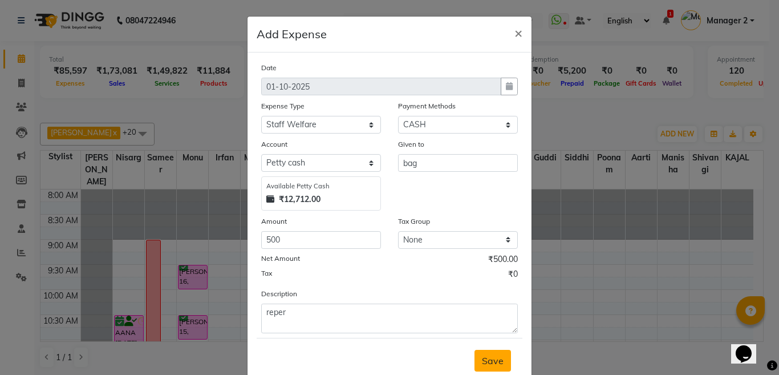
click at [474, 355] on button "Save" at bounding box center [492, 360] width 36 height 22
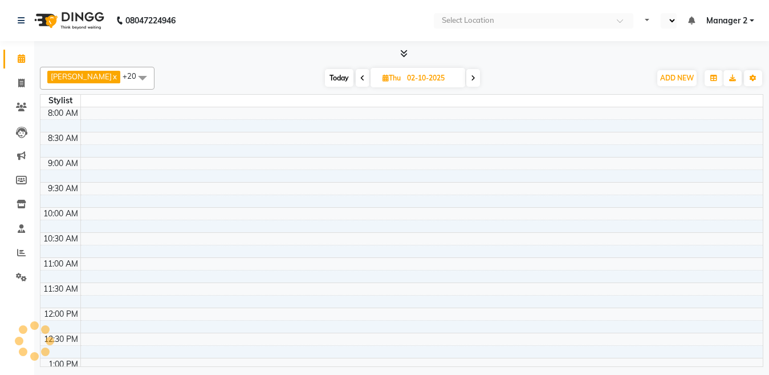
select select "en"
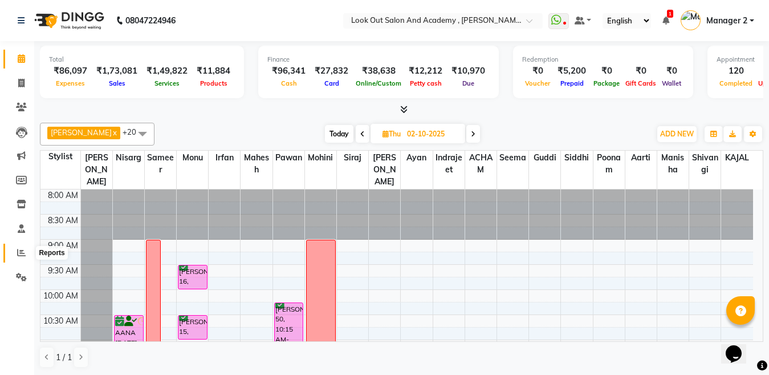
click at [21, 251] on icon at bounding box center [21, 252] width 9 height 9
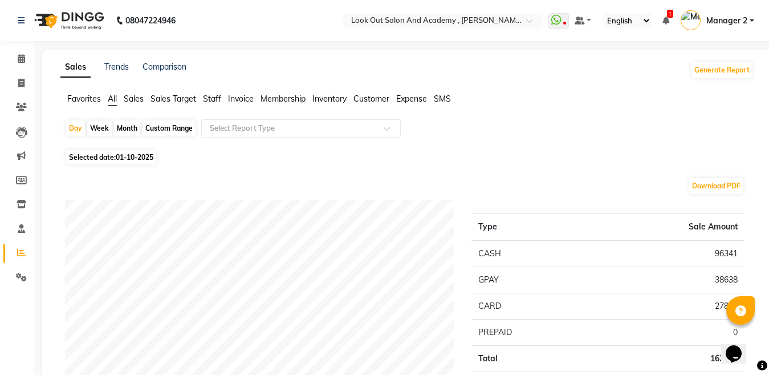
click at [409, 95] on span "Expense" at bounding box center [411, 98] width 31 height 10
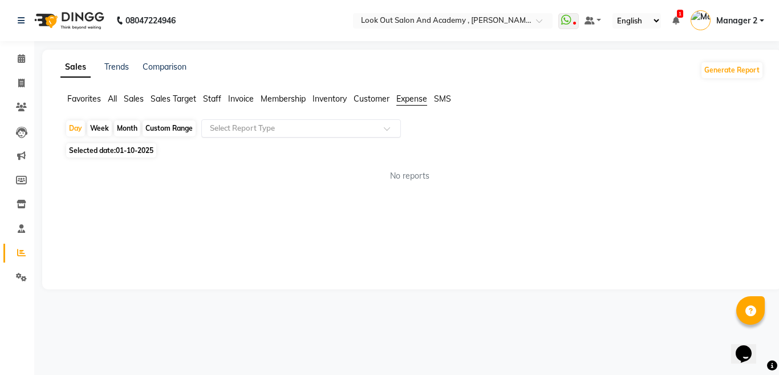
click at [306, 133] on input "text" at bounding box center [289, 128] width 164 height 11
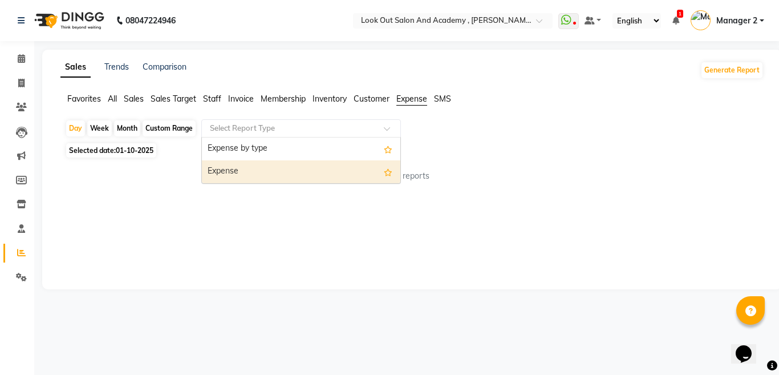
click at [270, 176] on div "Expense" at bounding box center [301, 171] width 198 height 23
select select "filtered_report"
select select "pdf"
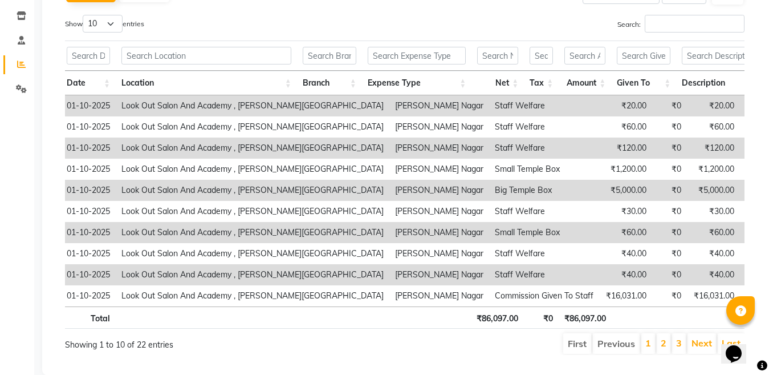
scroll to position [168, 0]
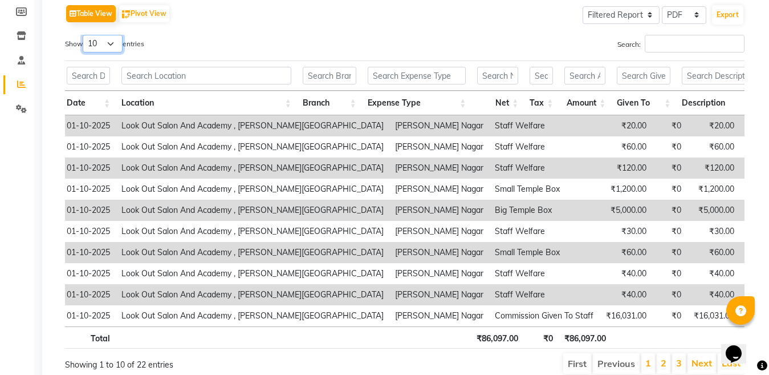
drag, startPoint x: 89, startPoint y: 44, endPoint x: 90, endPoint y: 51, distance: 7.4
click at [89, 44] on select "10 25 50 100" at bounding box center [103, 44] width 40 height 18
select select "100"
click at [84, 35] on select "10 25 50 100" at bounding box center [103, 44] width 40 height 18
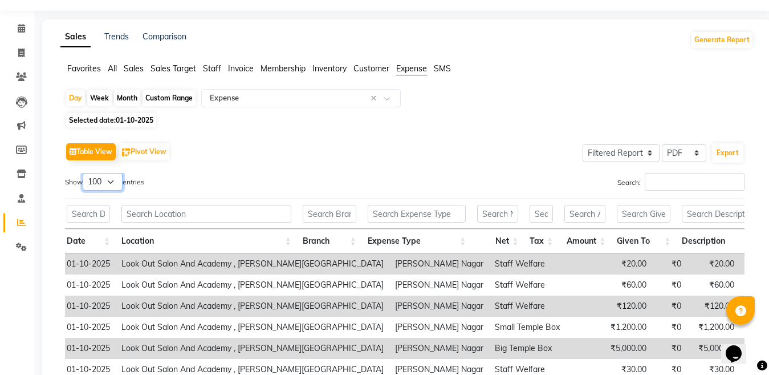
scroll to position [0, 0]
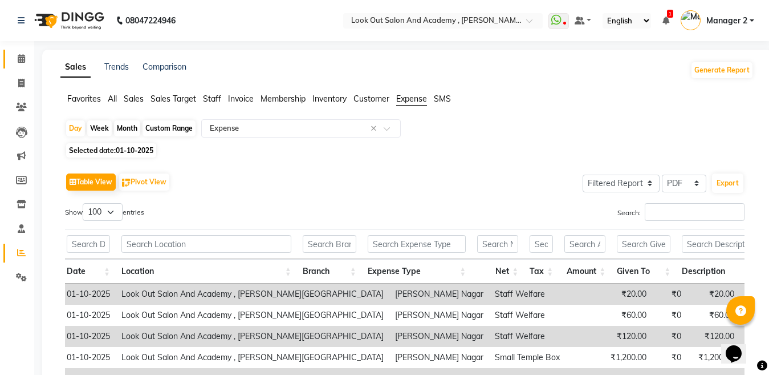
click at [11, 54] on link "Calendar" at bounding box center [16, 59] width 27 height 19
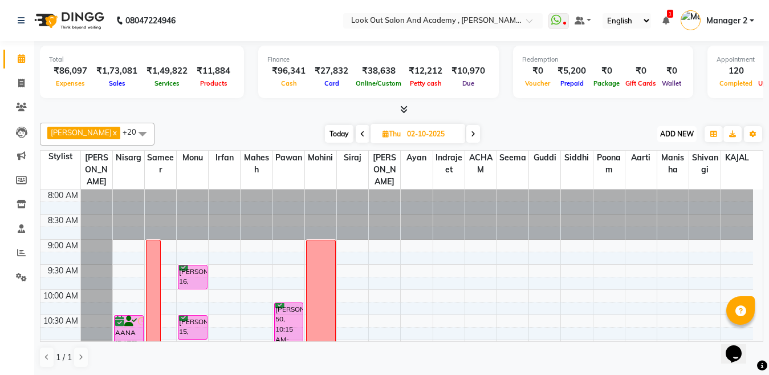
click at [658, 138] on button "ADD NEW Toggle Dropdown" at bounding box center [676, 134] width 39 height 16
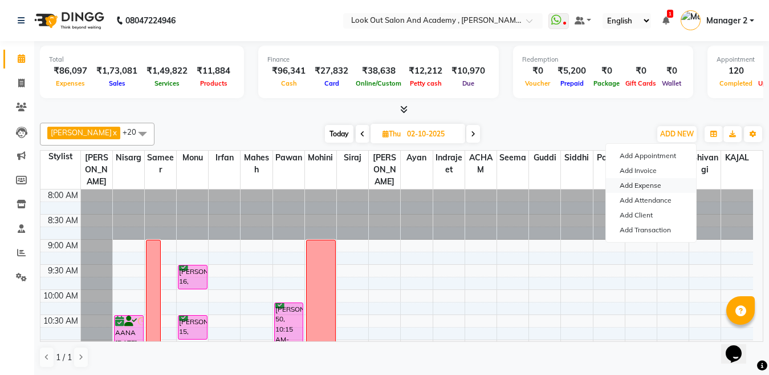
click at [644, 183] on link "Add Expense" at bounding box center [651, 185] width 90 height 15
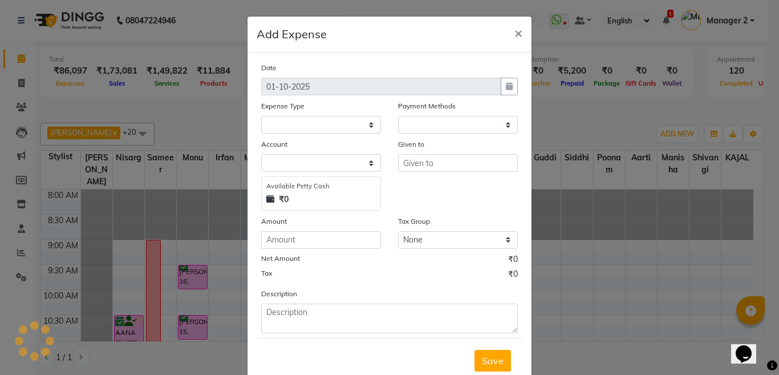
select select "1"
select select "3545"
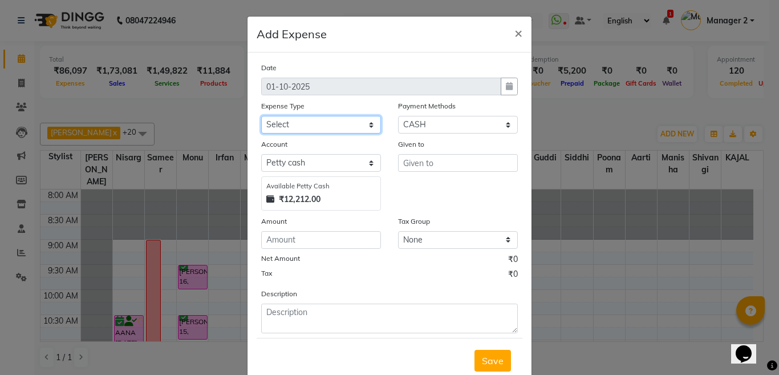
click at [298, 125] on select "Select Advance Salary Big Temple Box Cash Shortage Commission Given To Staff DH…" at bounding box center [321, 125] width 120 height 18
select select "7907"
click at [261, 116] on select "Select Advance Salary Big Temple Box Cash Shortage Commission Given To Staff DH…" at bounding box center [321, 125] width 120 height 18
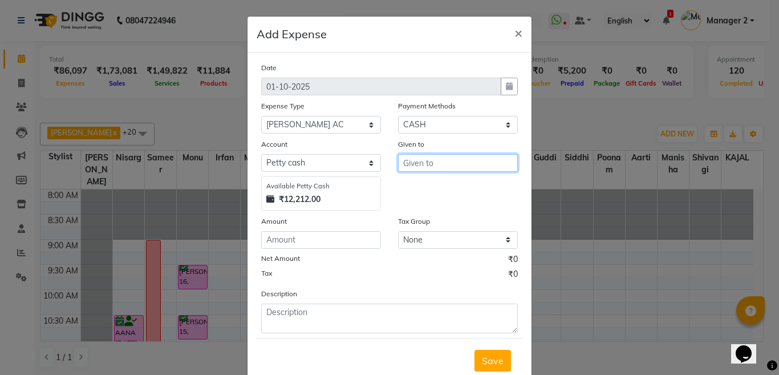
click at [416, 160] on input "text" at bounding box center [458, 163] width 120 height 18
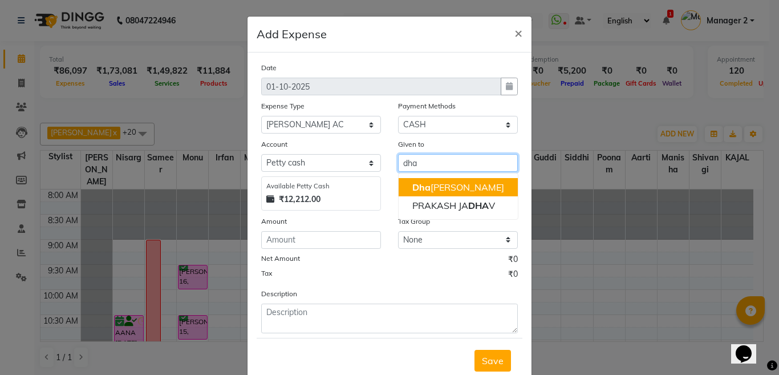
click at [430, 181] on button "Dha val Solanki" at bounding box center [457, 187] width 119 height 18
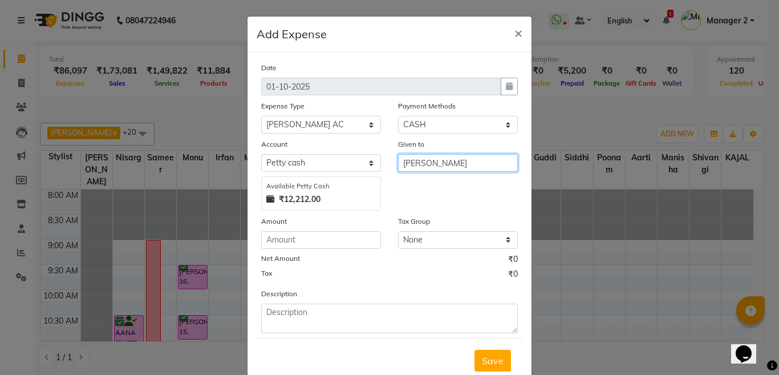
type input "[PERSON_NAME]"
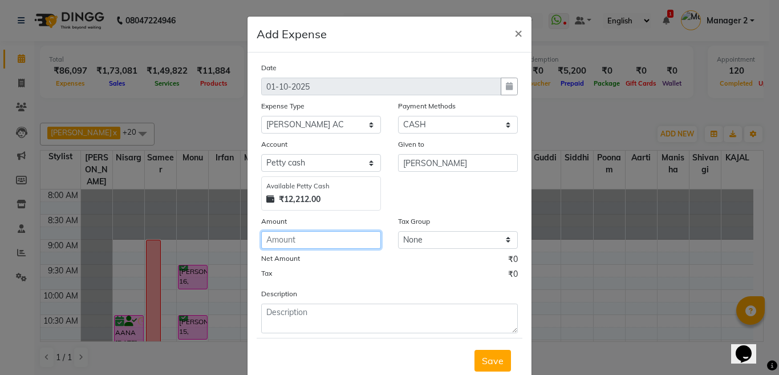
drag, startPoint x: 336, startPoint y: 233, endPoint x: 331, endPoint y: 239, distance: 8.9
click at [335, 235] on input "number" at bounding box center [321, 240] width 120 height 18
type input "12000"
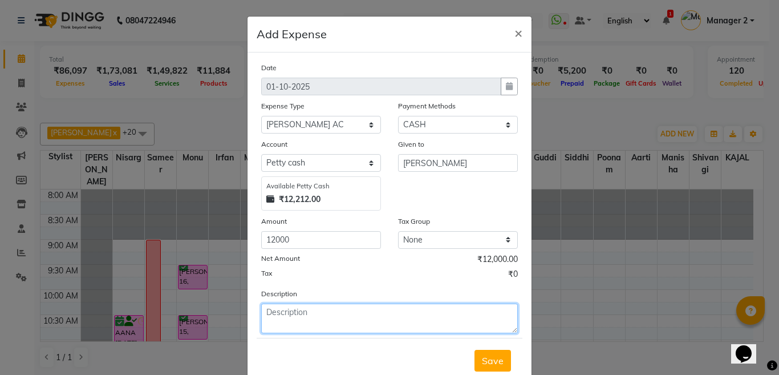
click at [341, 323] on textarea at bounding box center [389, 318] width 257 height 30
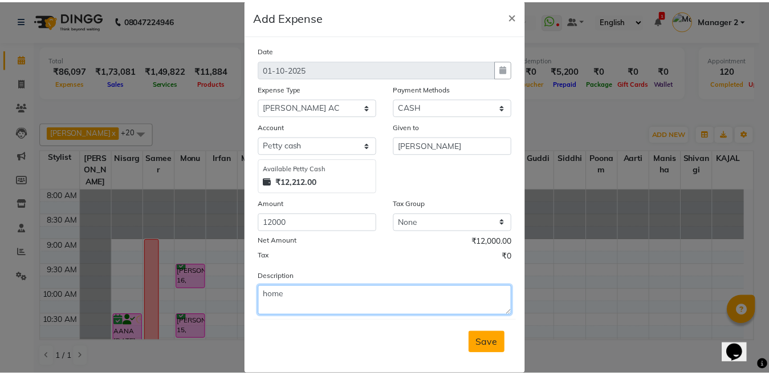
scroll to position [34, 0]
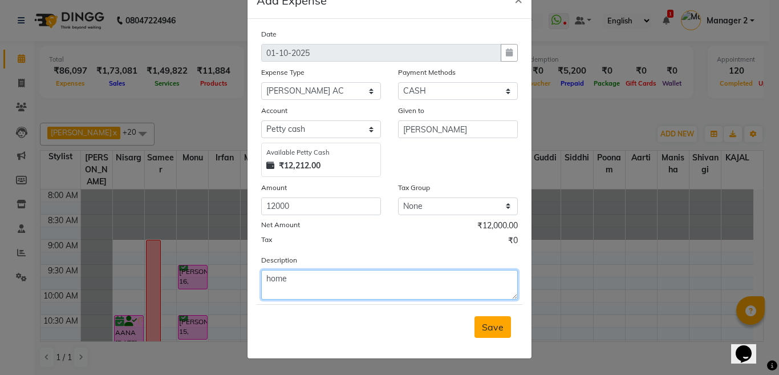
type textarea "home"
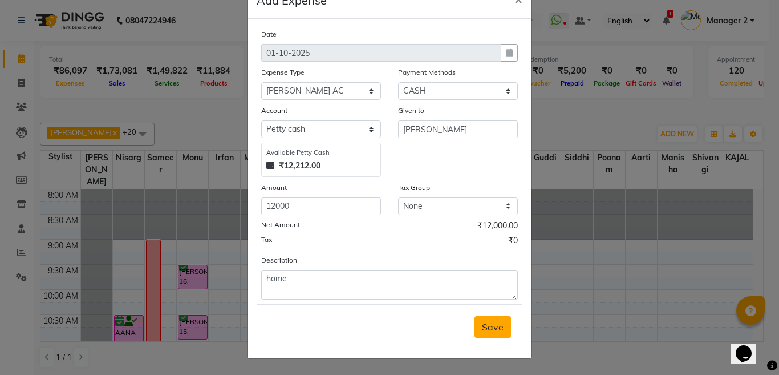
click at [496, 329] on span "Save" at bounding box center [493, 326] width 22 height 11
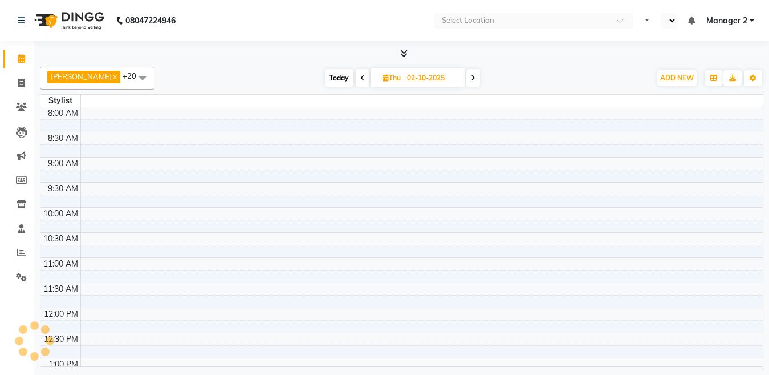
select select "en"
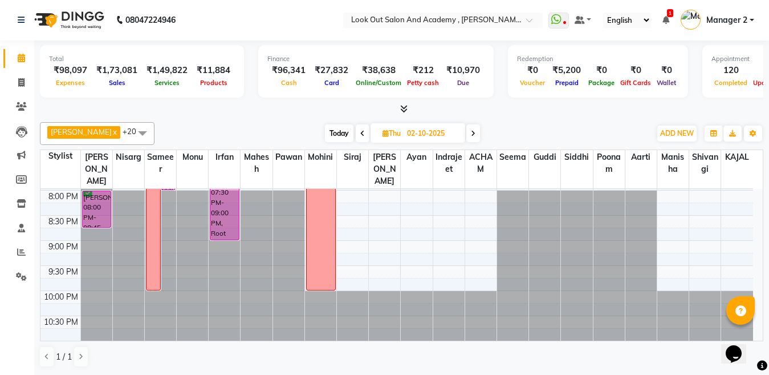
scroll to position [612, 0]
